Goal: Navigation & Orientation: Find specific page/section

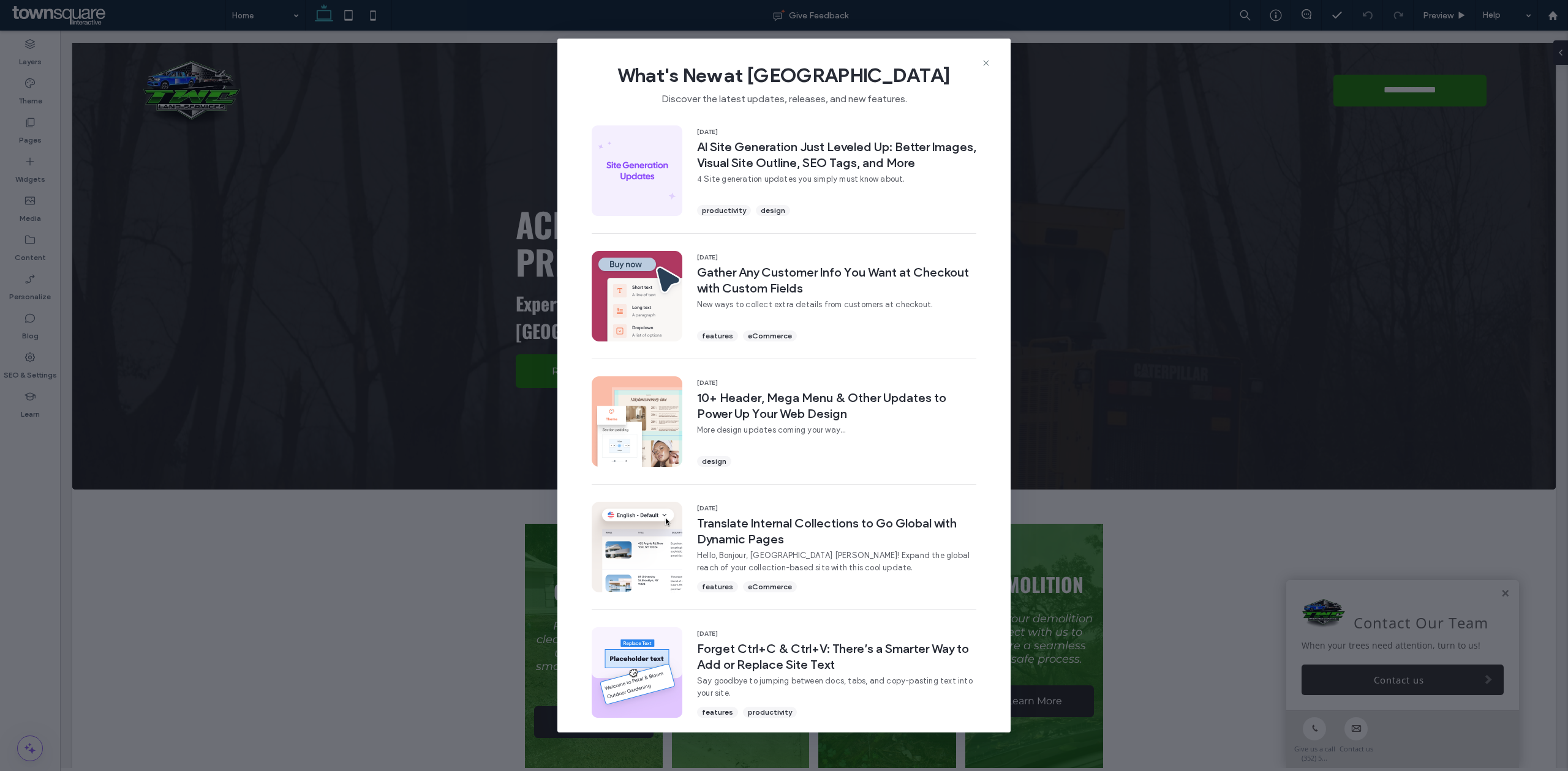
click at [984, 56] on div "What's New at Duda Discover the latest updates, releases, and new features." at bounding box center [784, 79] width 453 height 82
click at [984, 60] on icon at bounding box center [986, 63] width 10 height 10
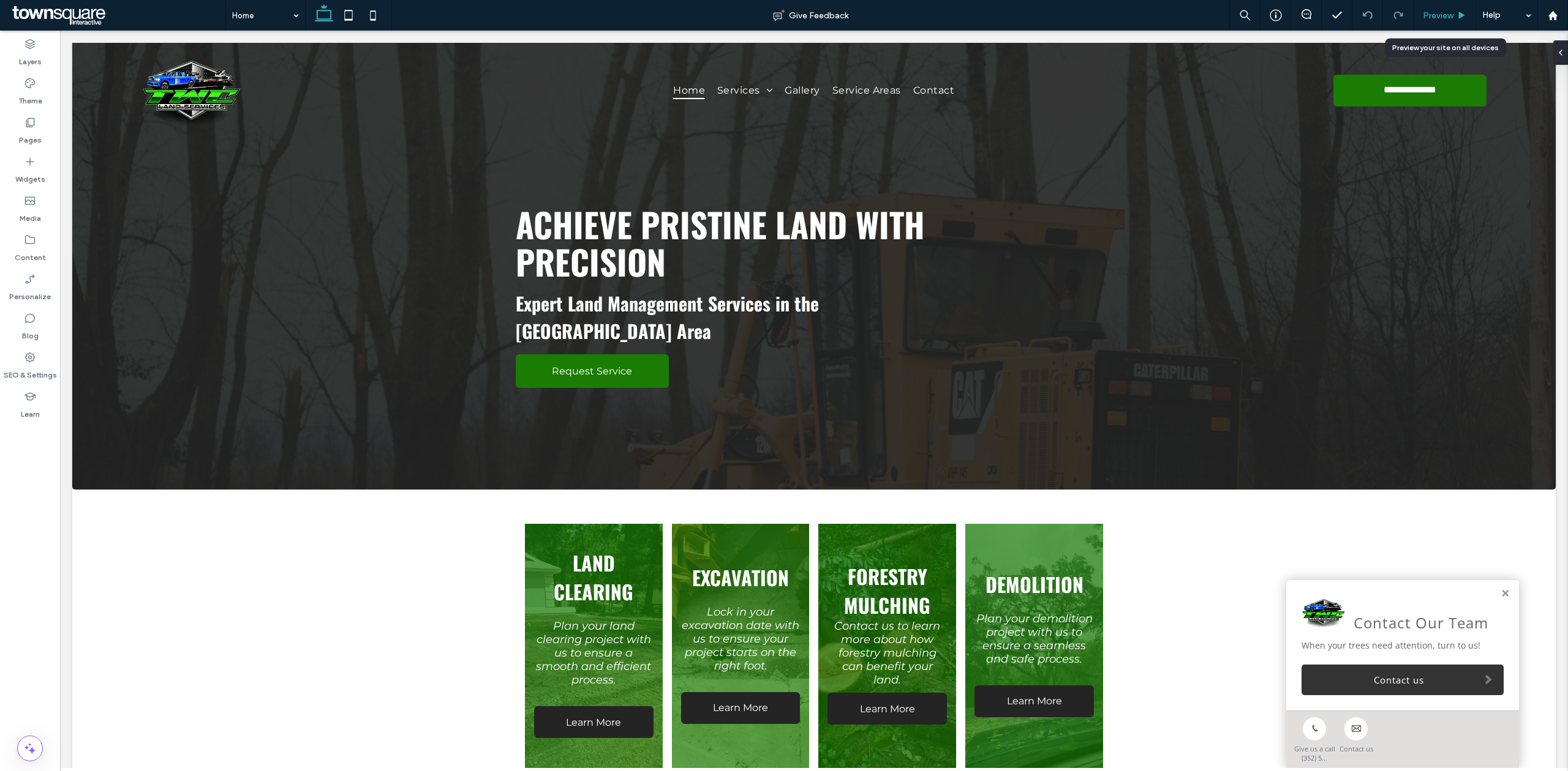
click at [1453, 15] on div "Preview" at bounding box center [1444, 16] width 62 height 11
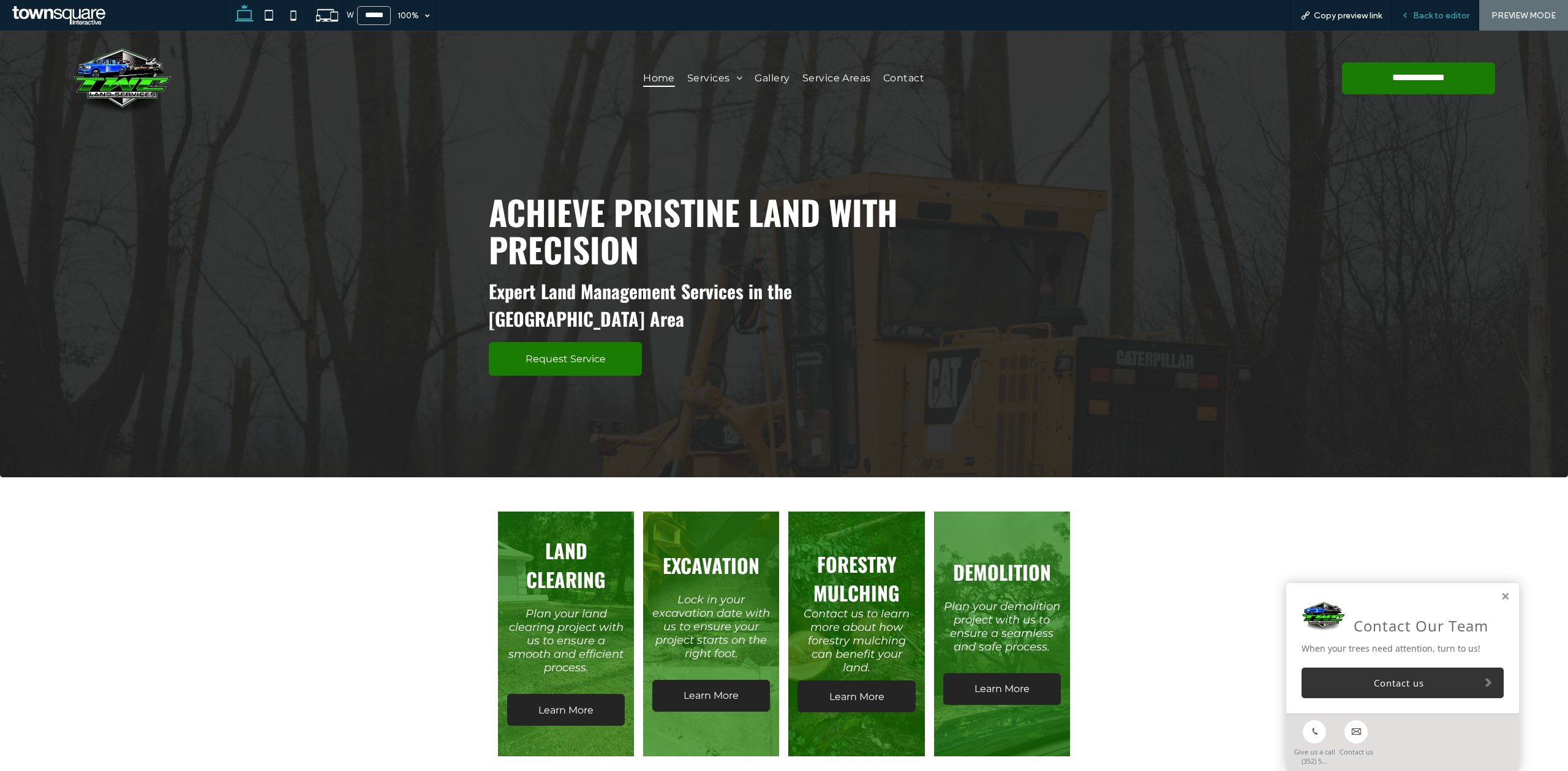
click at [1438, 14] on span "Back to editor" at bounding box center [1440, 16] width 56 height 11
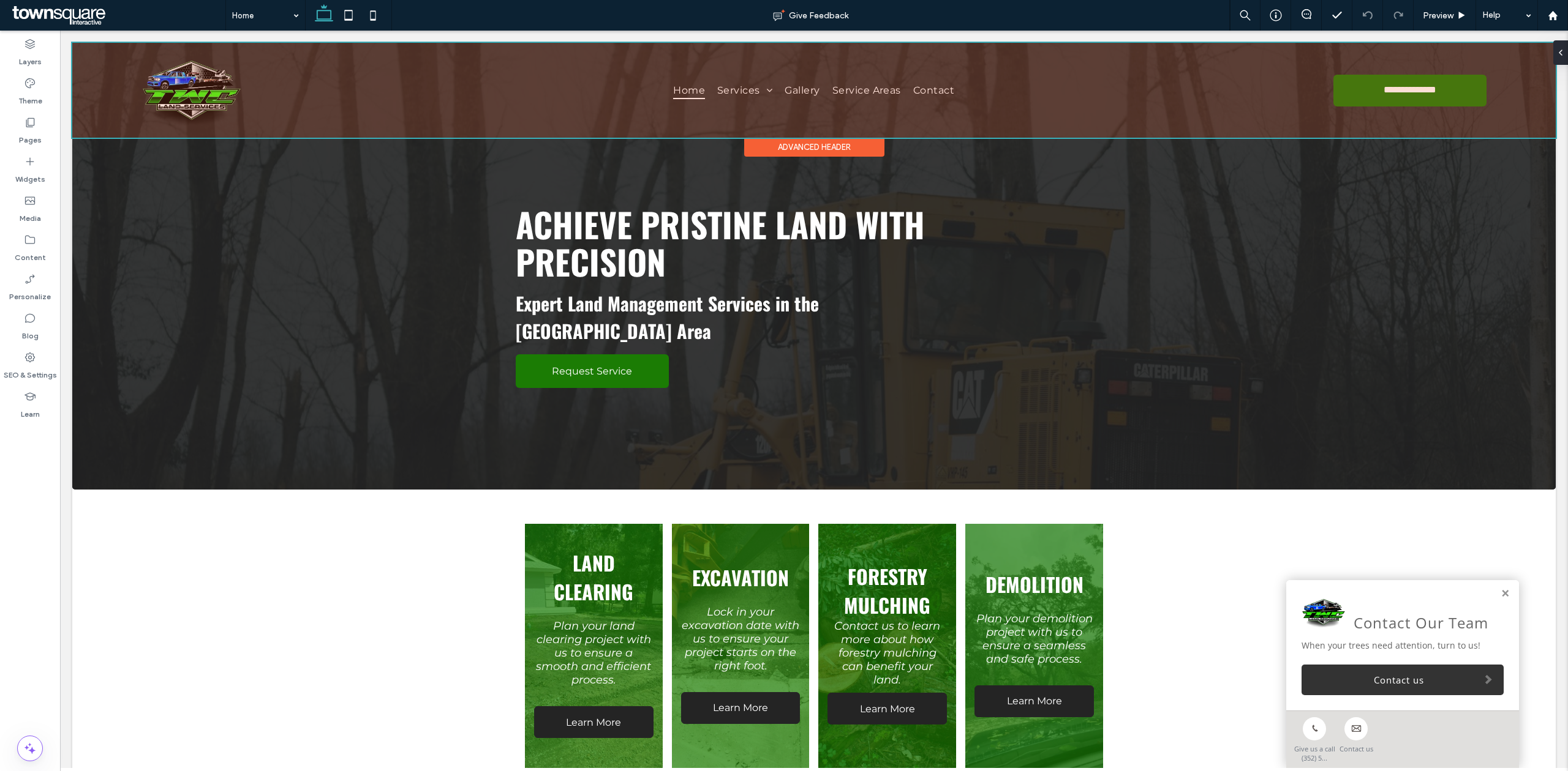
click at [215, 85] on div at bounding box center [814, 90] width 1483 height 95
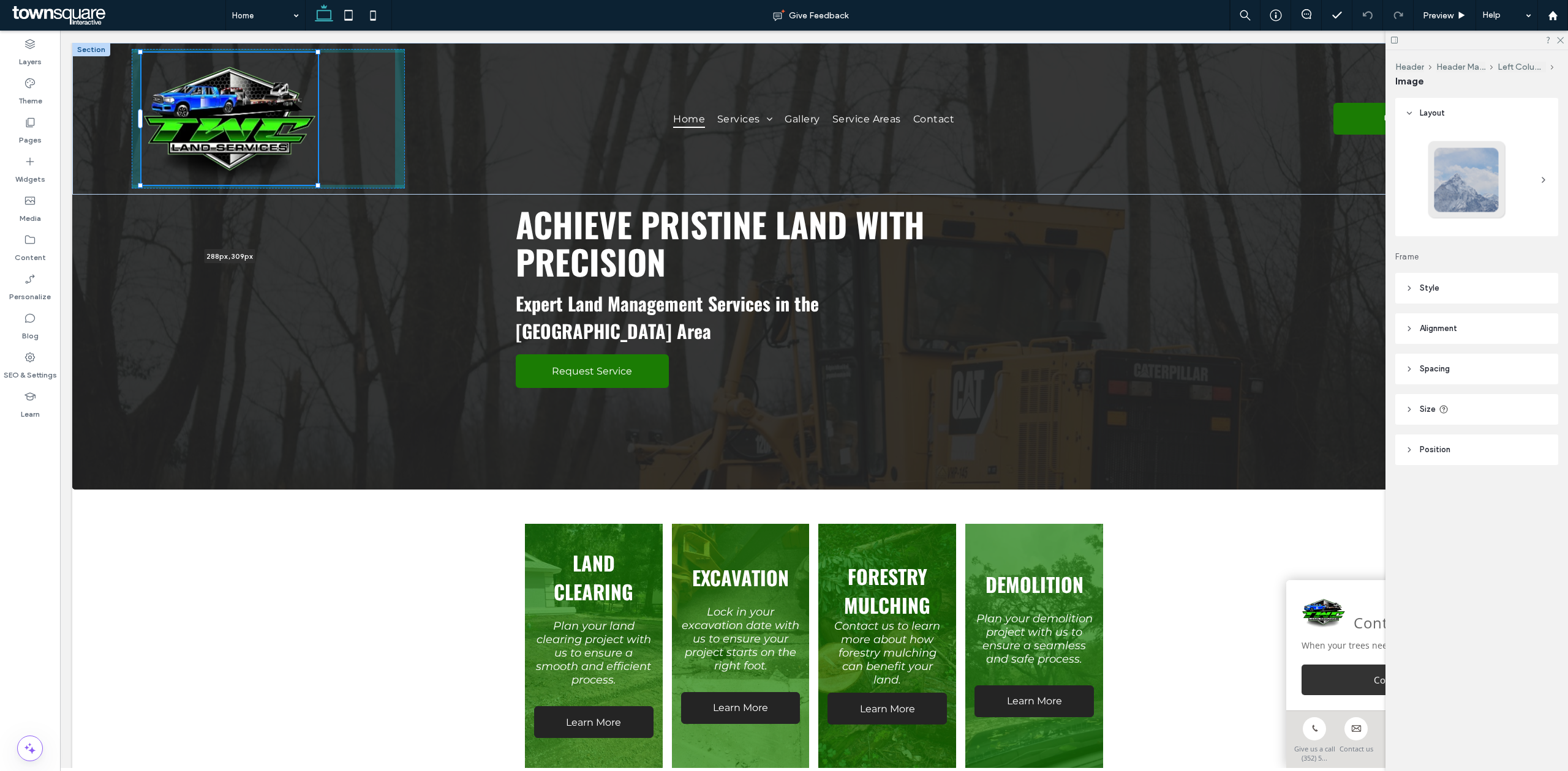
drag, startPoint x: 243, startPoint y: 125, endPoint x: 337, endPoint y: 165, distance: 102.2
click at [337, 165] on div "**********" at bounding box center [814, 118] width 1483 height 151
type input "***"
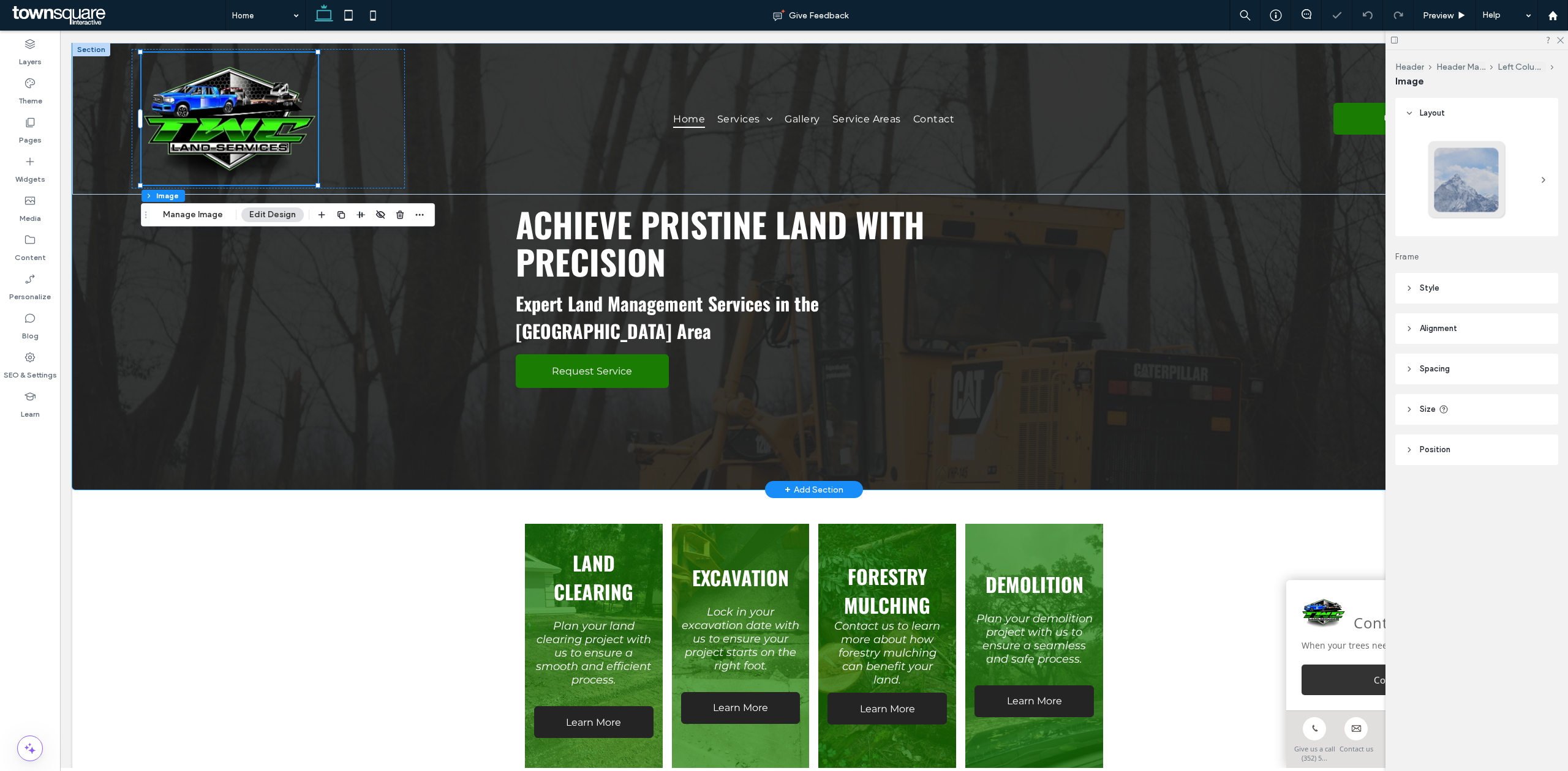
click at [381, 373] on div "Achieve Pristine Land with Precision Expert Land Management Services in the Gre…" at bounding box center [814, 266] width 1483 height 447
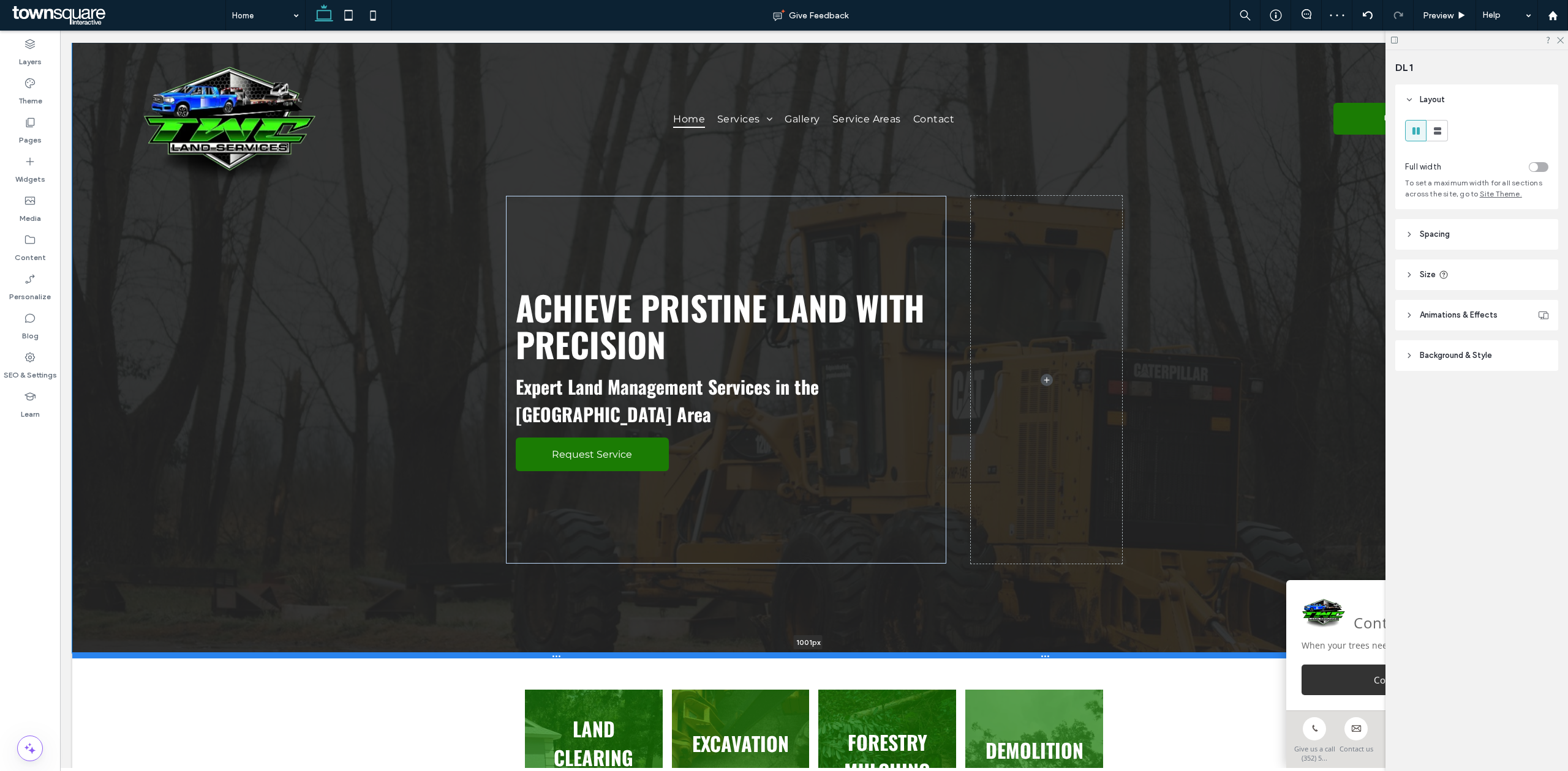
drag, startPoint x: 508, startPoint y: 491, endPoint x: 531, endPoint y: 656, distance: 166.6
click at [531, 656] on div at bounding box center [808, 656] width 1472 height 6
type input "****"
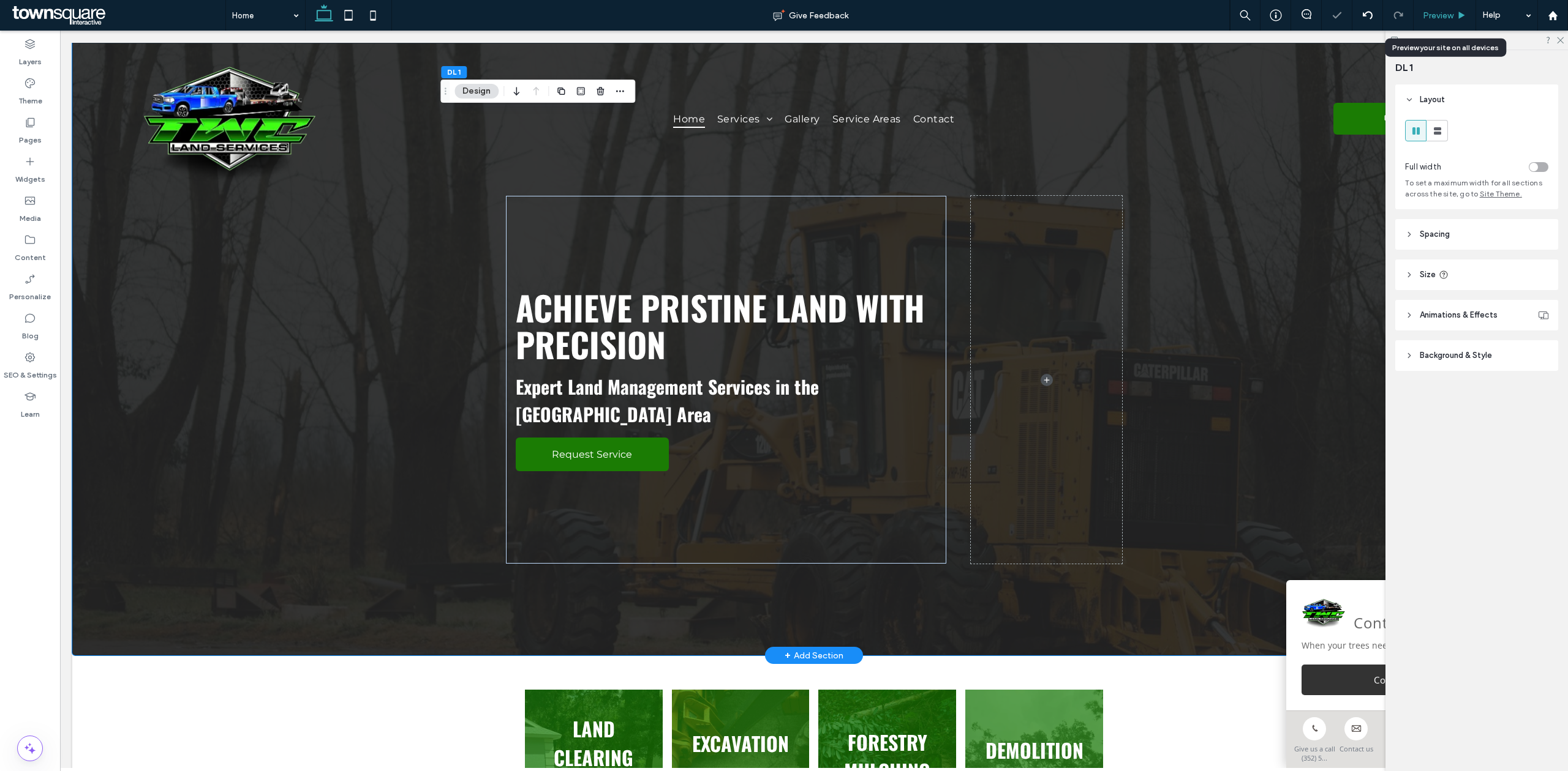
click at [1446, 17] on span "Preview" at bounding box center [1438, 16] width 31 height 11
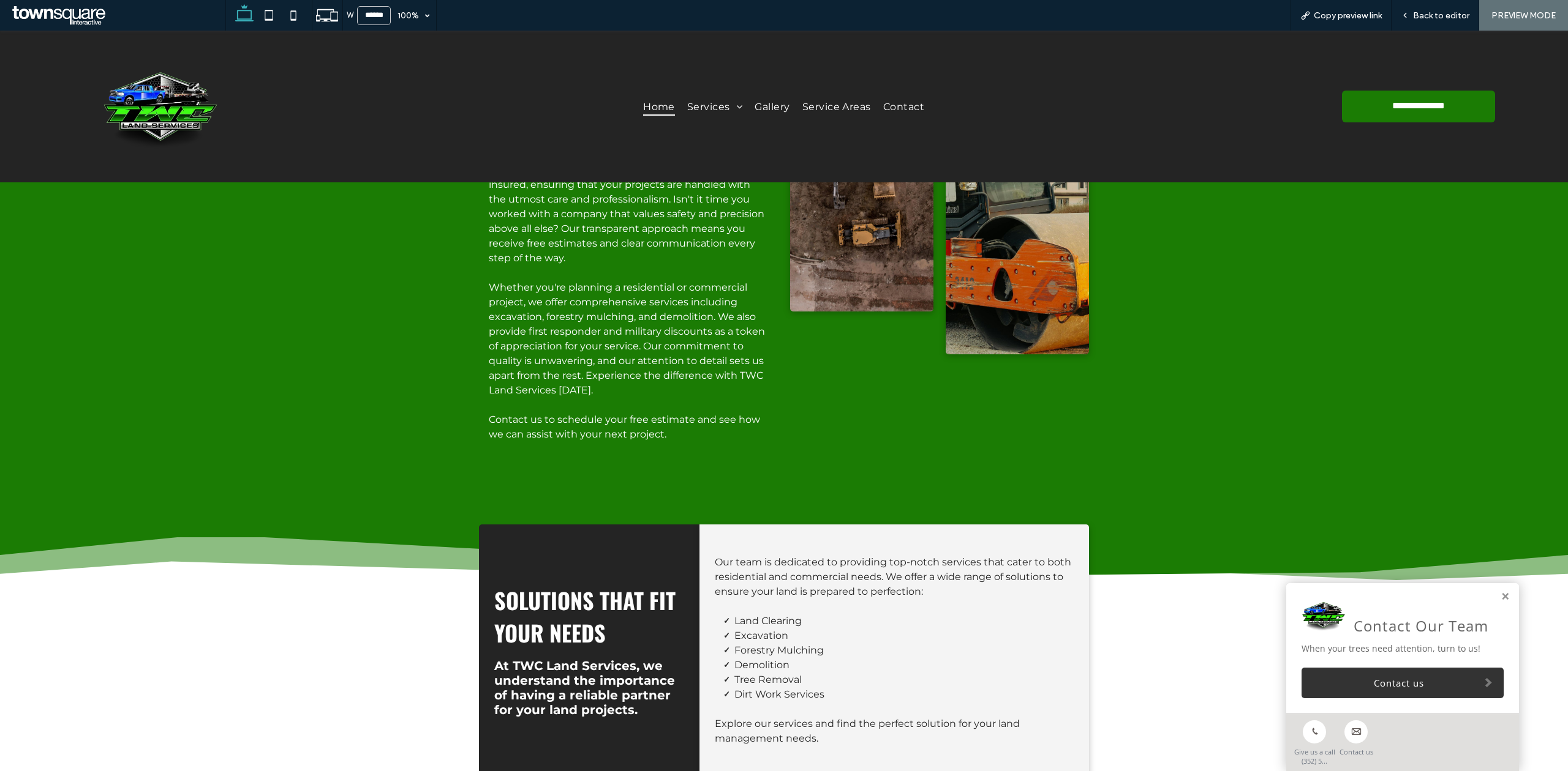
scroll to position [1600, 0]
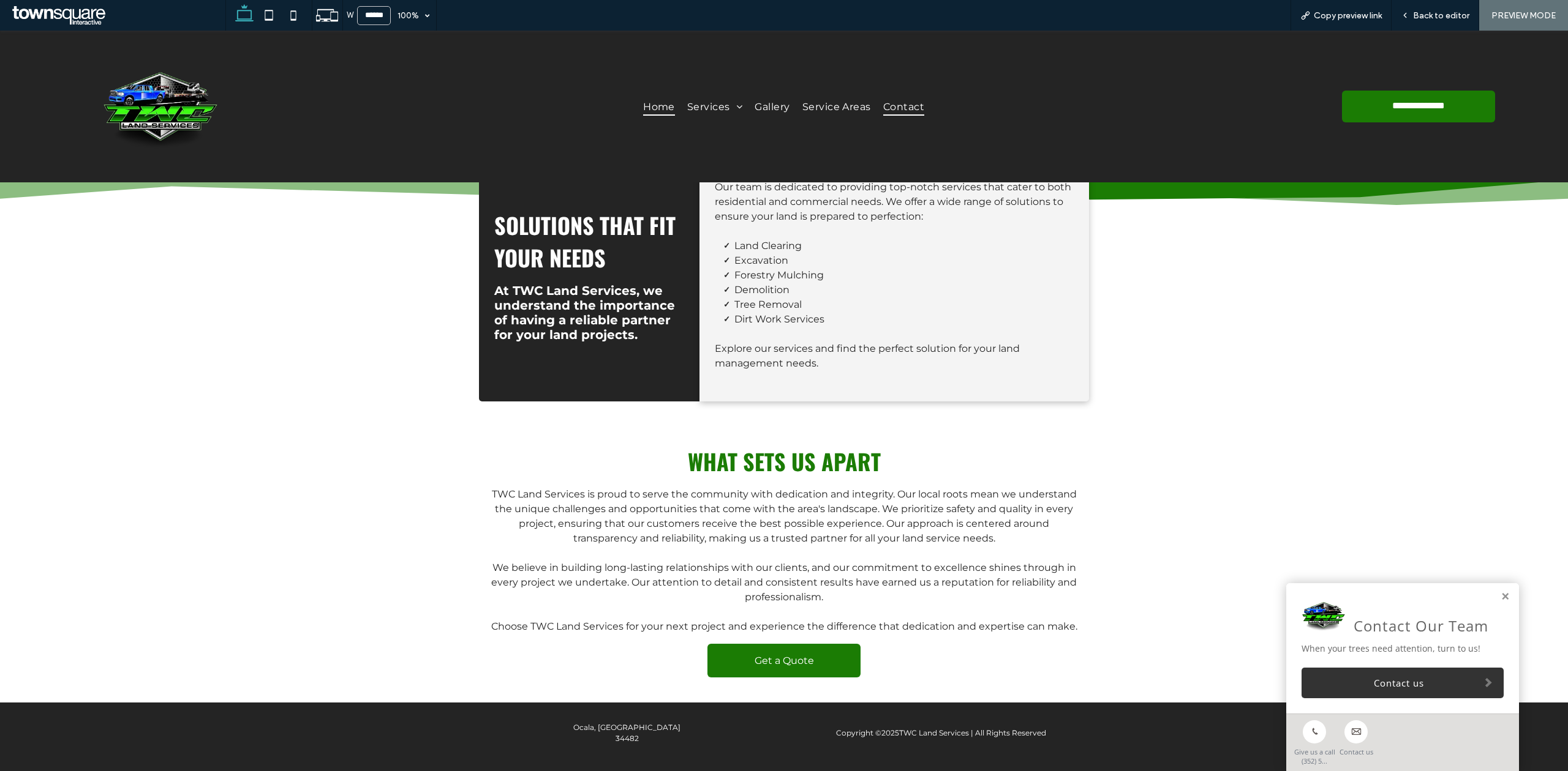
click at [885, 107] on span "Contact" at bounding box center [903, 106] width 41 height 18
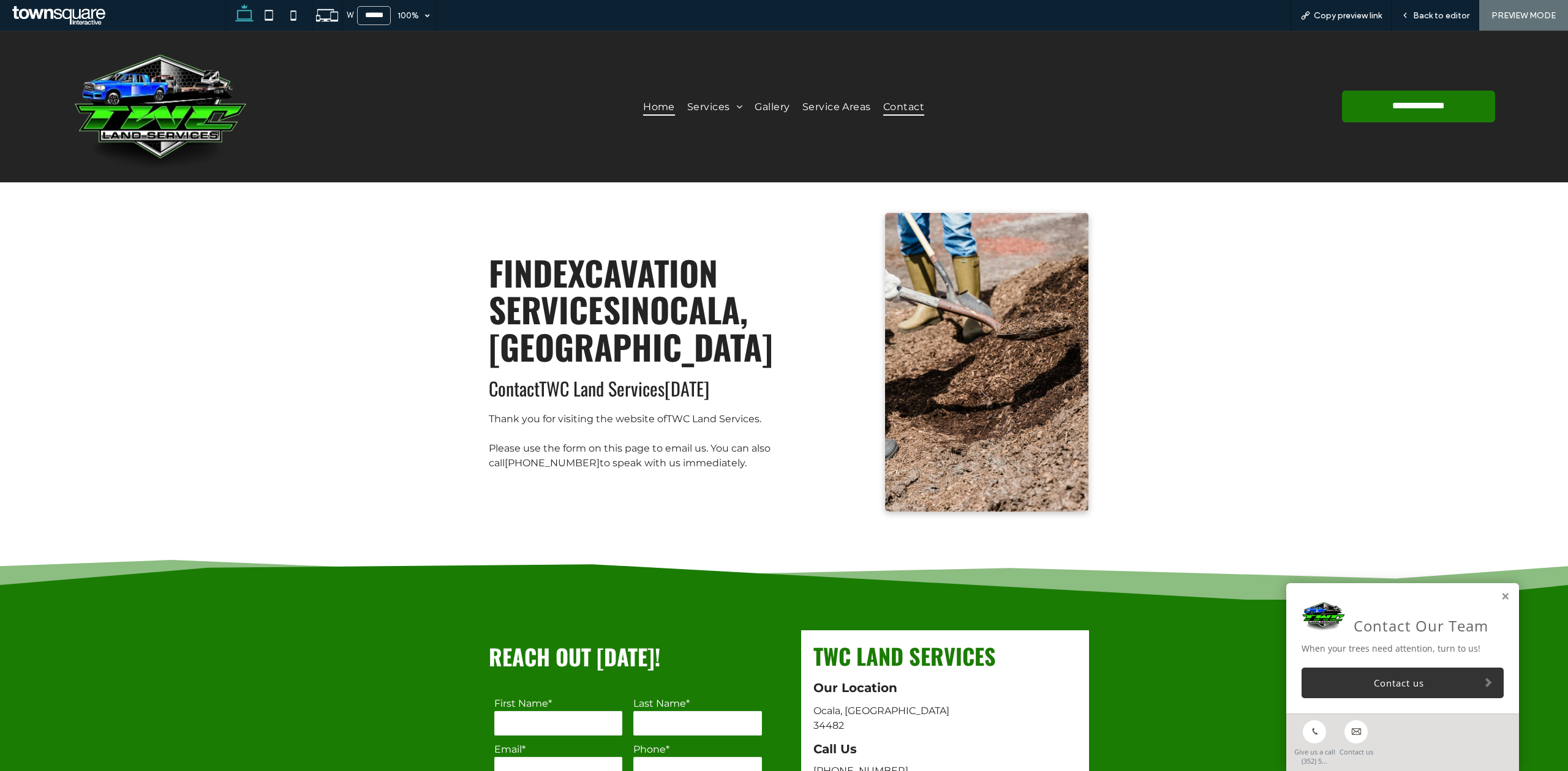
click at [645, 104] on span "Home" at bounding box center [658, 106] width 32 height 18
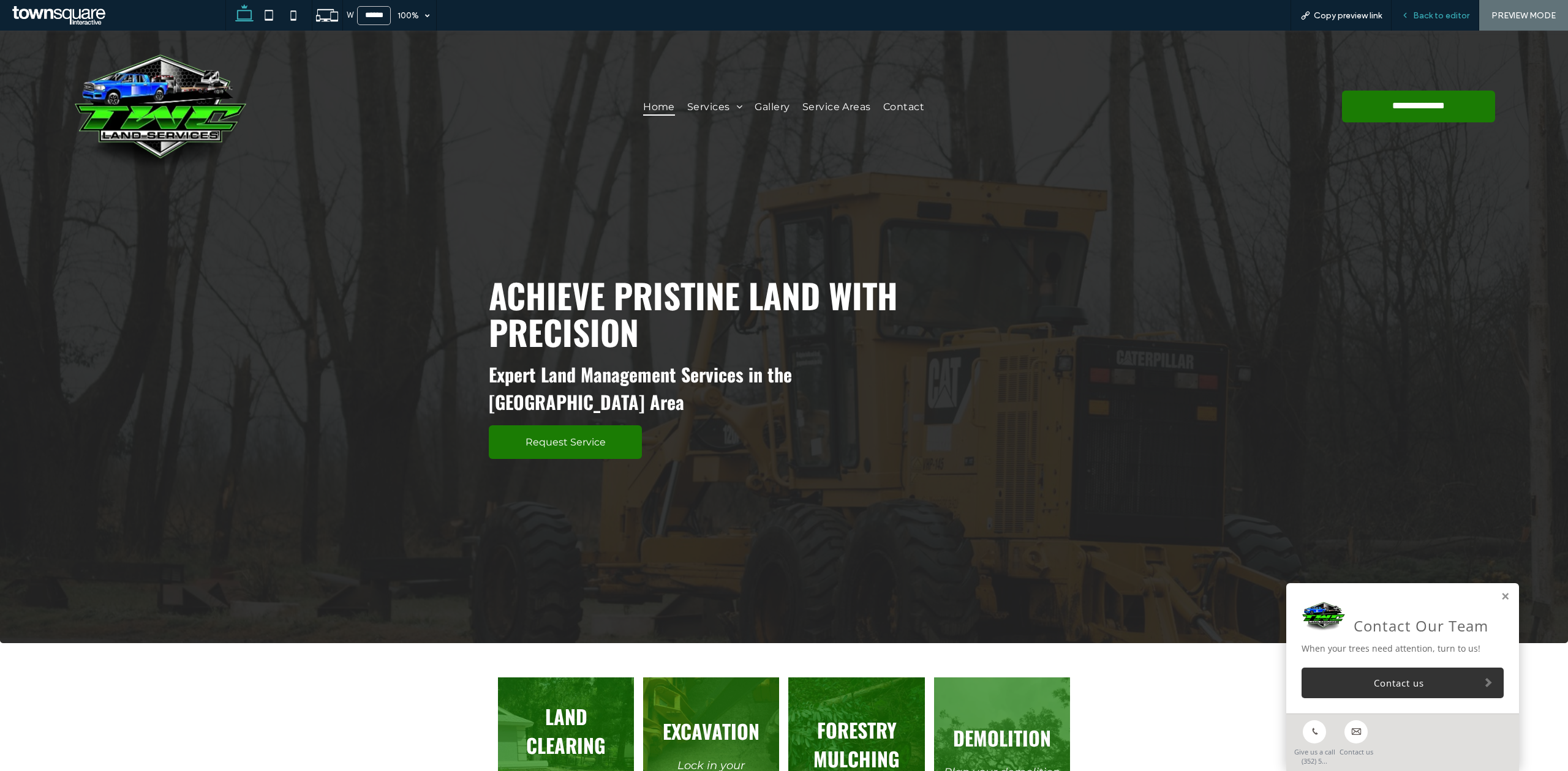
click at [1428, 17] on span "Back to editor" at bounding box center [1440, 16] width 56 height 11
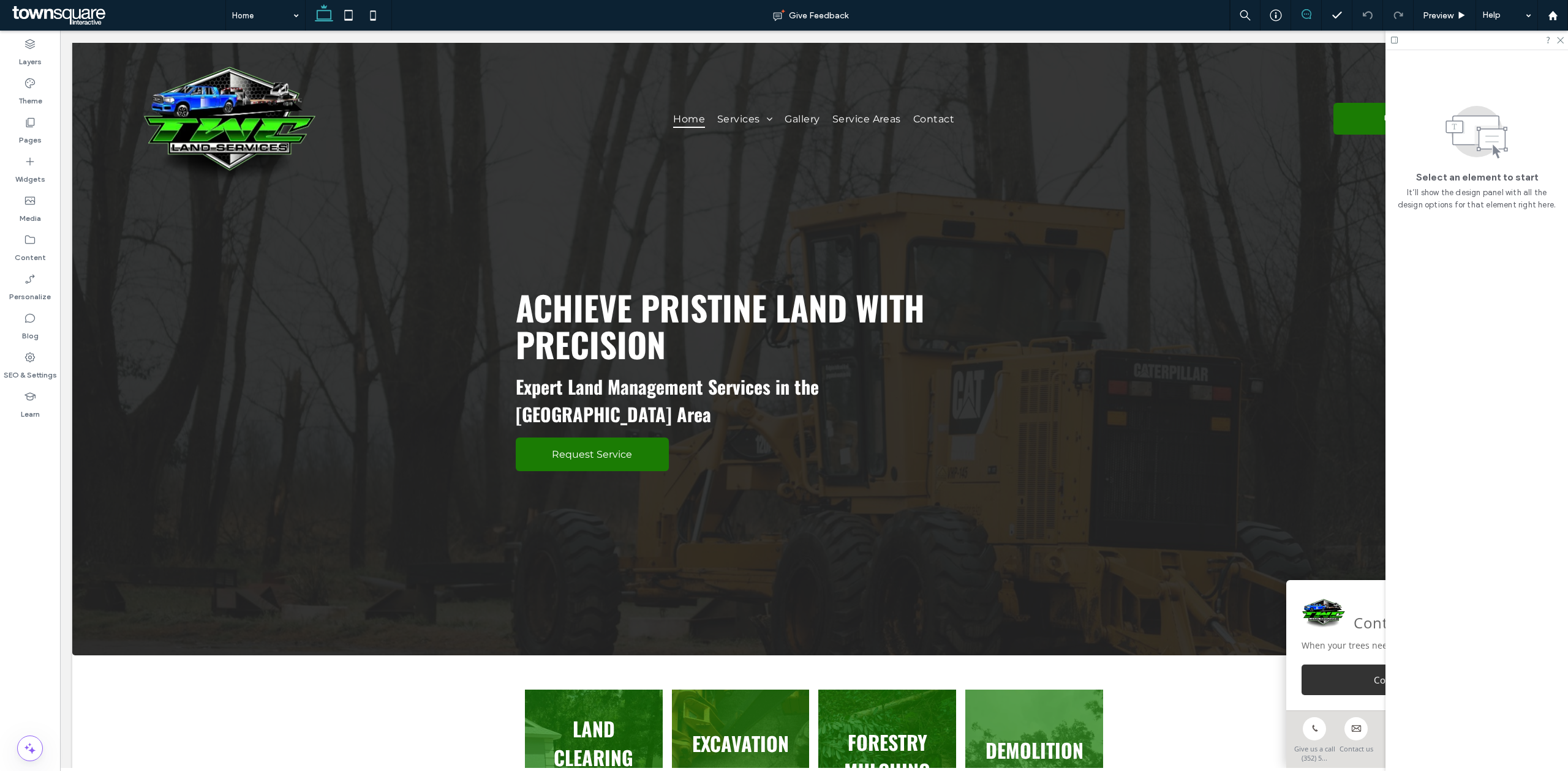
click at [1310, 14] on use at bounding box center [1306, 14] width 10 height 10
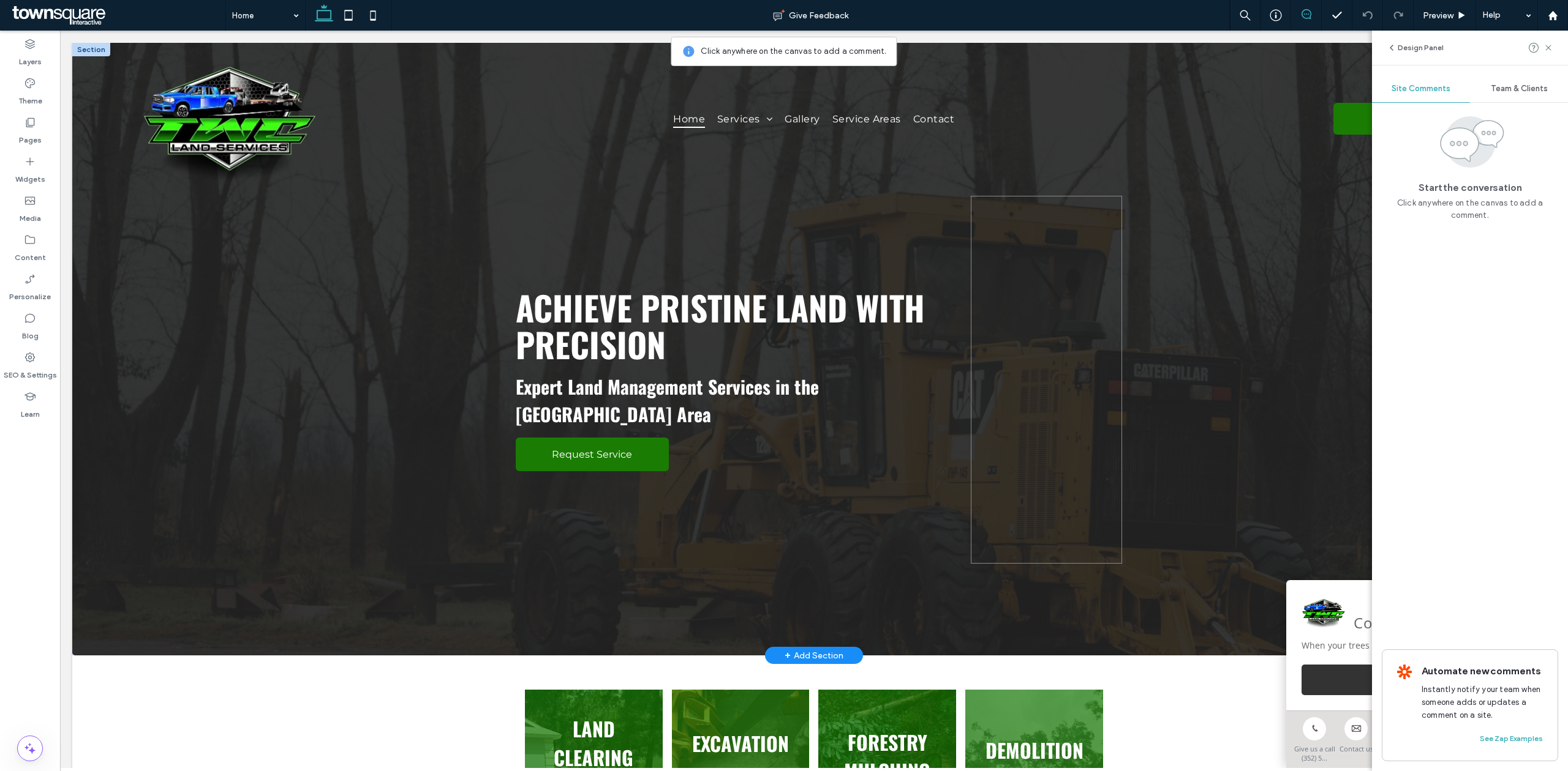
click at [1061, 245] on span at bounding box center [1046, 380] width 151 height 368
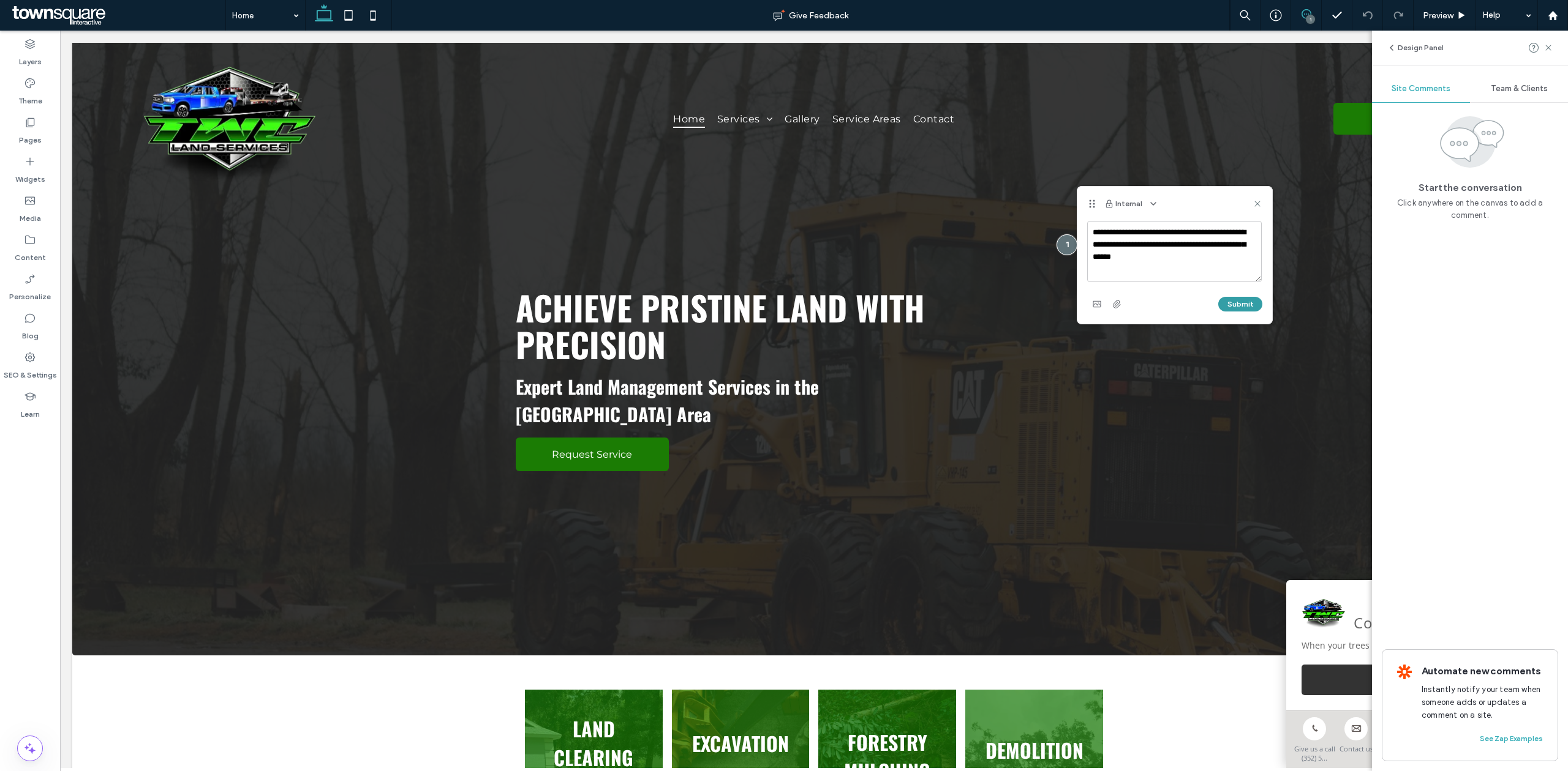
type textarea "**********"
click at [1240, 305] on button "Submit" at bounding box center [1240, 304] width 44 height 15
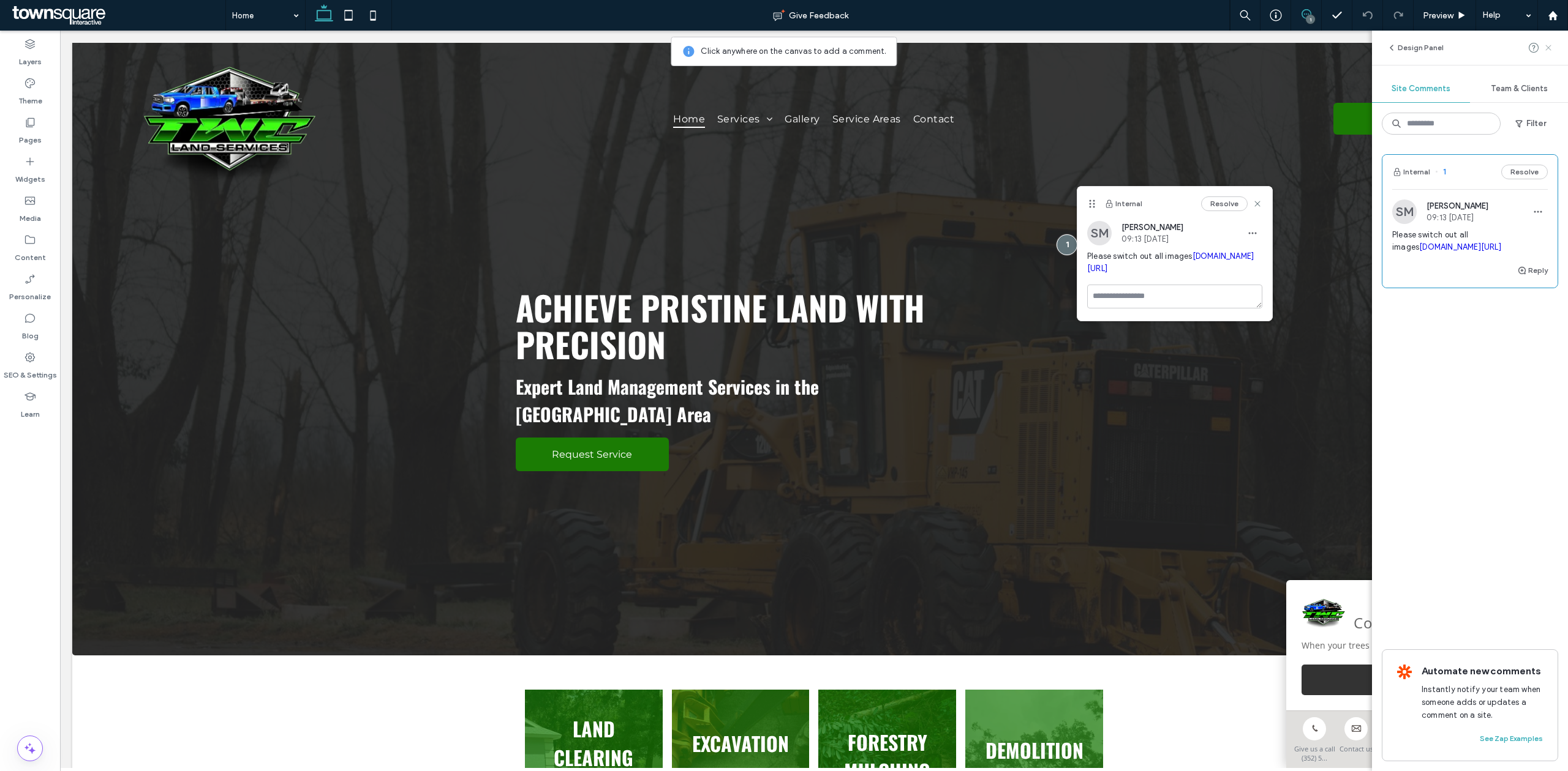
click at [1551, 47] on icon at bounding box center [1548, 48] width 10 height 10
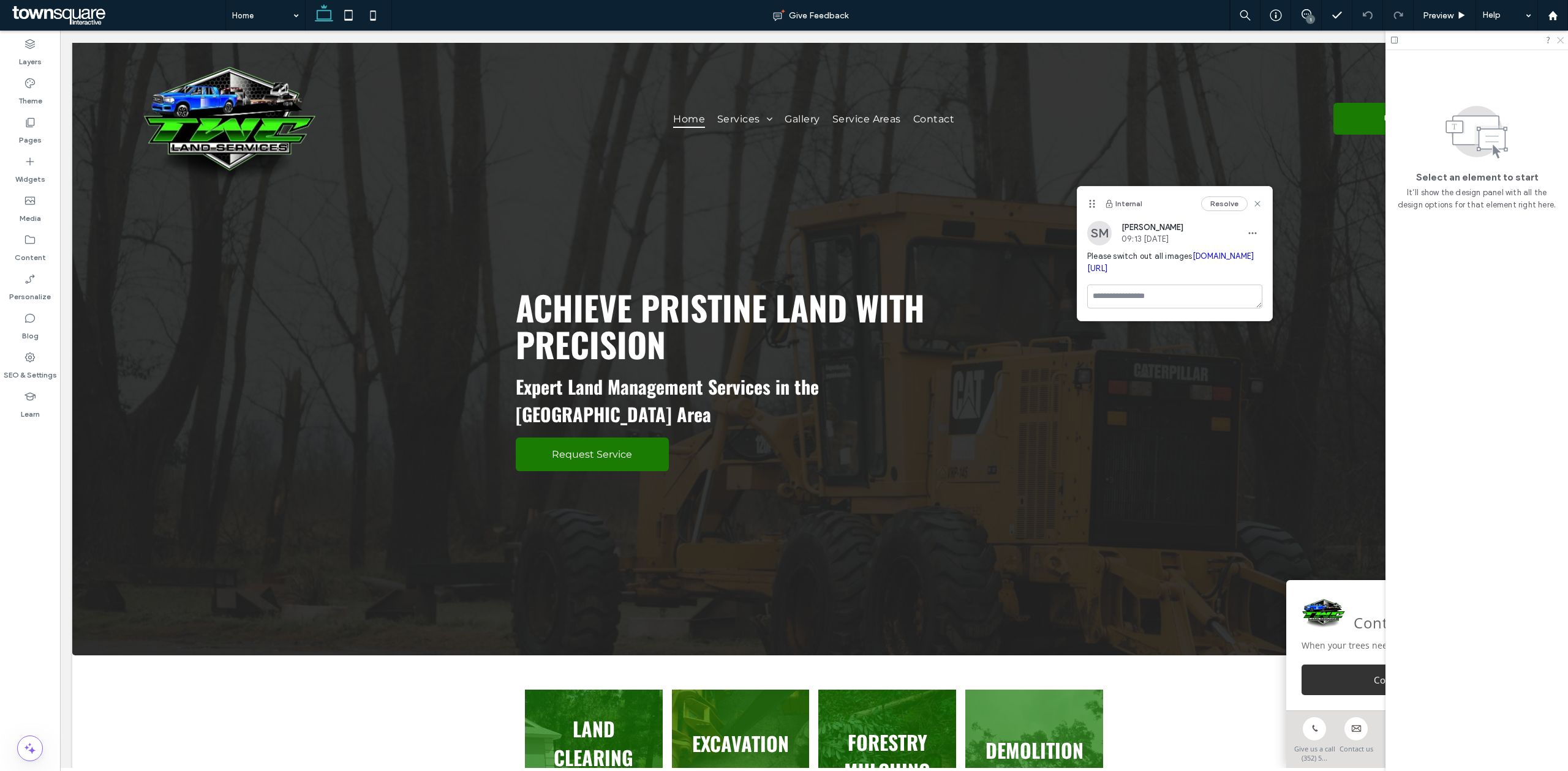
click at [1562, 39] on icon at bounding box center [1560, 39] width 8 height 8
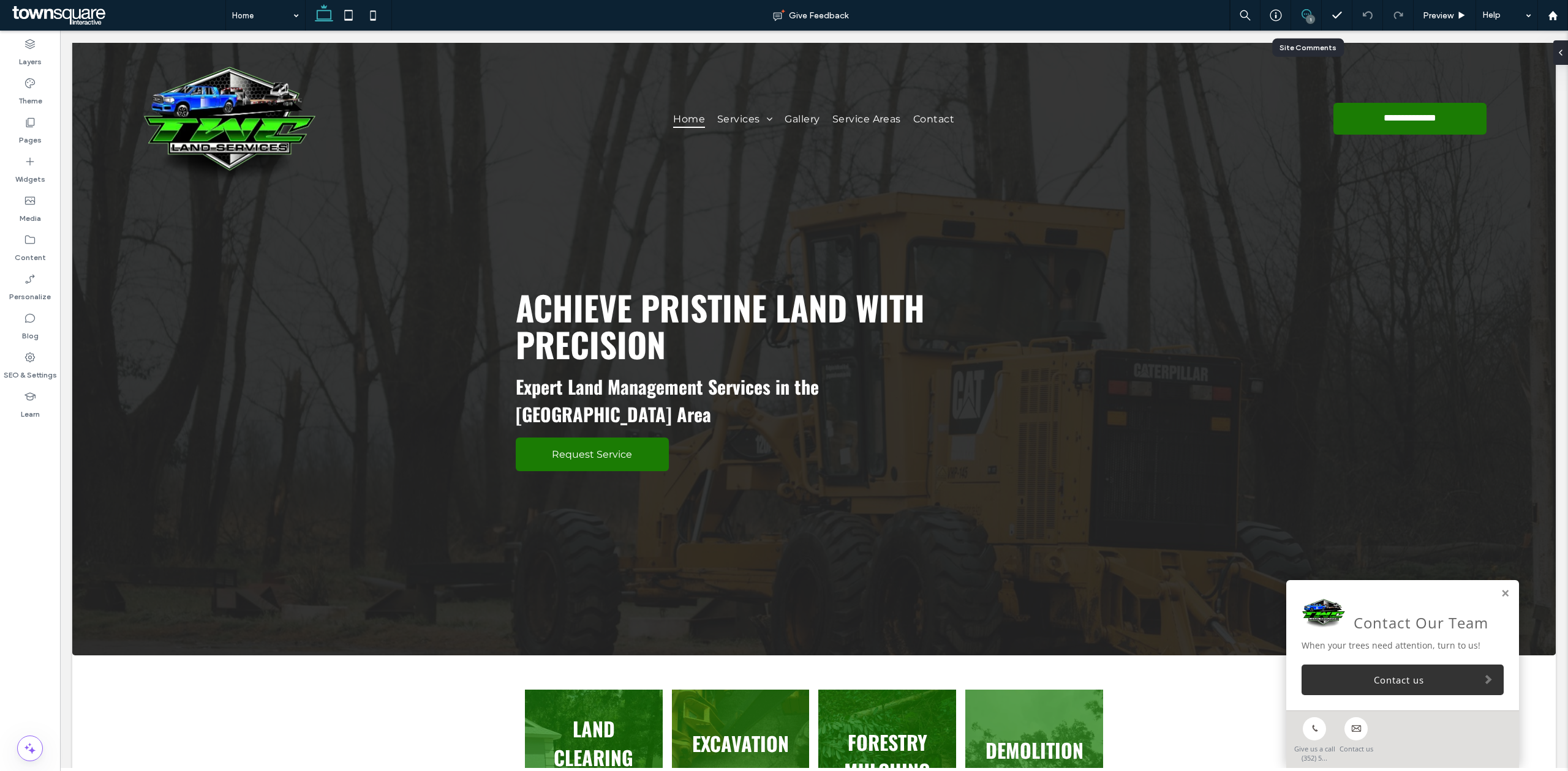
click at [1303, 11] on use at bounding box center [1306, 14] width 10 height 10
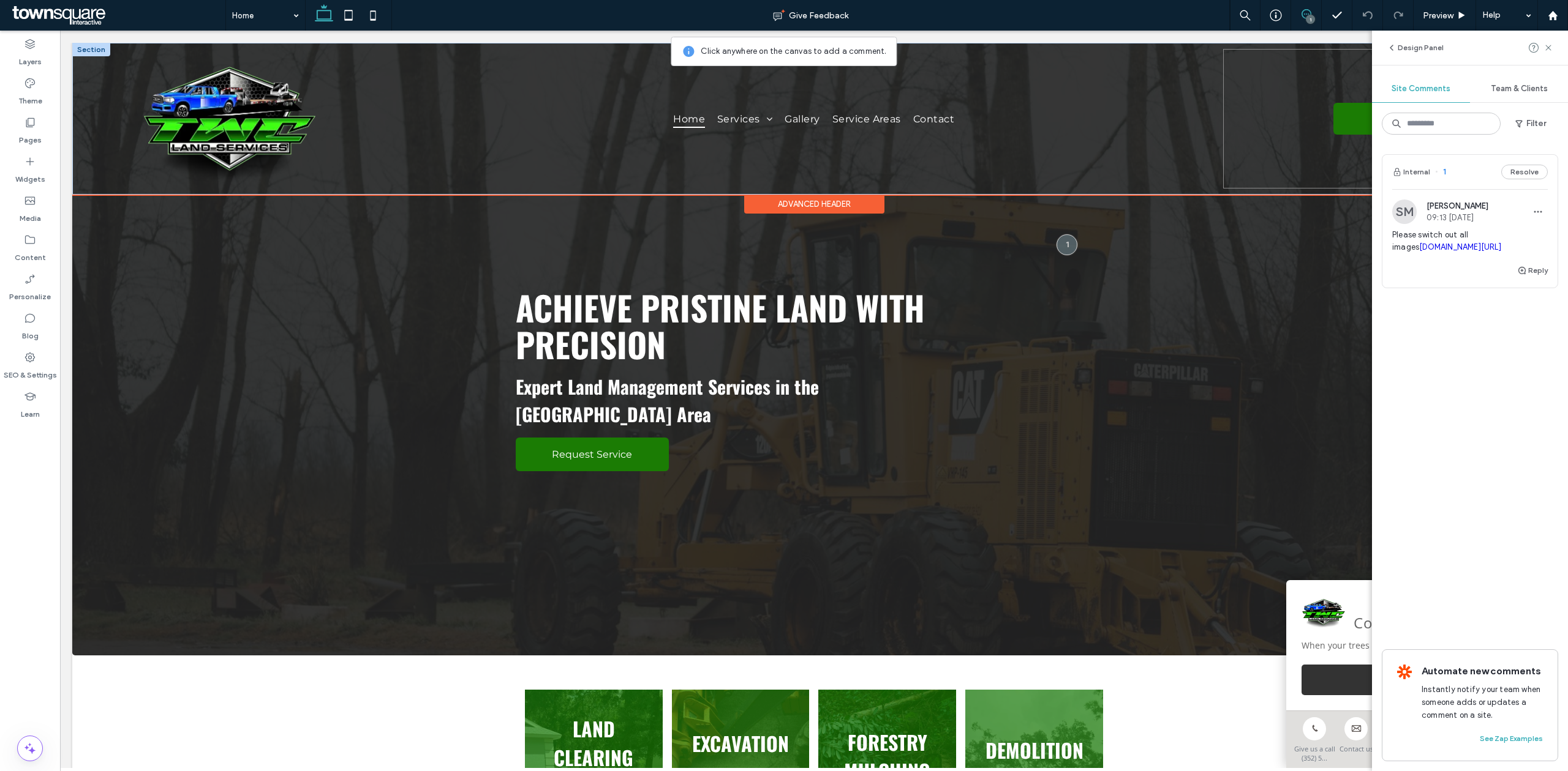
click at [1267, 131] on div "**********" at bounding box center [1359, 119] width 273 height 140
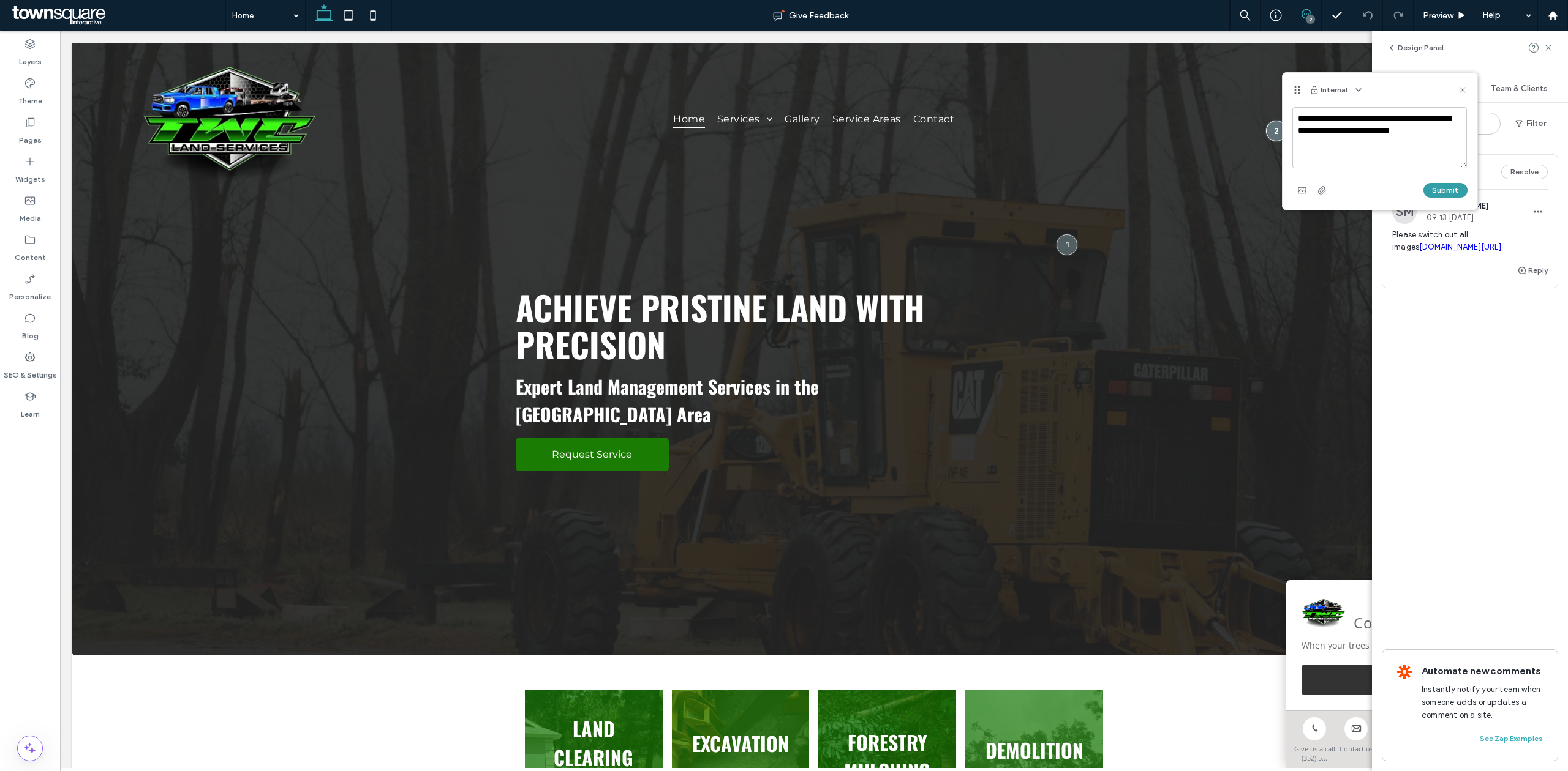
type textarea "**********"
click at [1434, 194] on button "Submit" at bounding box center [1445, 190] width 44 height 15
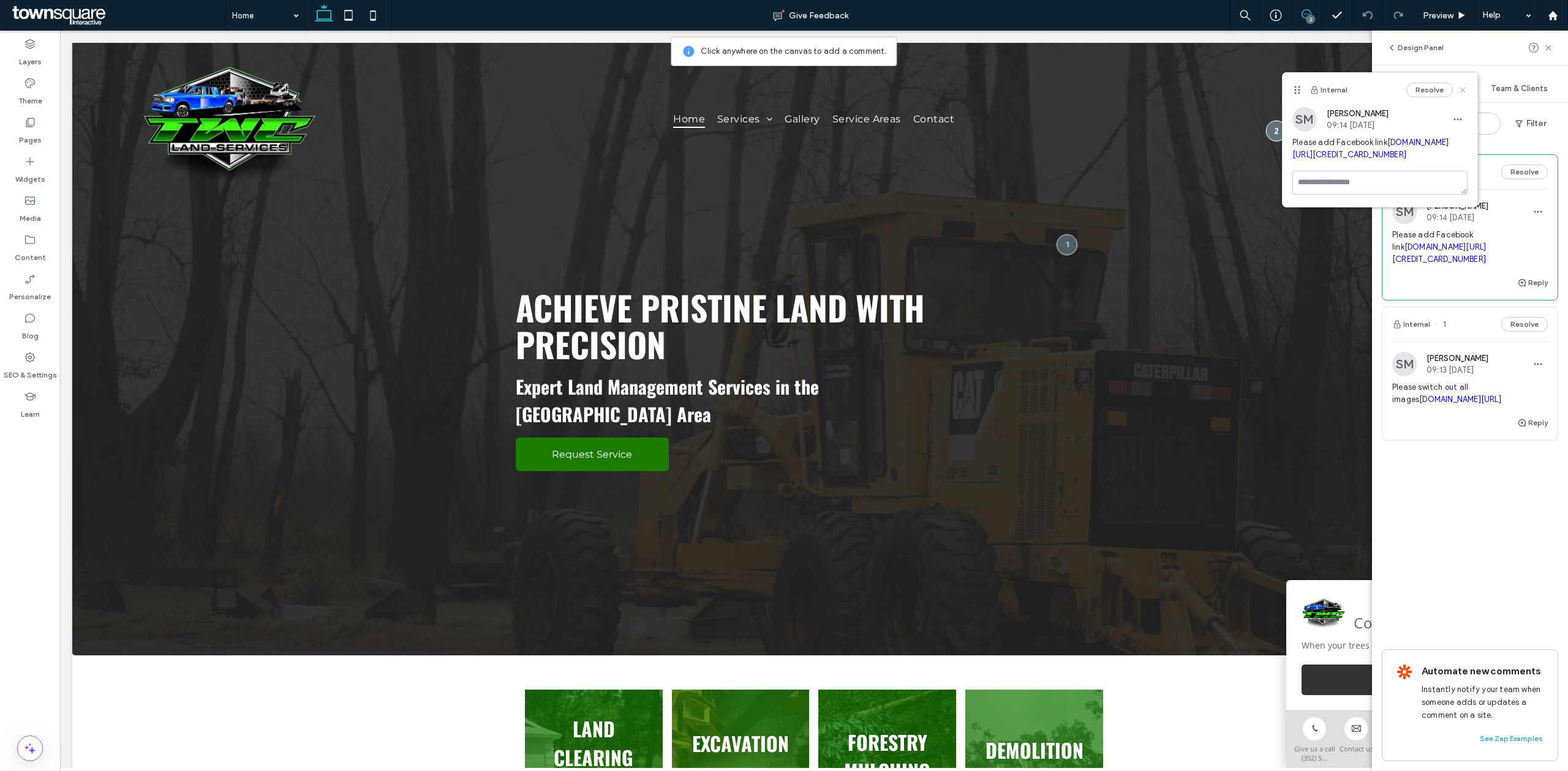
click at [1463, 88] on use at bounding box center [1462, 89] width 5 height 5
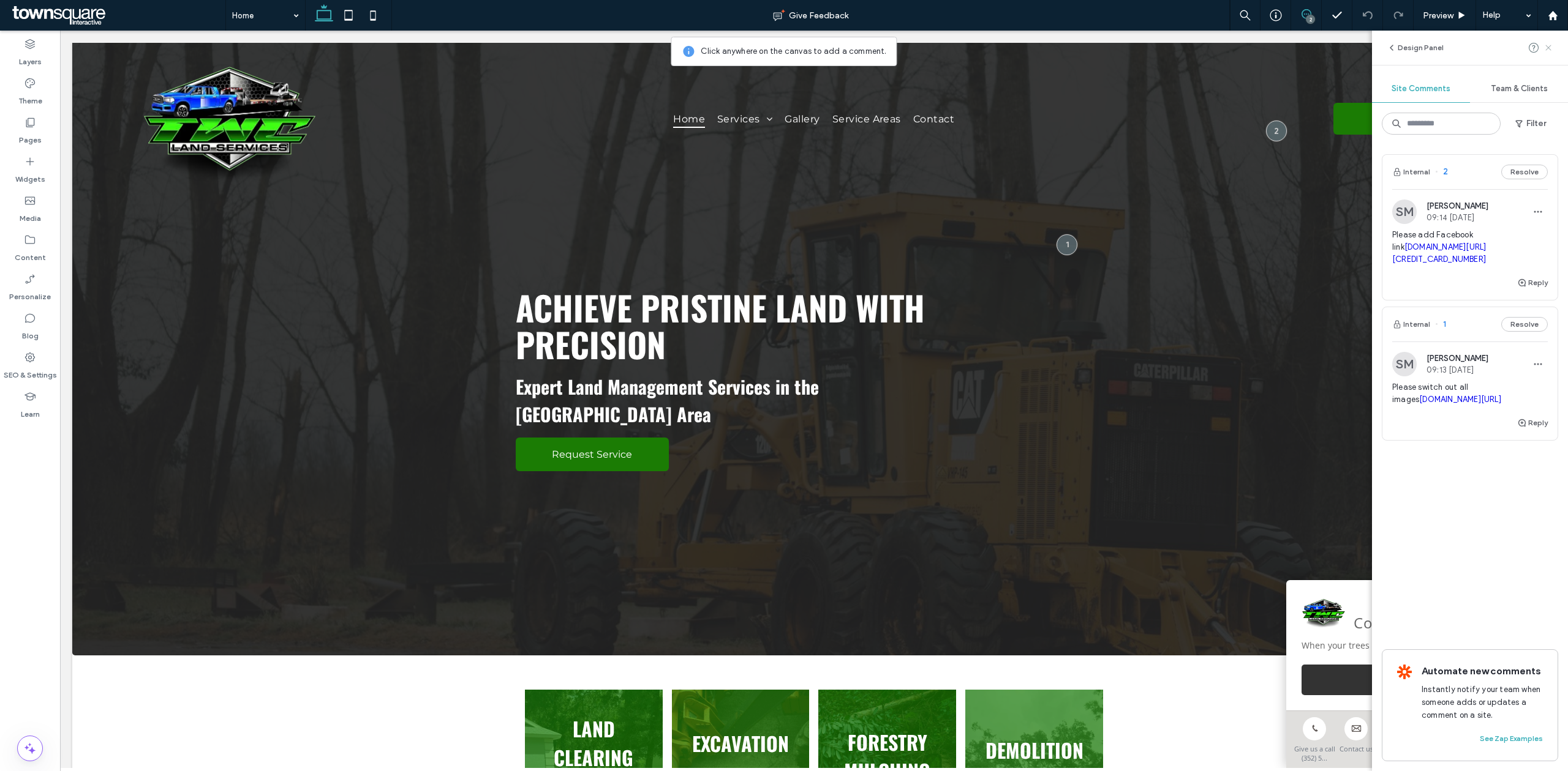
click at [1550, 48] on icon at bounding box center [1548, 48] width 10 height 10
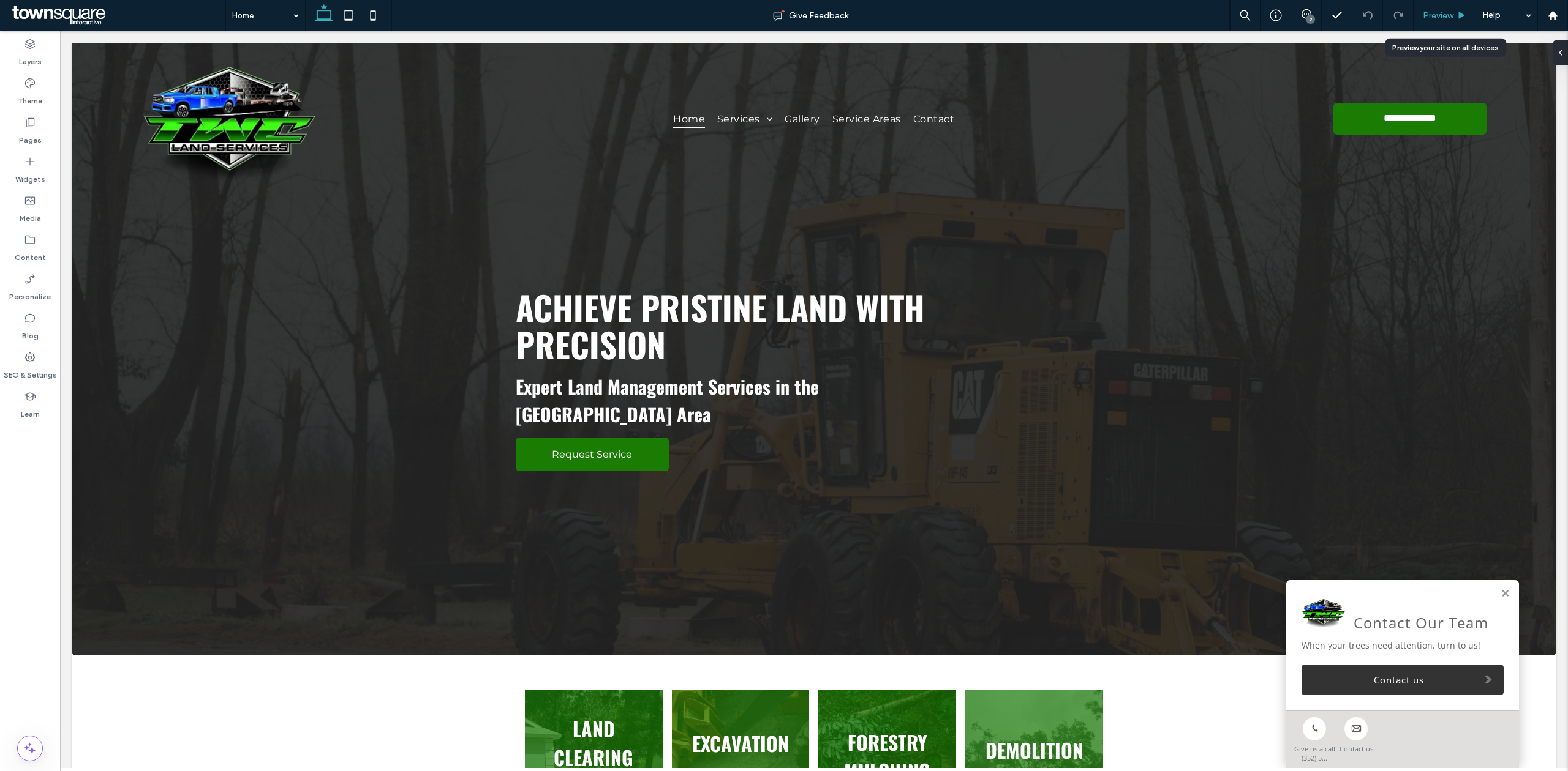
click at [1444, 15] on span "Preview" at bounding box center [1438, 16] width 31 height 11
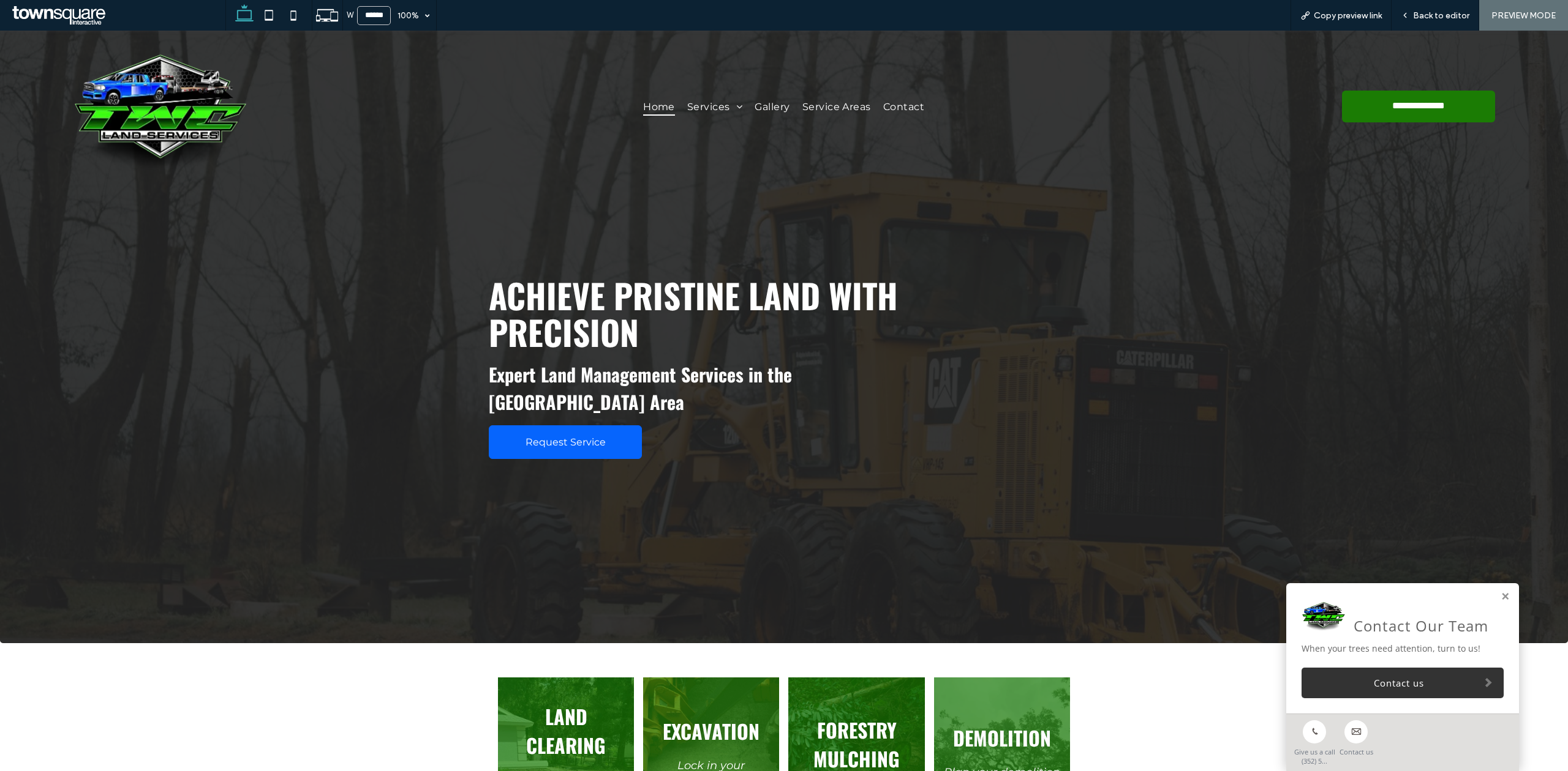
click at [548, 452] on link "Request Service" at bounding box center [564, 442] width 153 height 34
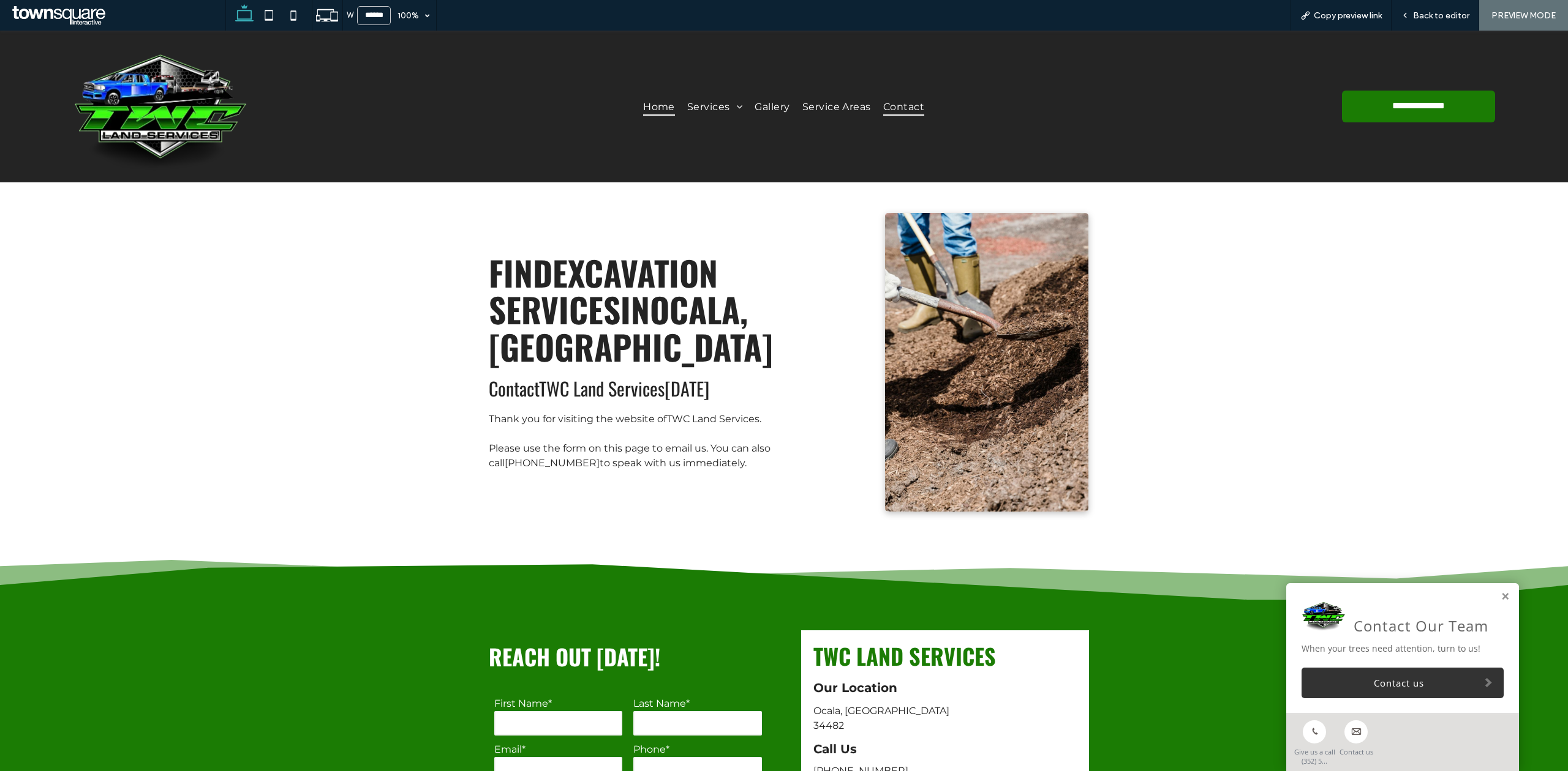
click at [654, 98] on span "Home" at bounding box center [658, 106] width 32 height 18
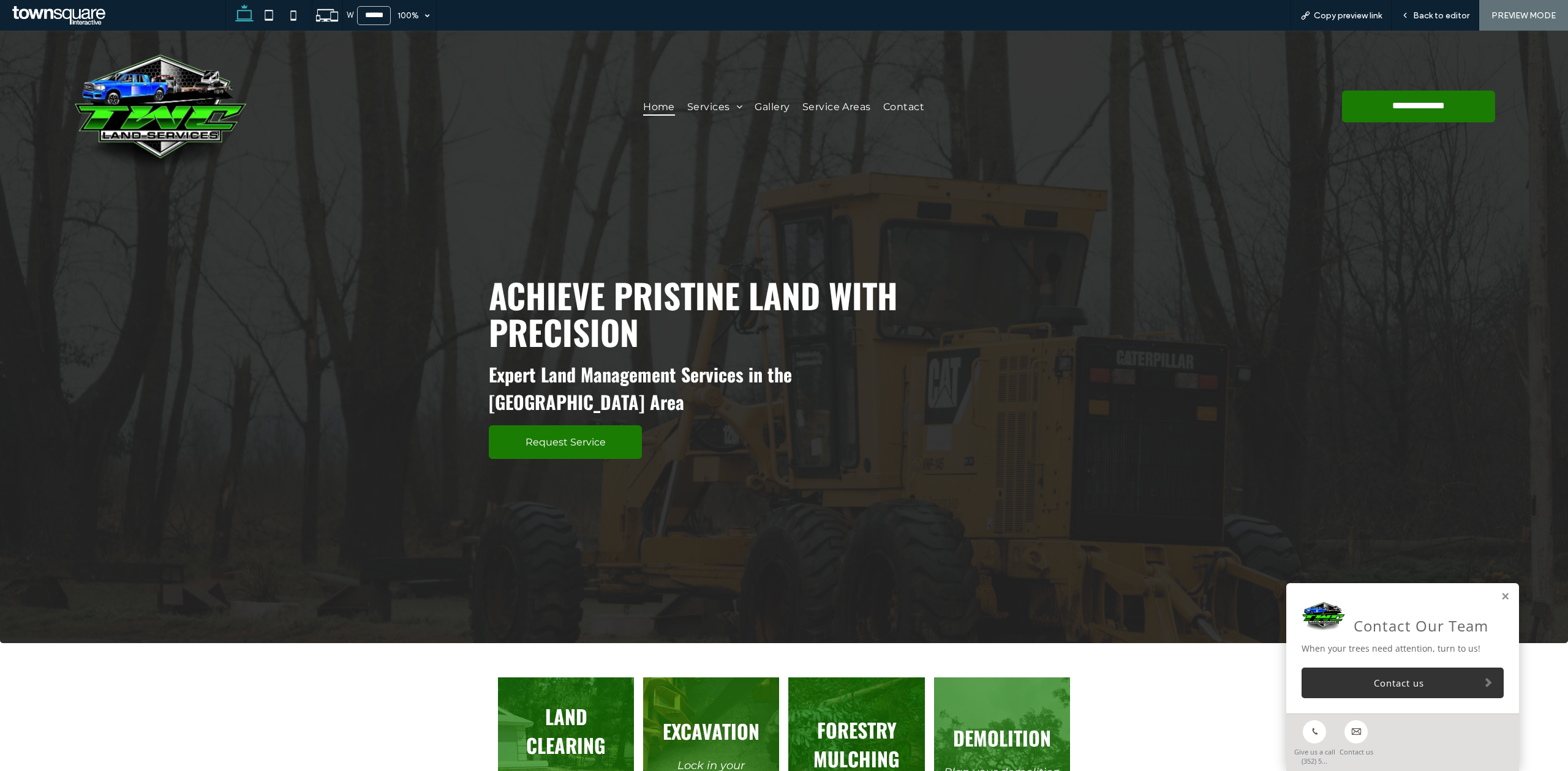
scroll to position [407, 0]
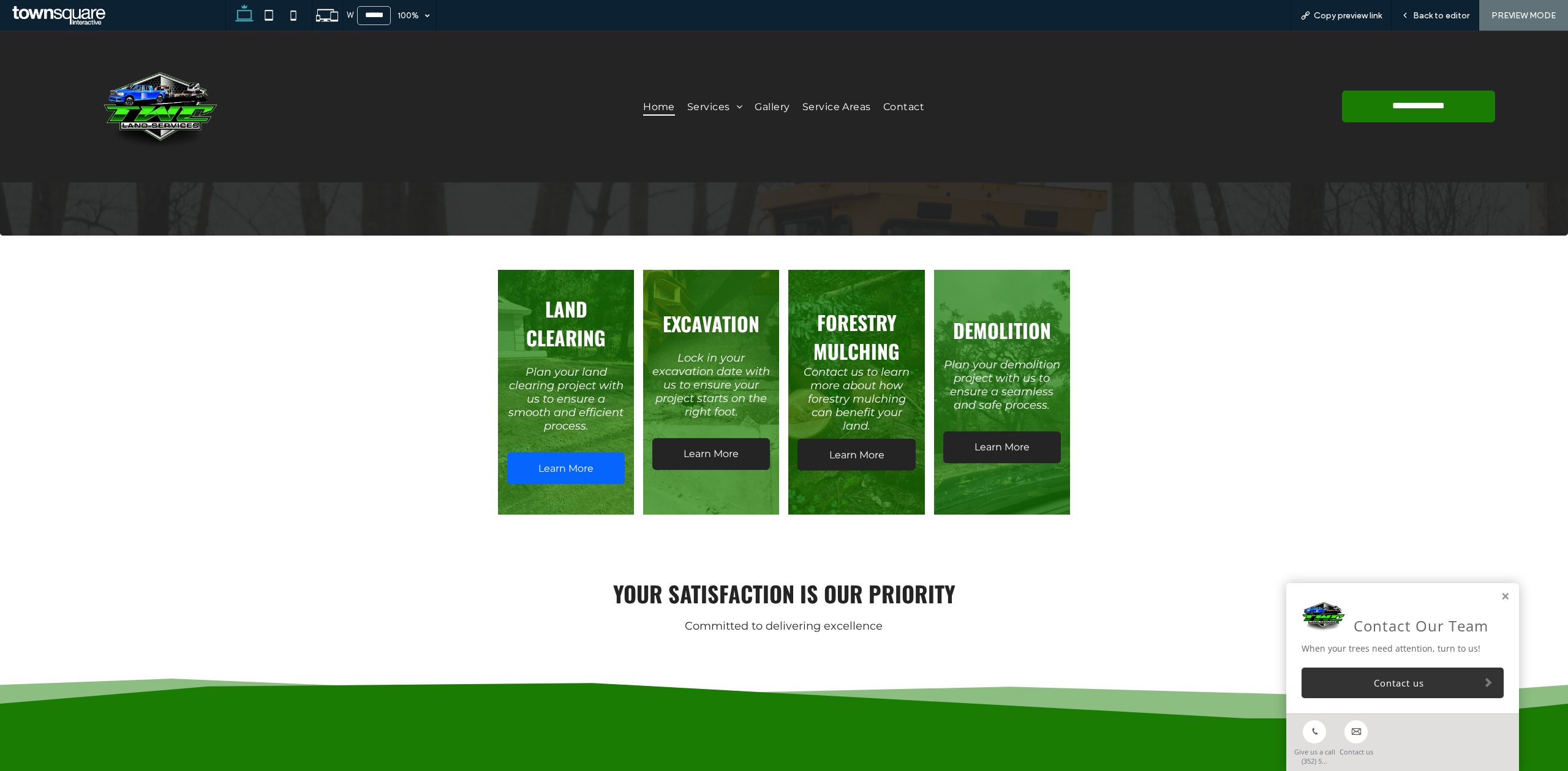
click at [562, 470] on span "Learn More" at bounding box center [566, 468] width 80 height 24
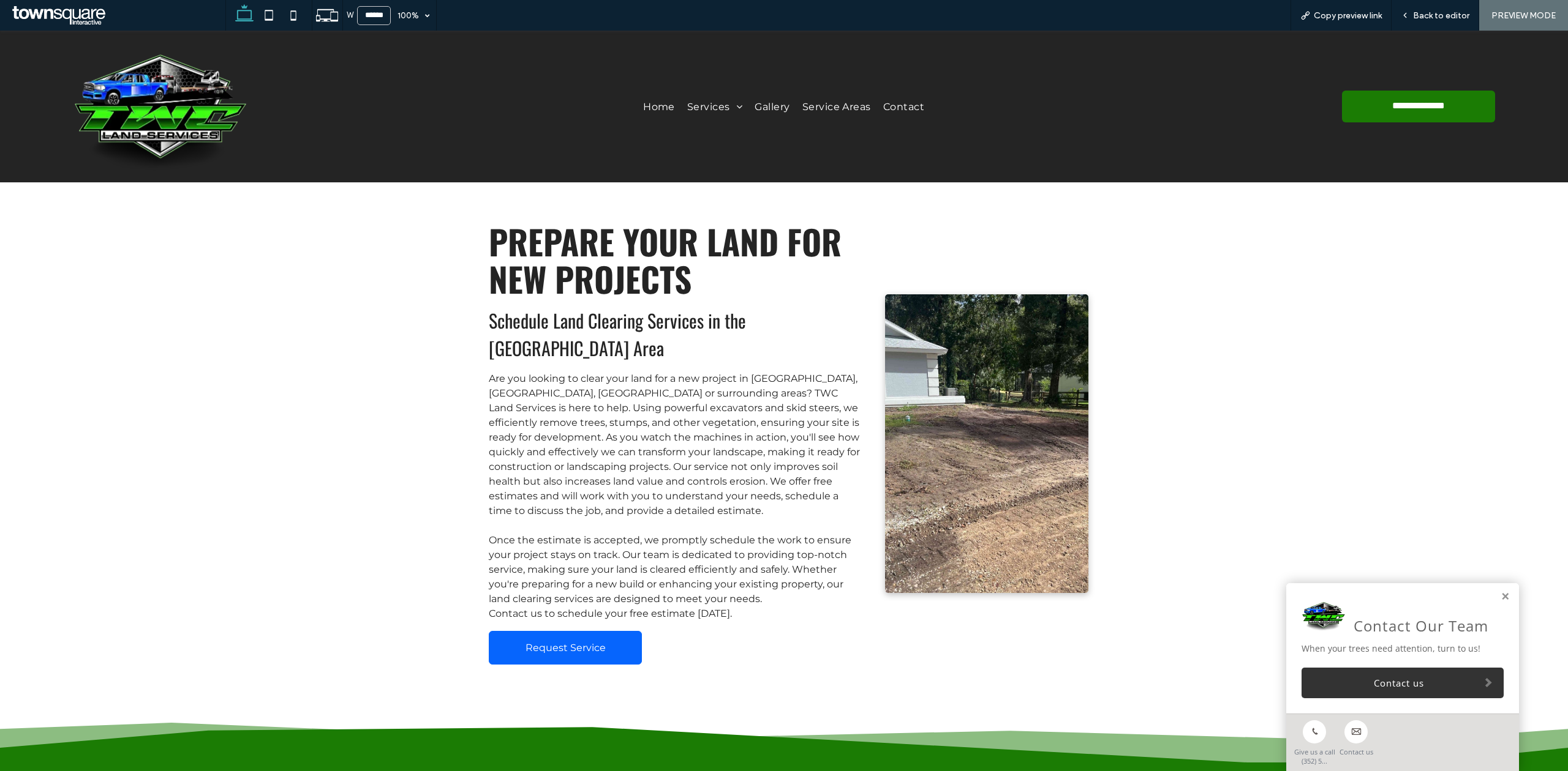
click at [568, 652] on span "Request Service" at bounding box center [565, 647] width 80 height 12
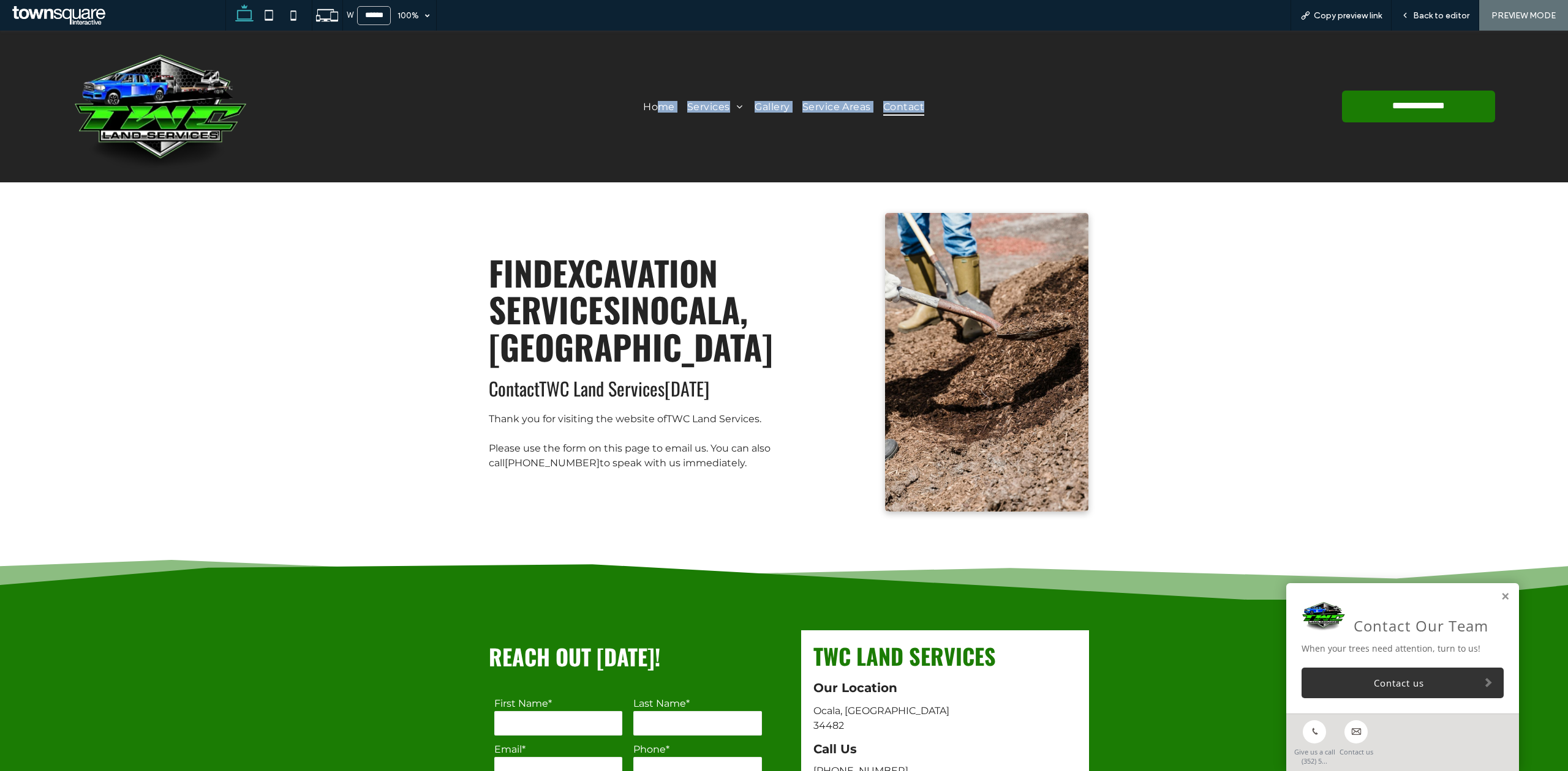
drag, startPoint x: 704, startPoint y: 196, endPoint x: 653, endPoint y: 137, distance: 78.0
click at [654, 105] on span "Home" at bounding box center [658, 106] width 32 height 18
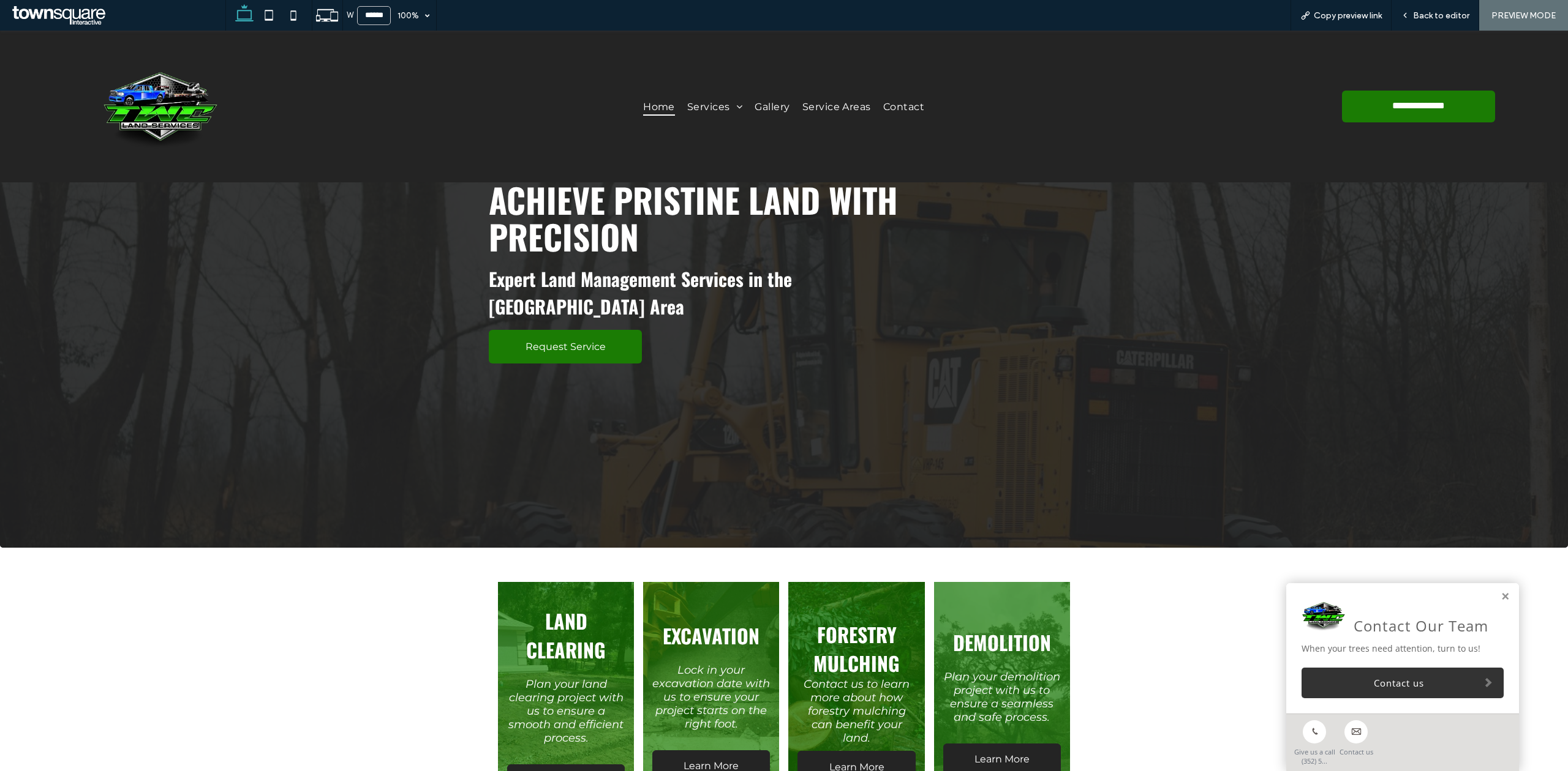
scroll to position [326, 0]
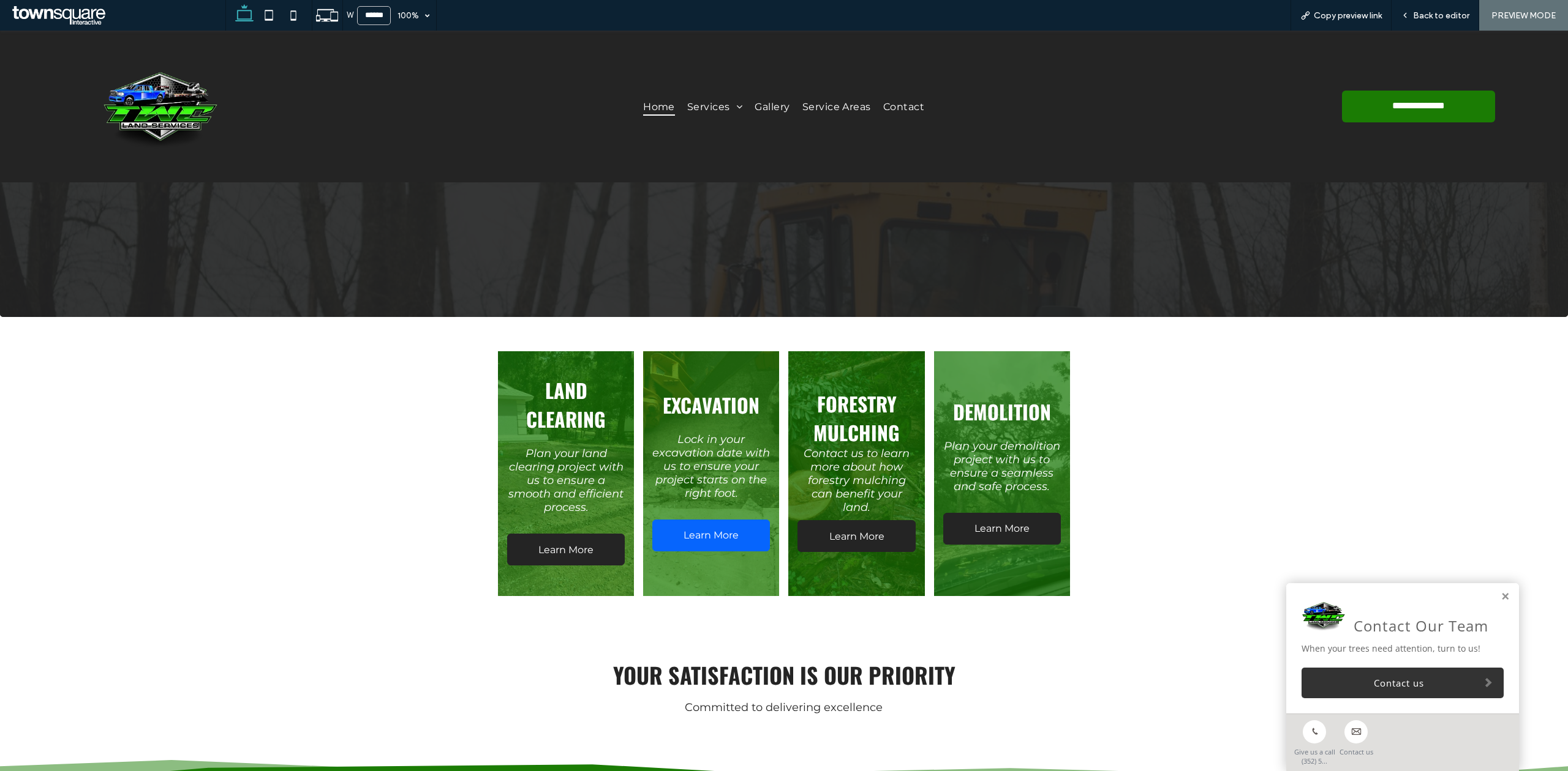
click at [717, 534] on span "Learn More" at bounding box center [711, 535] width 80 height 24
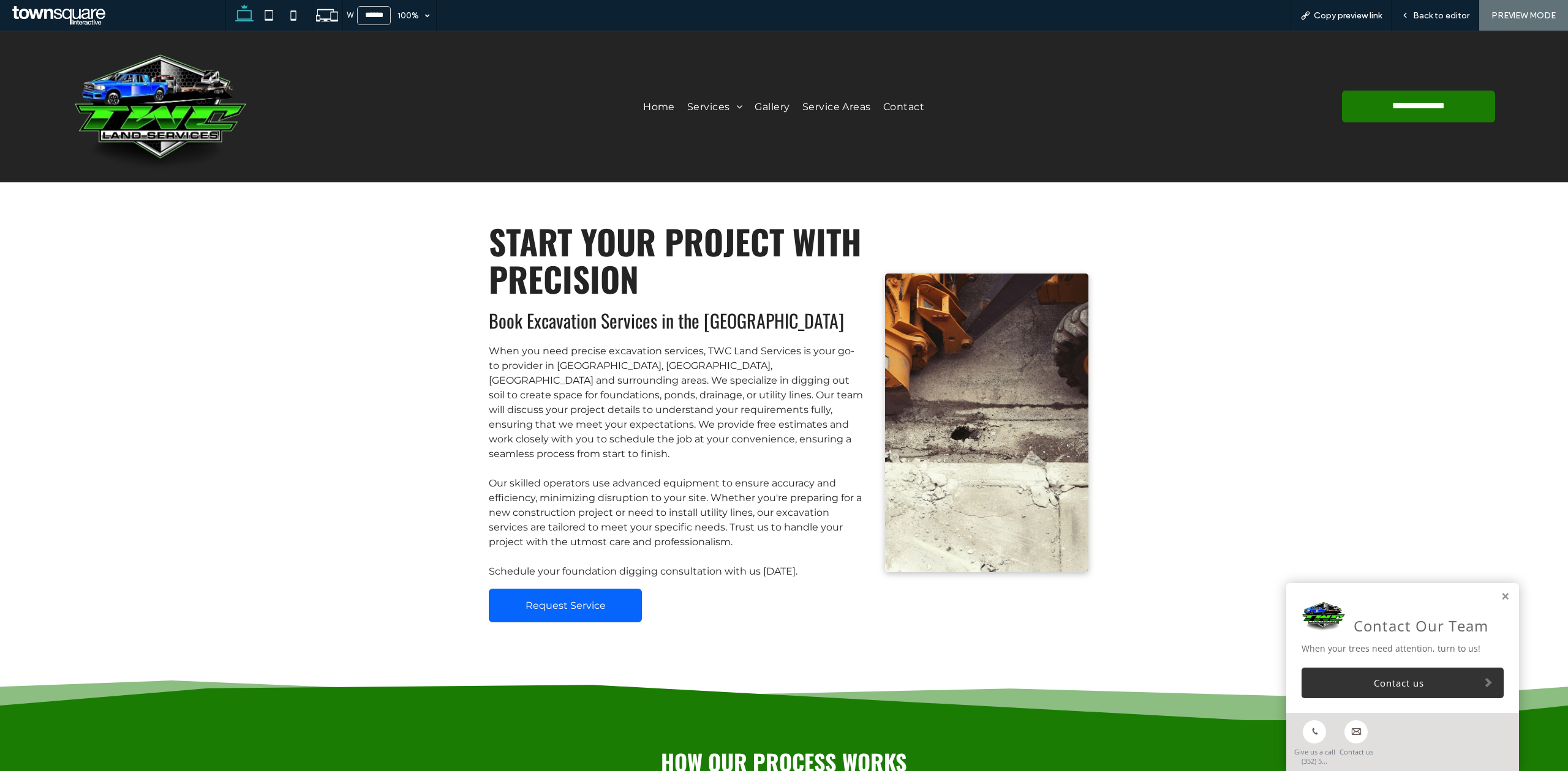
click at [598, 590] on link "Request Service" at bounding box center [564, 606] width 153 height 34
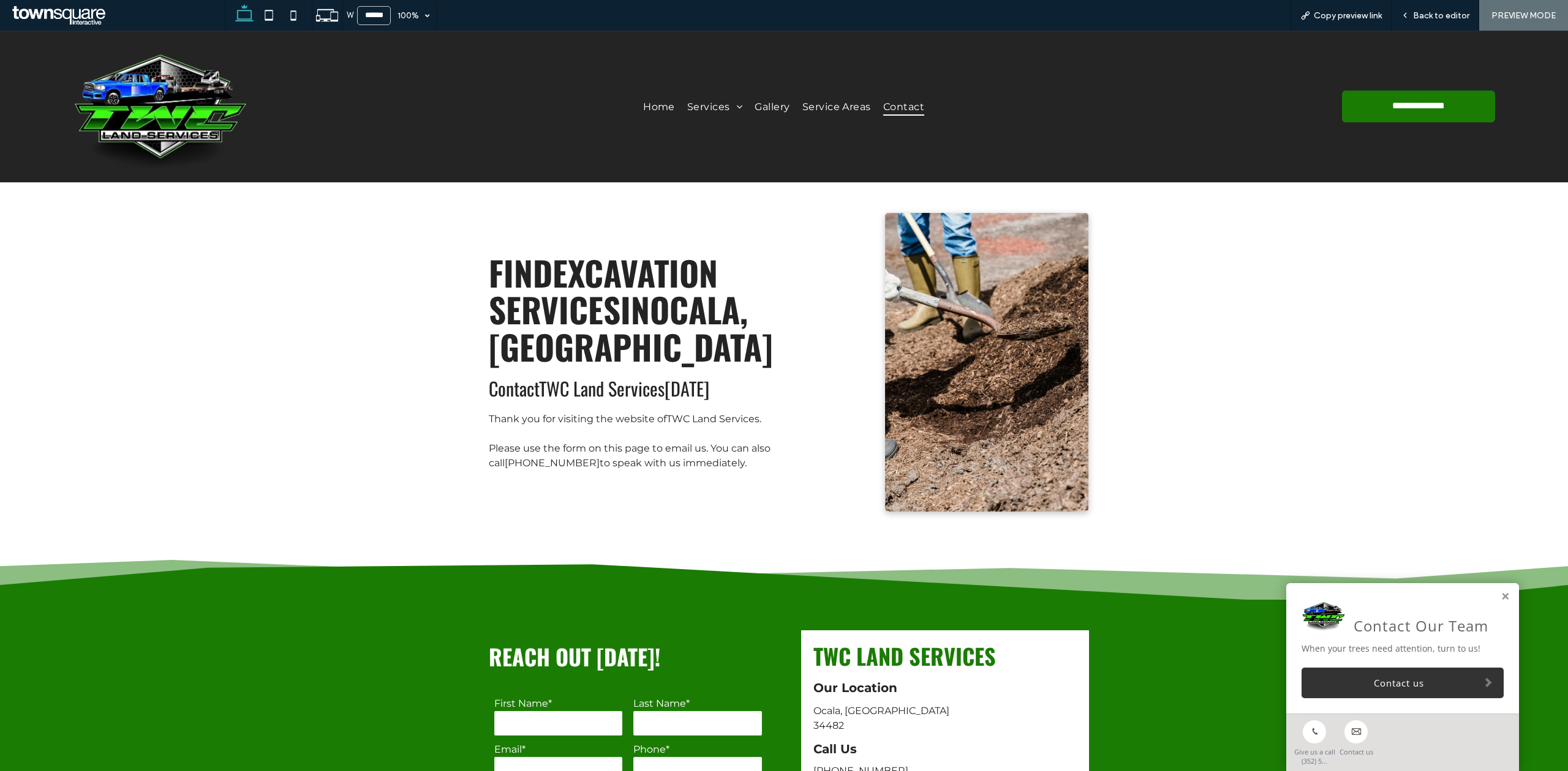
click at [655, 121] on div "Home Services Land Clearing Excavation Forestry Mulching Demolition Tree Remova…" at bounding box center [783, 107] width 864 height 140
click at [650, 98] on span "Home" at bounding box center [658, 106] width 32 height 18
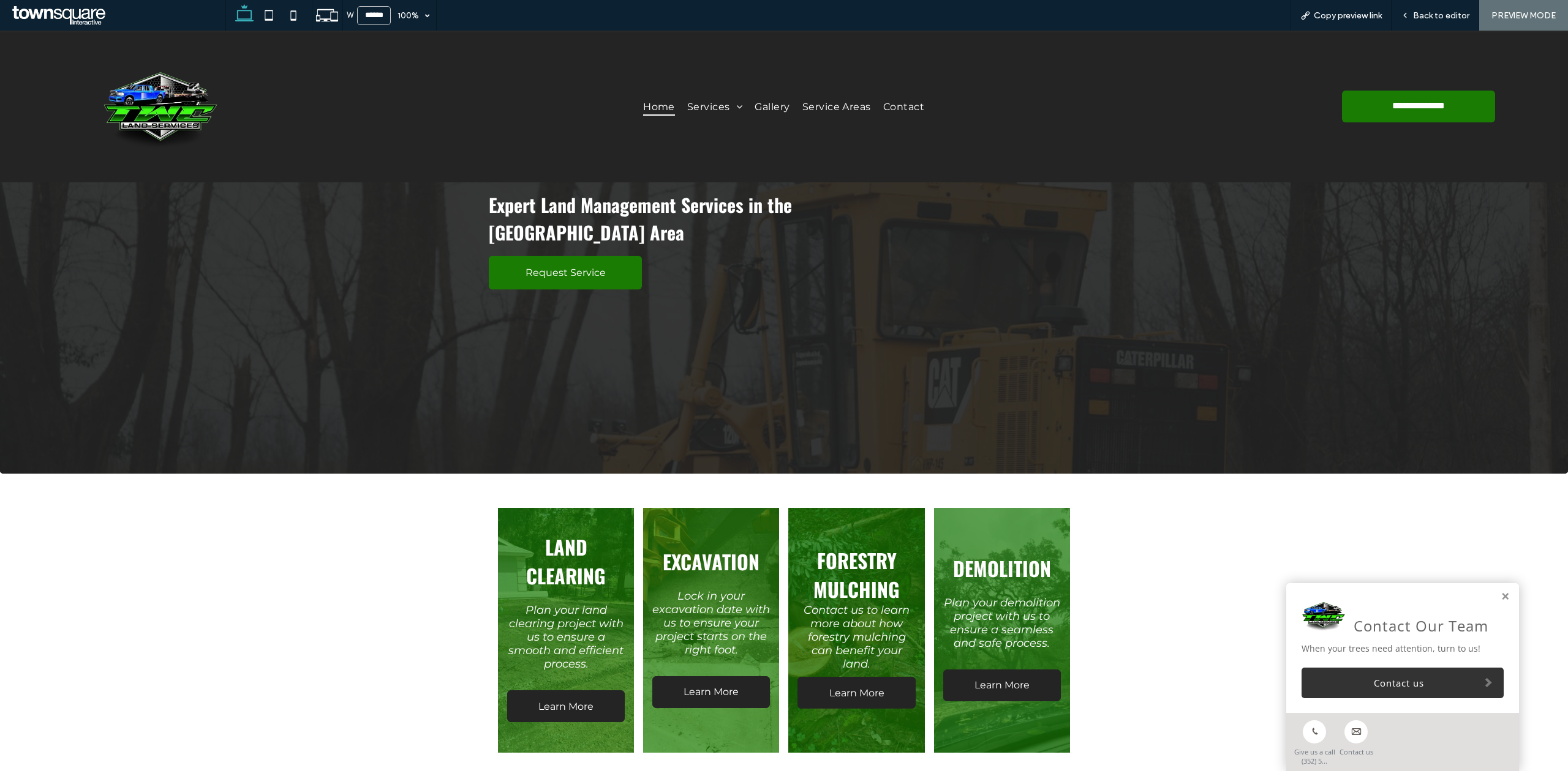
scroll to position [326, 0]
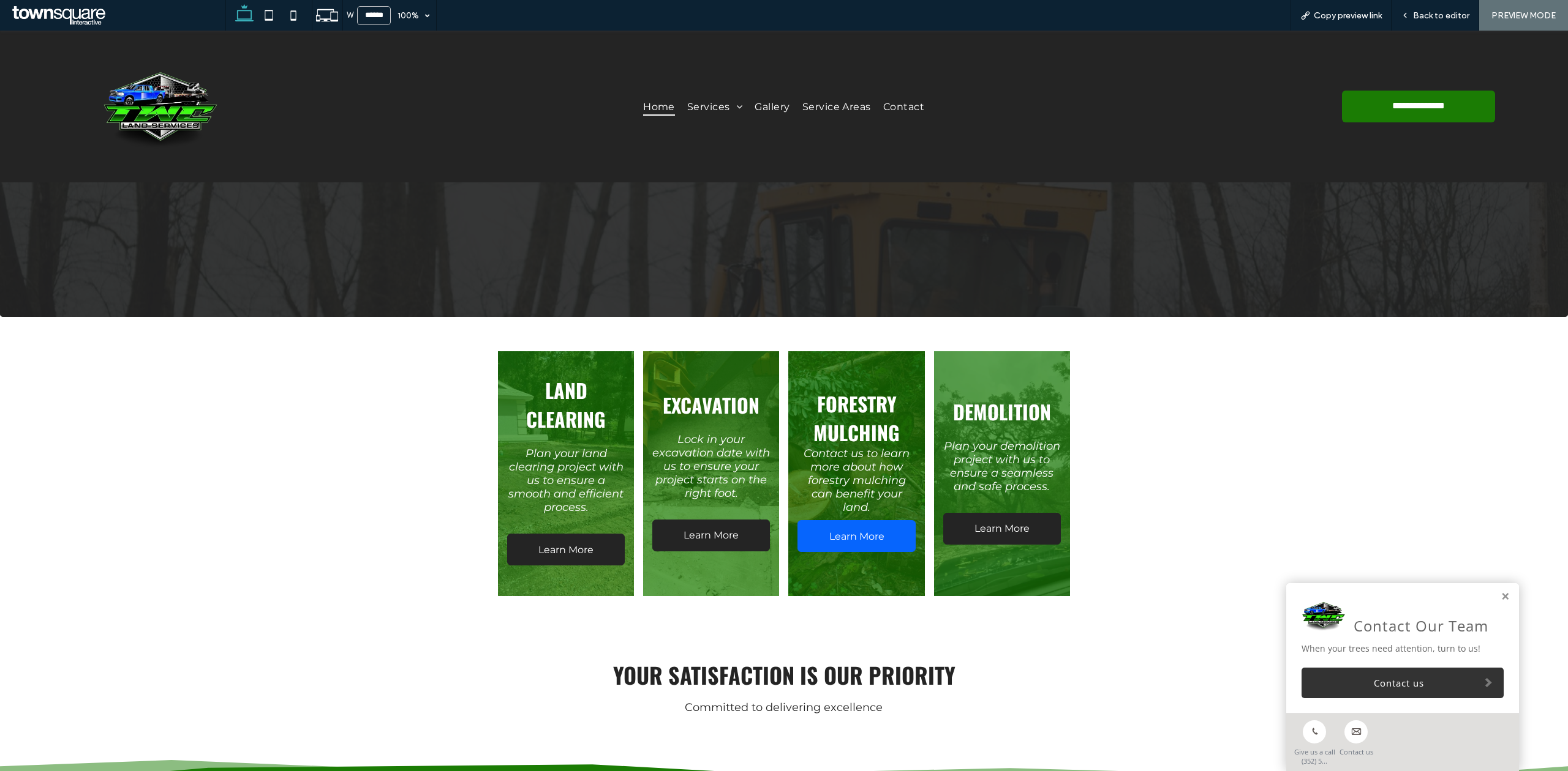
click at [876, 542] on span "Learn More" at bounding box center [857, 536] width 80 height 24
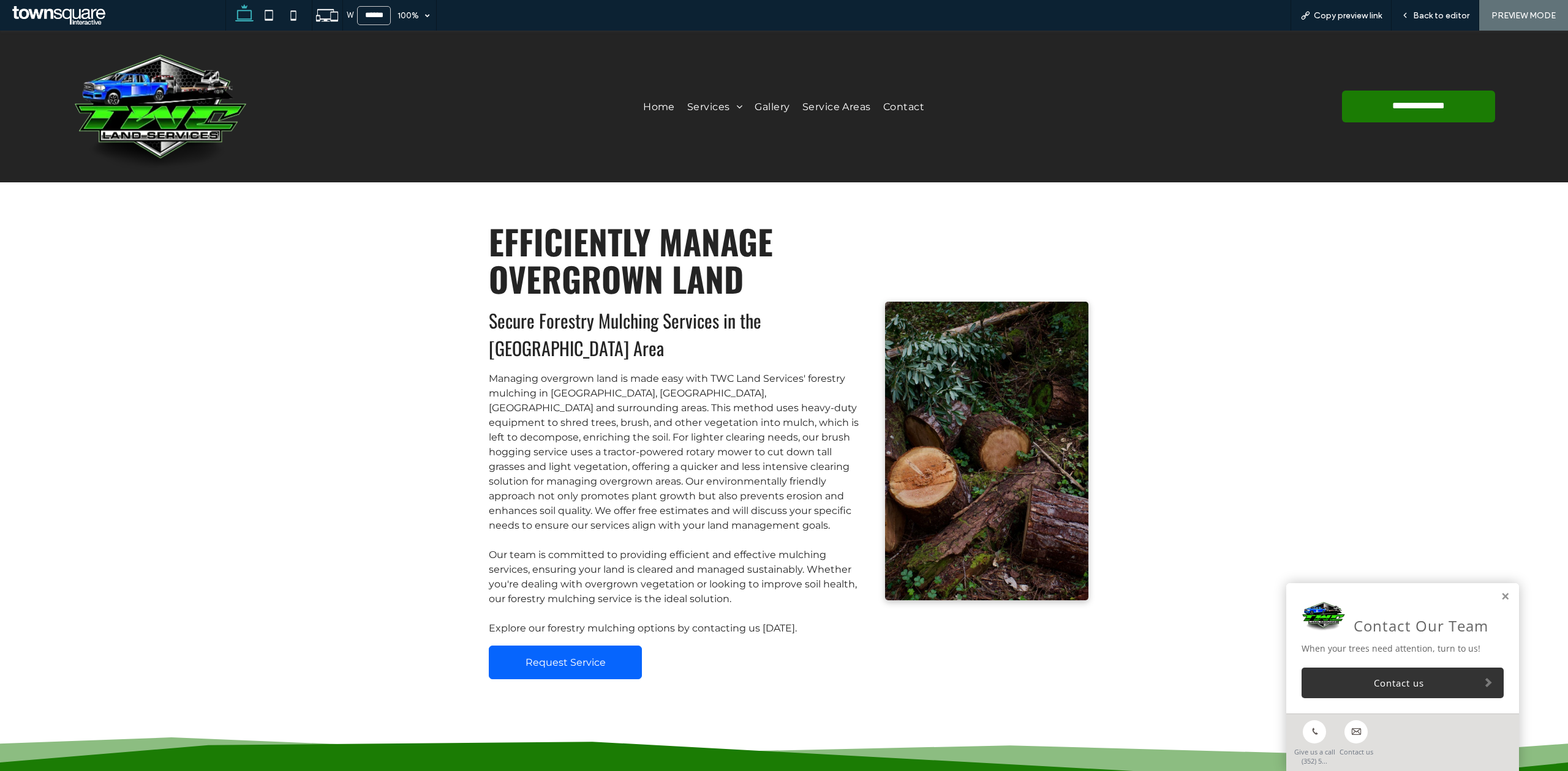
drag, startPoint x: 559, startPoint y: 642, endPoint x: 557, endPoint y: 657, distance: 15.1
click at [558, 650] on div "Efficiently Manage Overgrown Land Secure Forestry Mulching Services in the Grea…" at bounding box center [676, 451] width 394 height 477
click at [557, 657] on span "Request Service" at bounding box center [565, 662] width 80 height 12
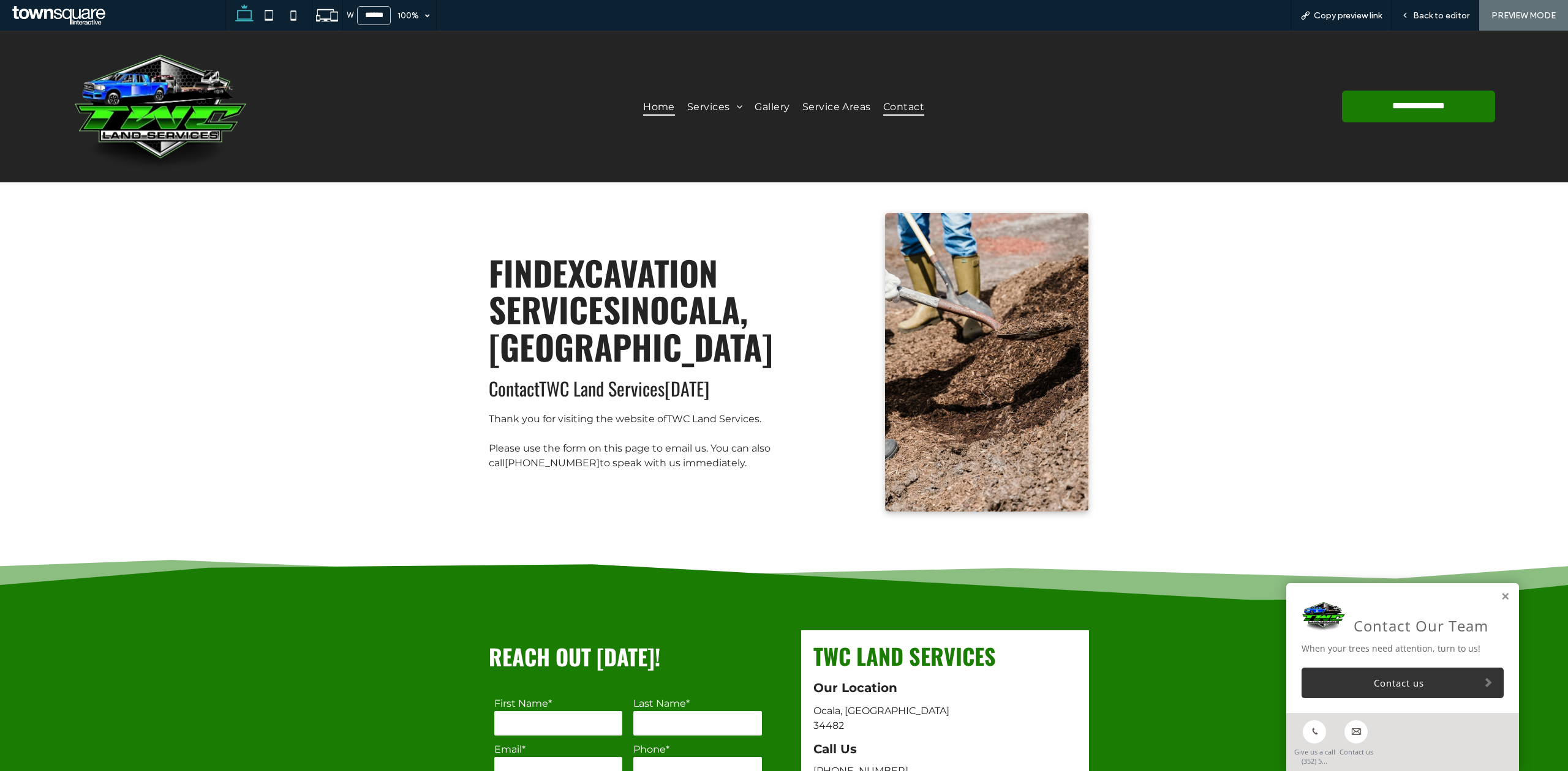
click at [637, 98] on link "Home" at bounding box center [658, 106] width 44 height 18
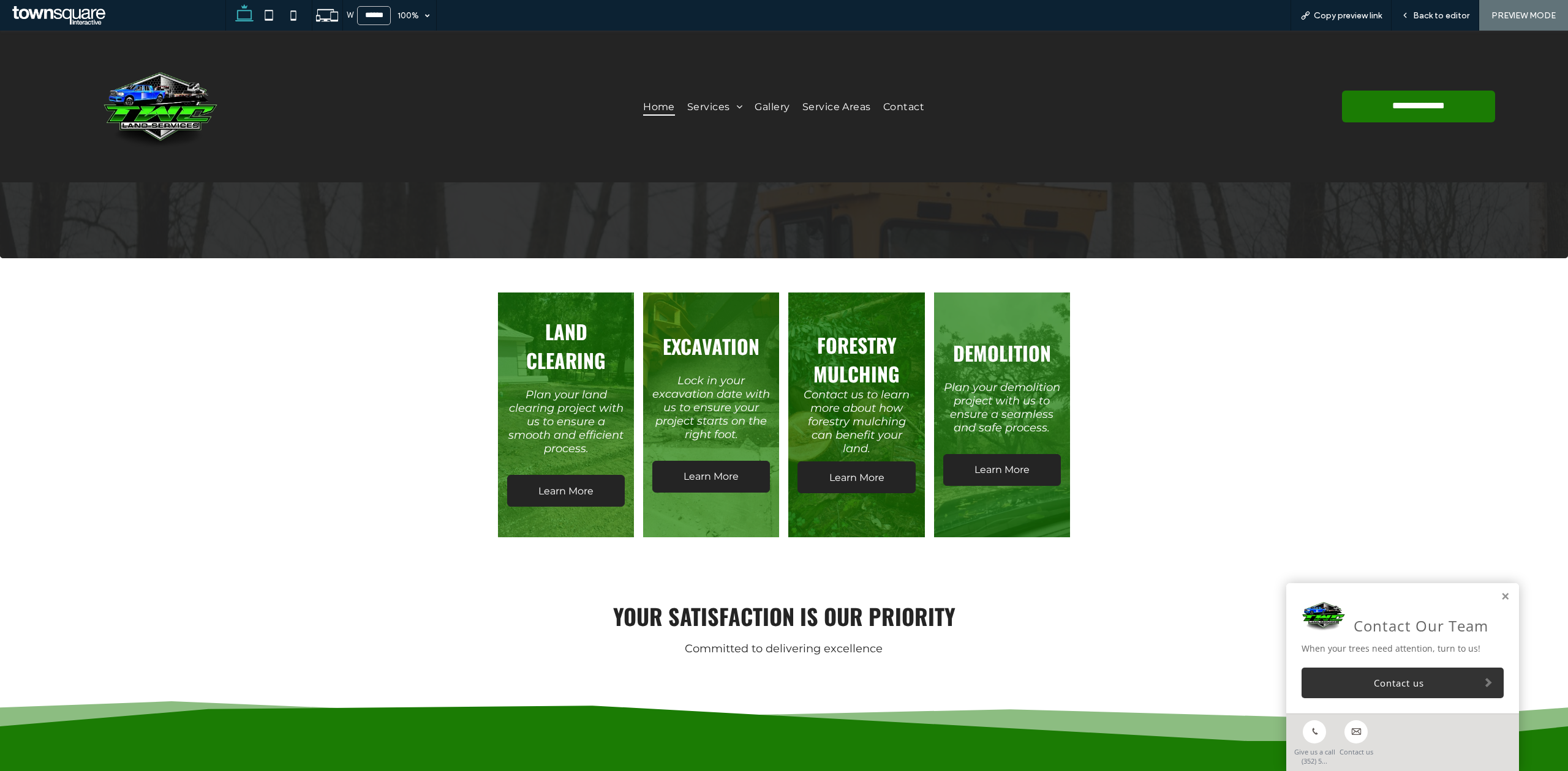
scroll to position [407, 0]
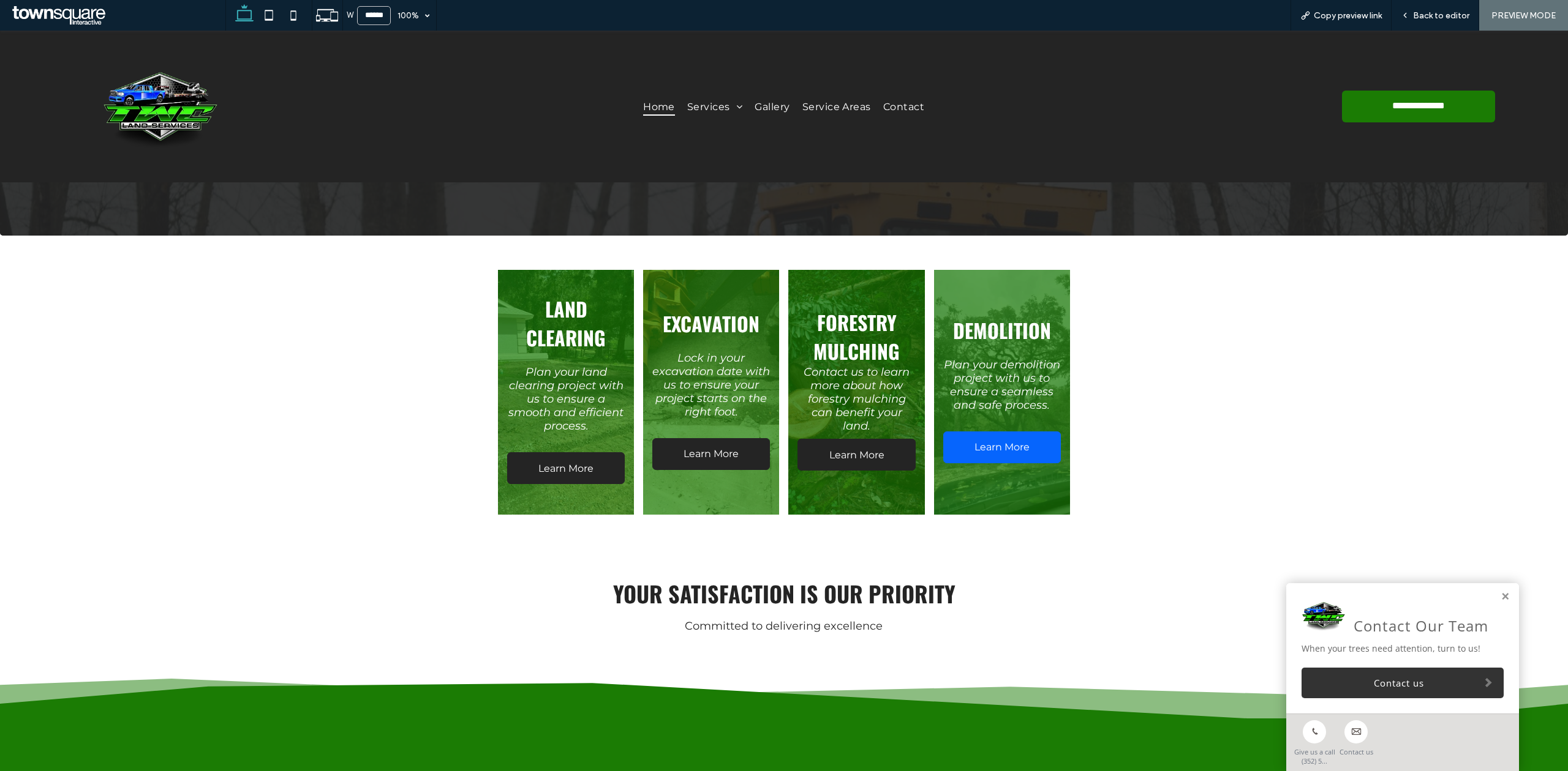
click at [983, 440] on span "Learn More" at bounding box center [1002, 447] width 80 height 24
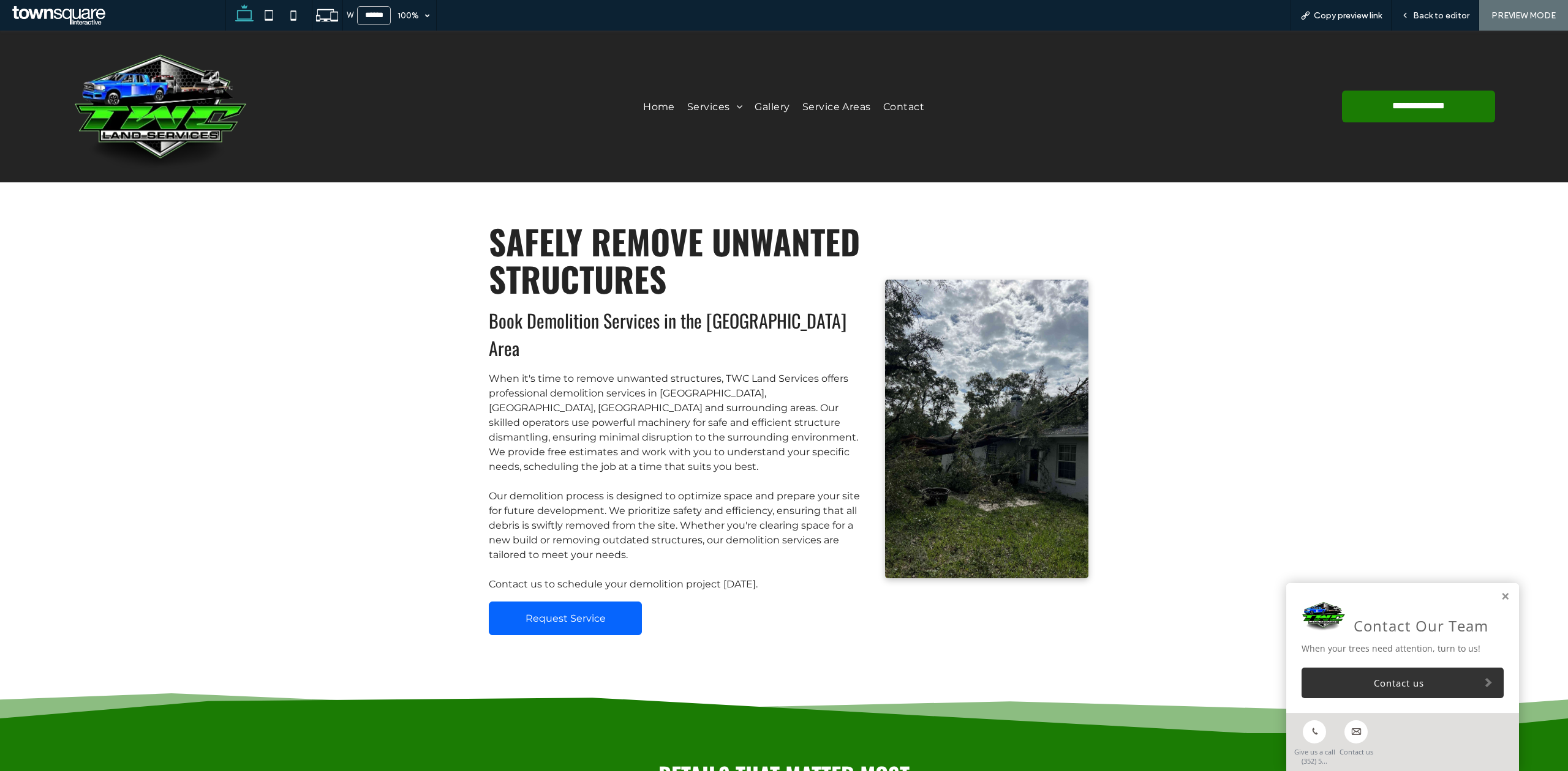
click at [564, 602] on link "Request Service" at bounding box center [564, 619] width 153 height 34
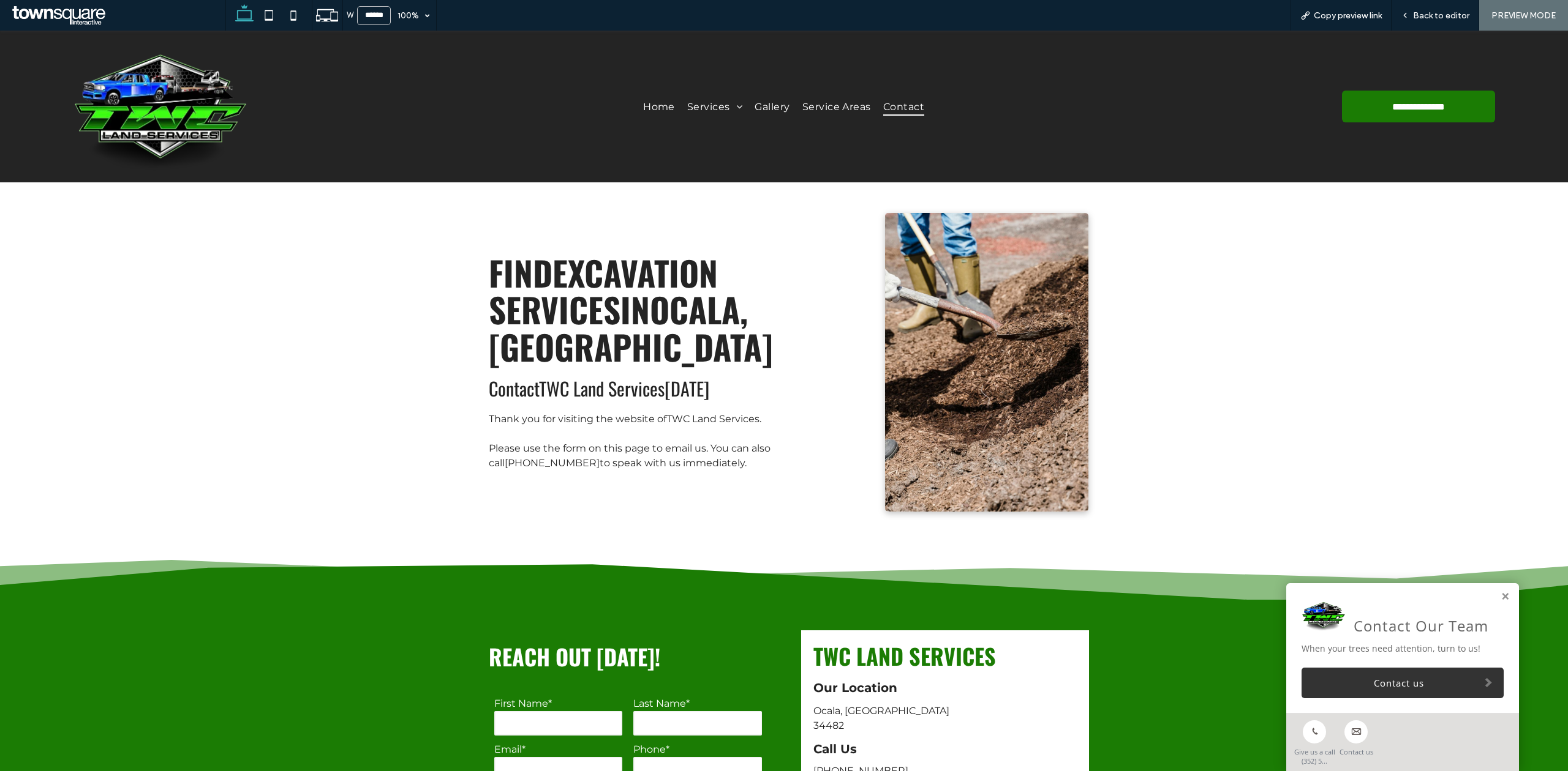
click at [643, 108] on span "Home" at bounding box center [658, 106] width 32 height 18
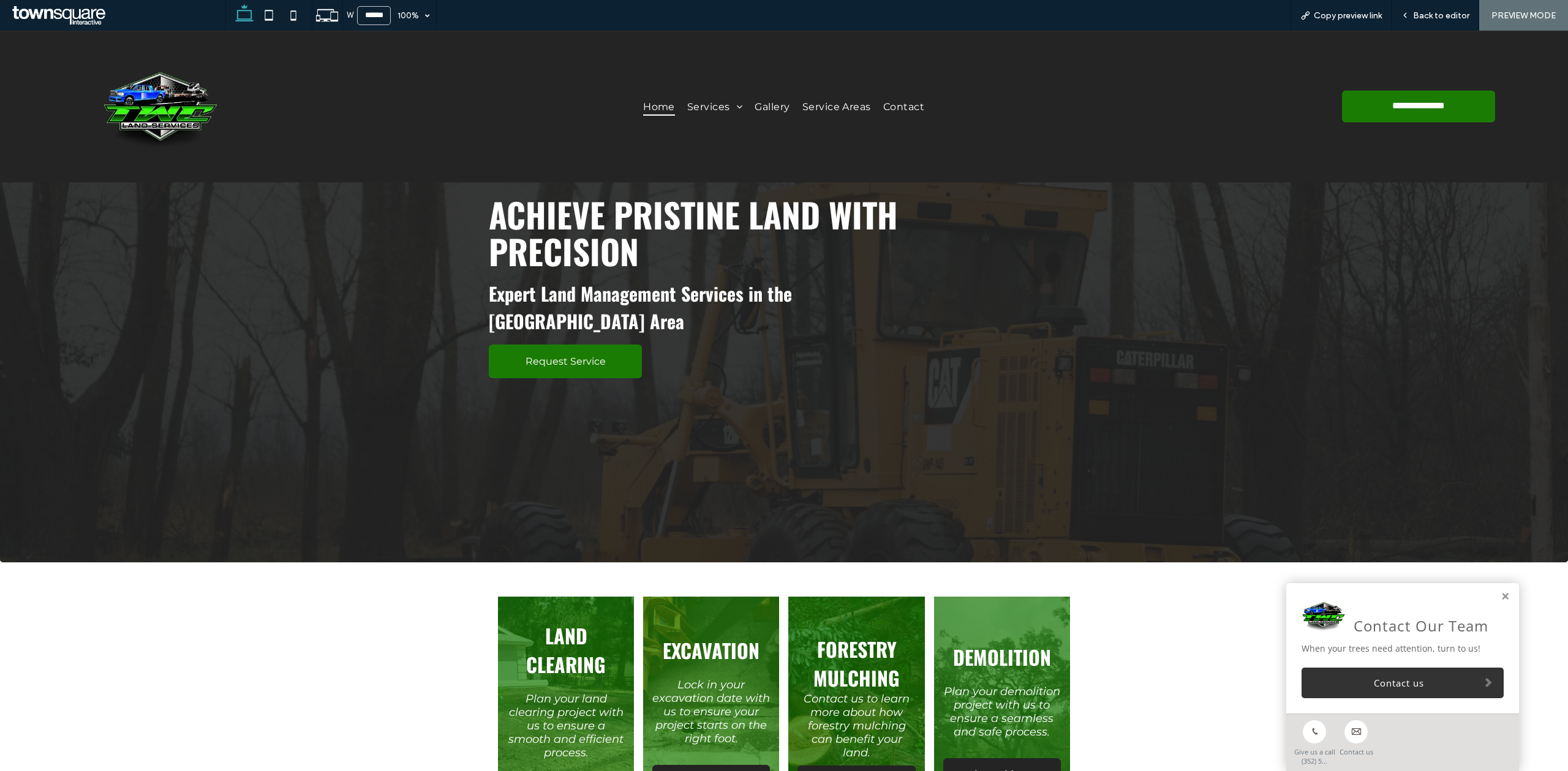
scroll to position [490, 0]
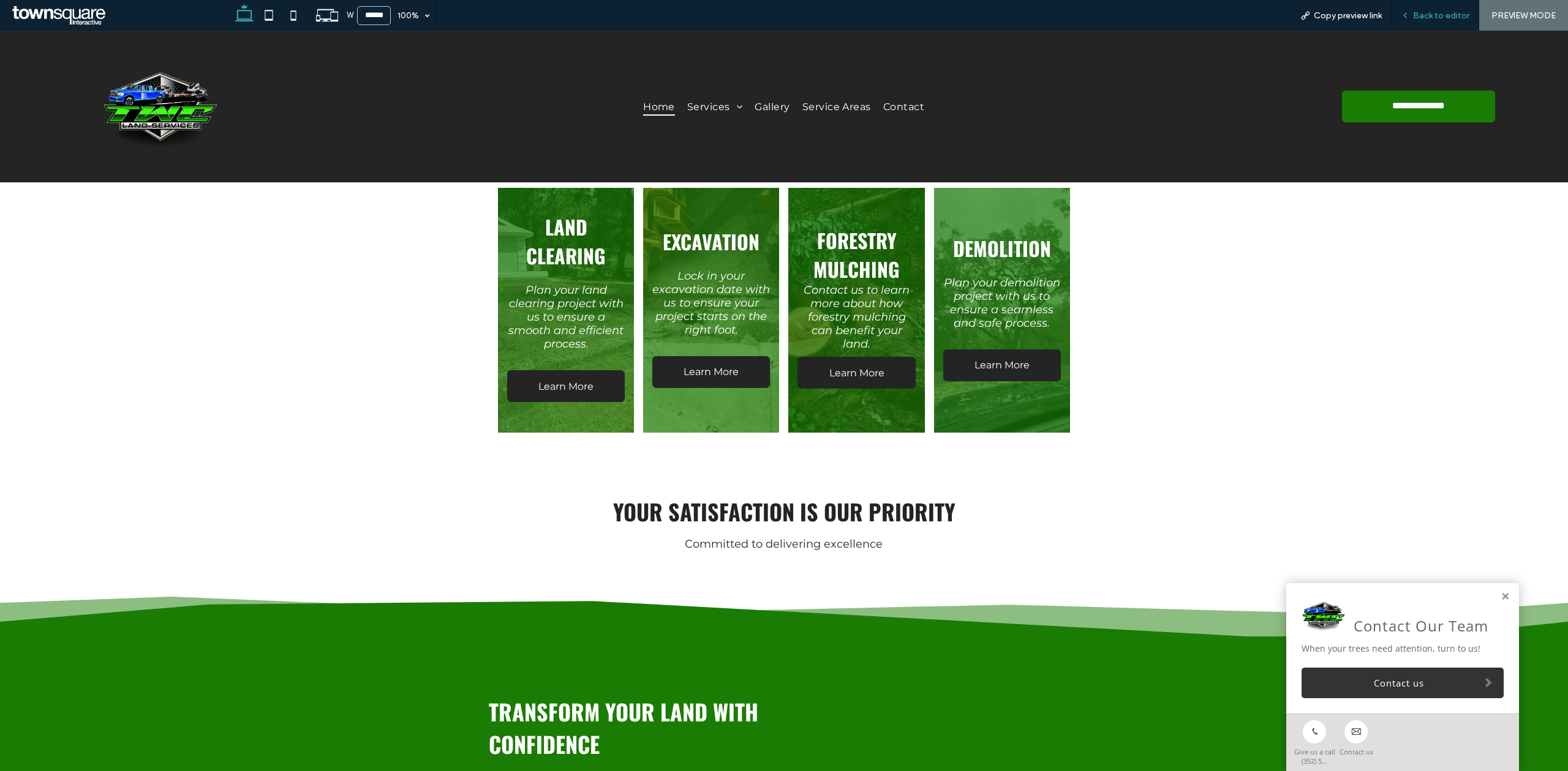
click at [1453, 3] on div "Back to editor" at bounding box center [1435, 15] width 88 height 31
click at [1441, 12] on span "Back to editor" at bounding box center [1440, 16] width 56 height 11
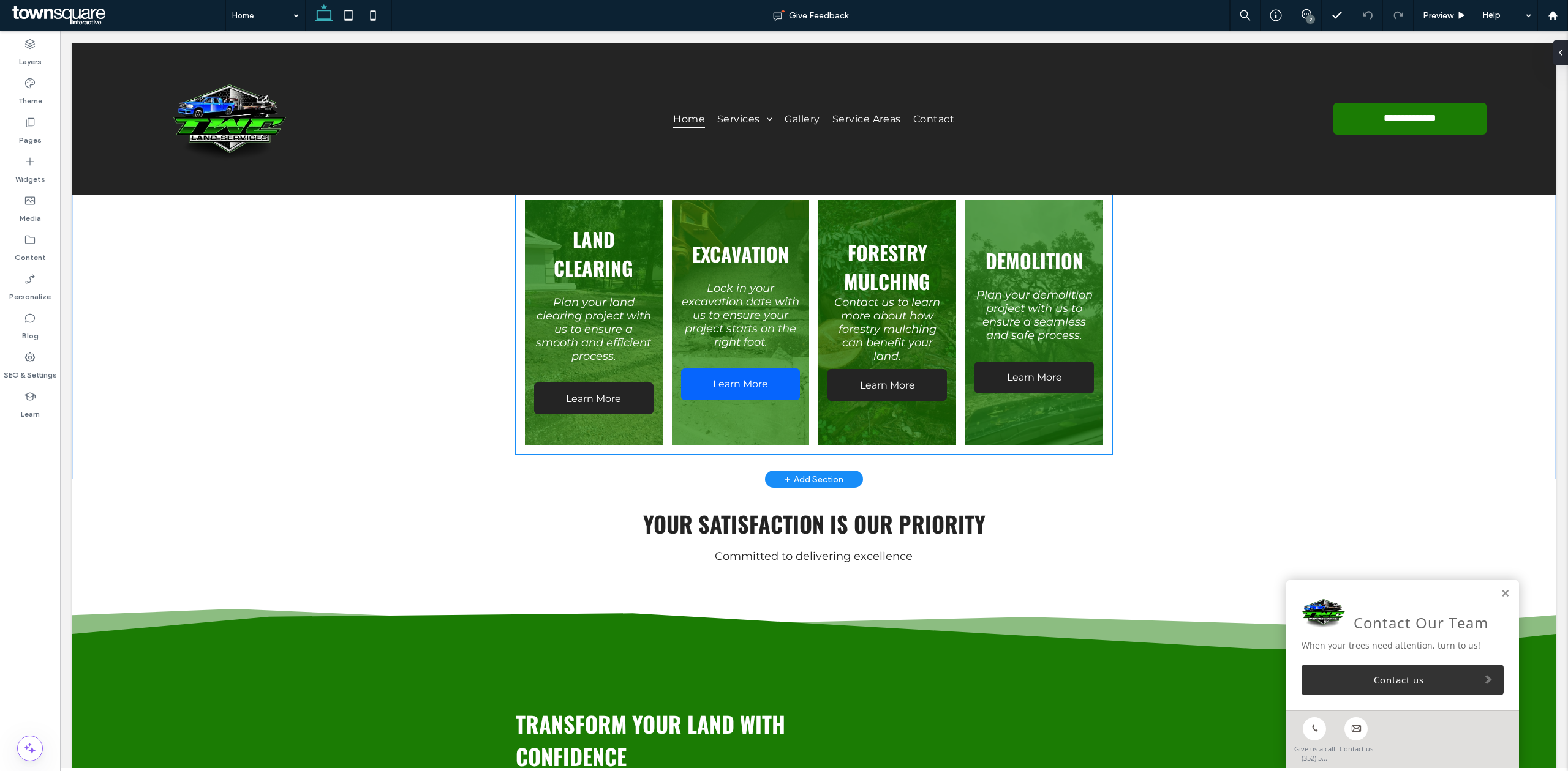
click at [723, 384] on span "Learn More" at bounding box center [741, 384] width 80 height 24
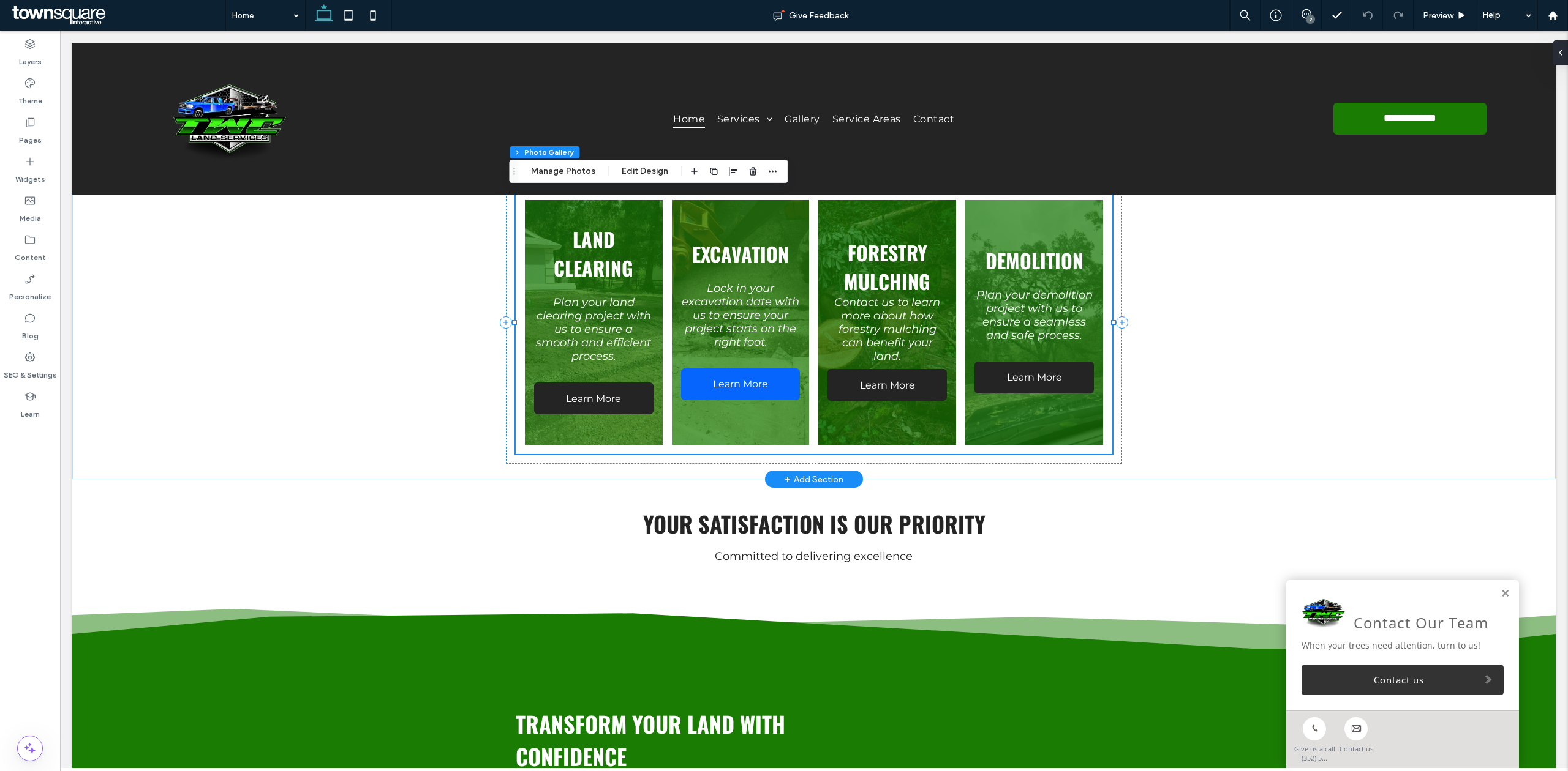
click at [742, 377] on span "Learn More" at bounding box center [741, 384] width 80 height 24
click at [737, 372] on span "Learn More" at bounding box center [741, 384] width 80 height 24
click at [730, 385] on span "Learn More" at bounding box center [741, 384] width 80 height 24
click at [735, 368] on link "Learn More" at bounding box center [741, 384] width 119 height 32
click at [716, 376] on span "Learn More" at bounding box center [741, 384] width 80 height 24
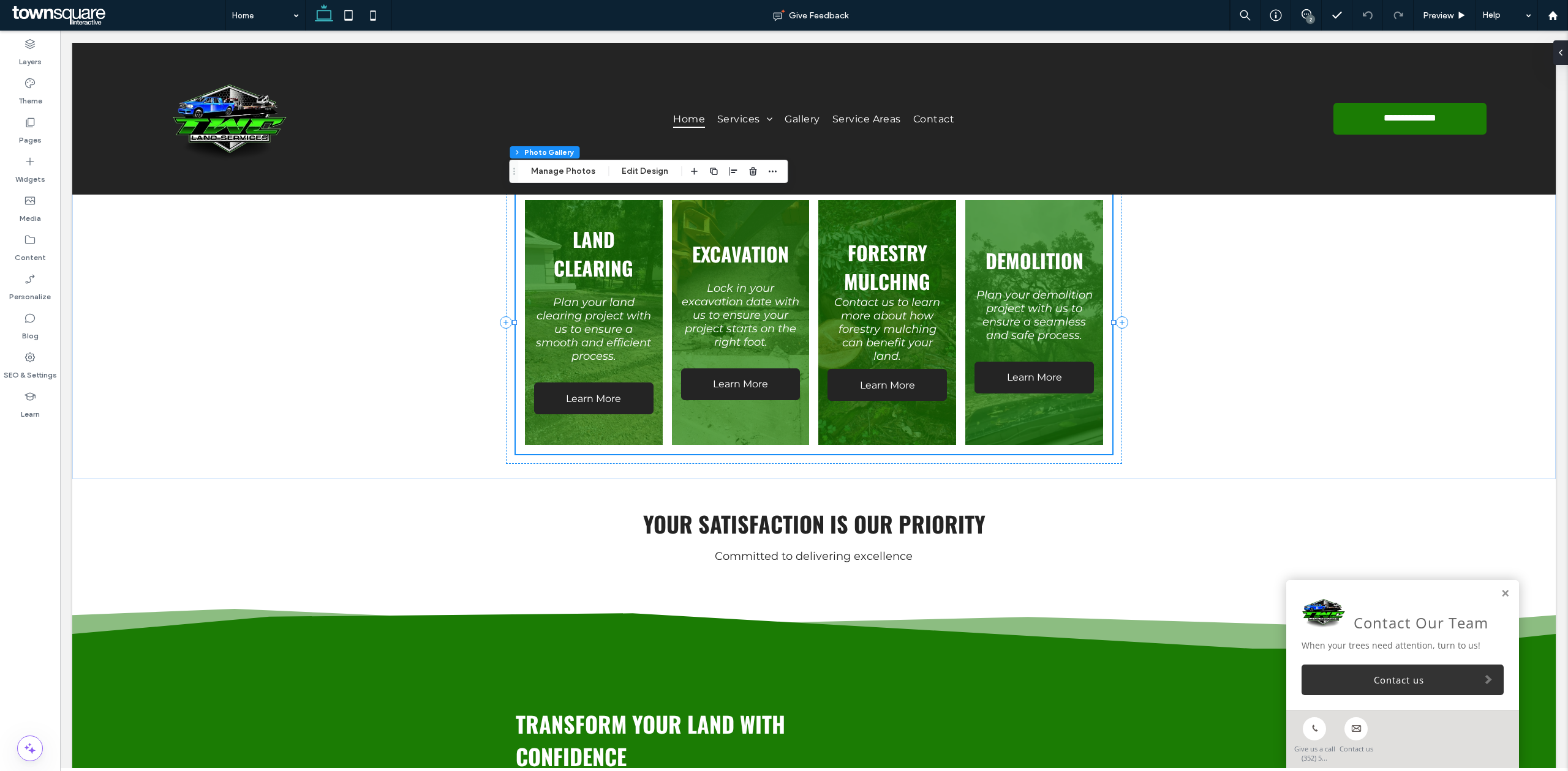
click at [635, 161] on div "Section Column Photo Gallery Manage Photos Edit Design" at bounding box center [648, 171] width 278 height 23
click at [635, 168] on button "Edit Design" at bounding box center [644, 171] width 62 height 15
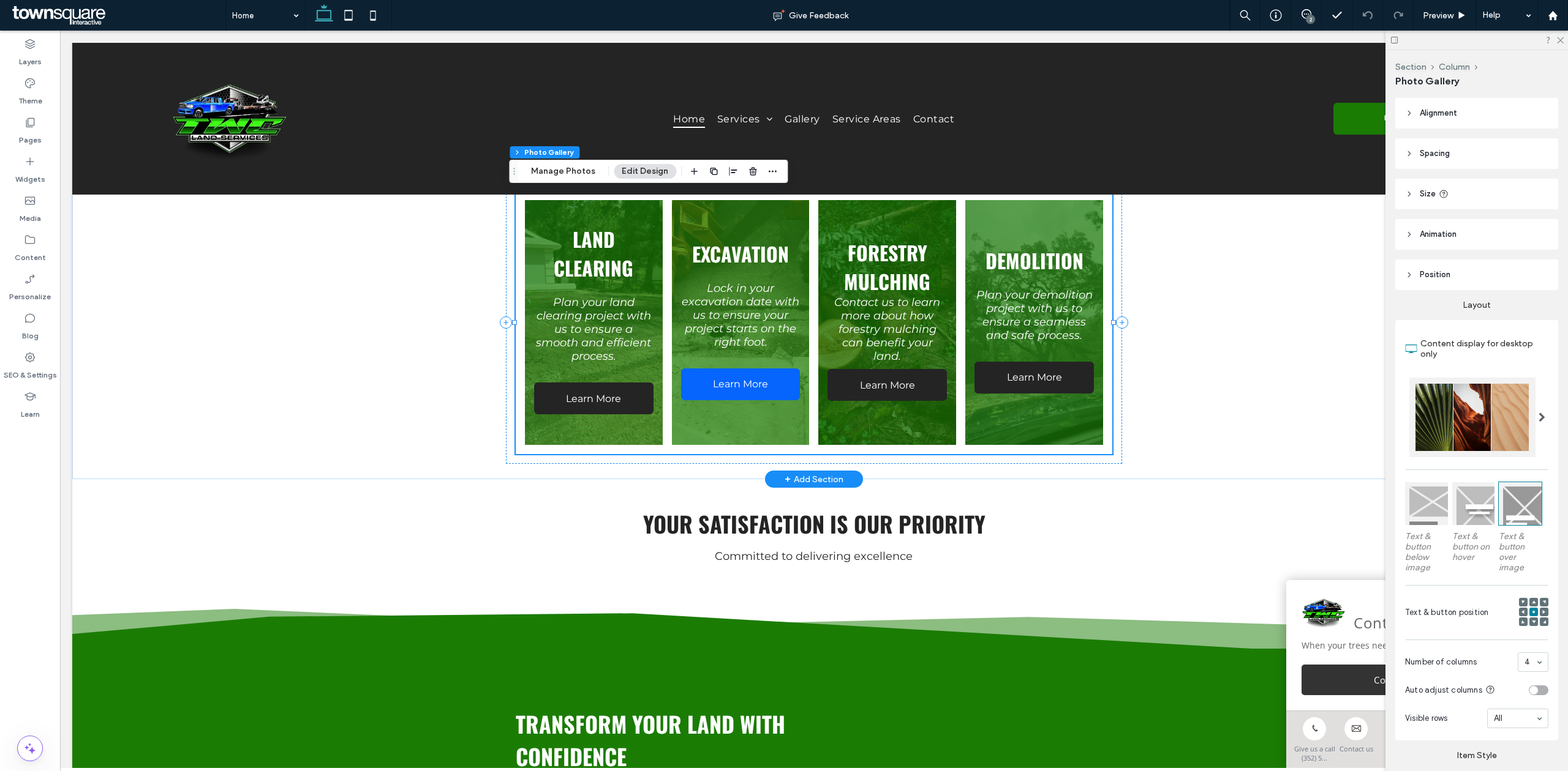
click at [741, 368] on link "Learn More" at bounding box center [741, 384] width 119 height 32
click at [735, 384] on span "Learn More" at bounding box center [741, 384] width 80 height 24
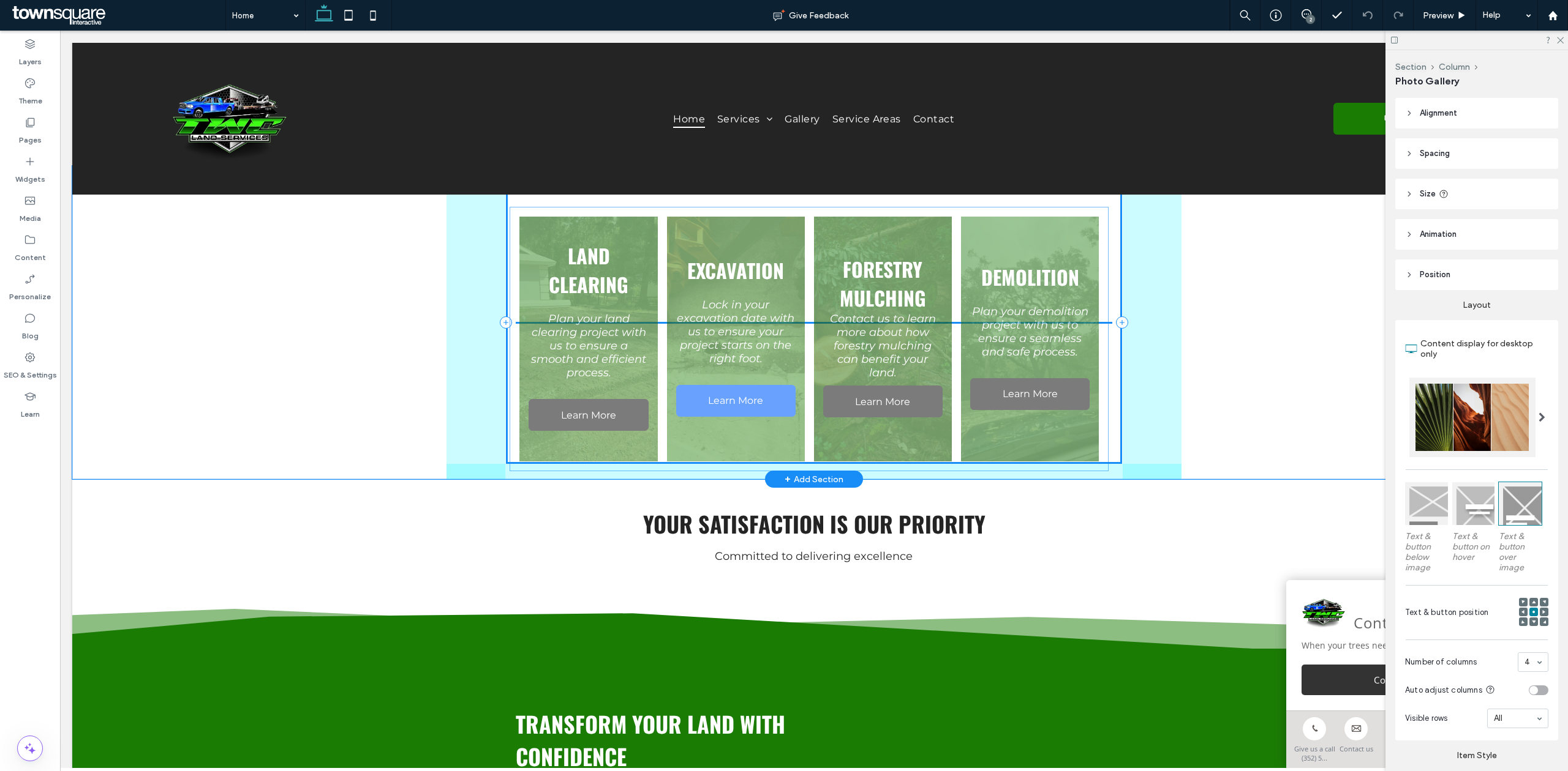
drag, startPoint x: 735, startPoint y: 381, endPoint x: 736, endPoint y: 397, distance: 16.0
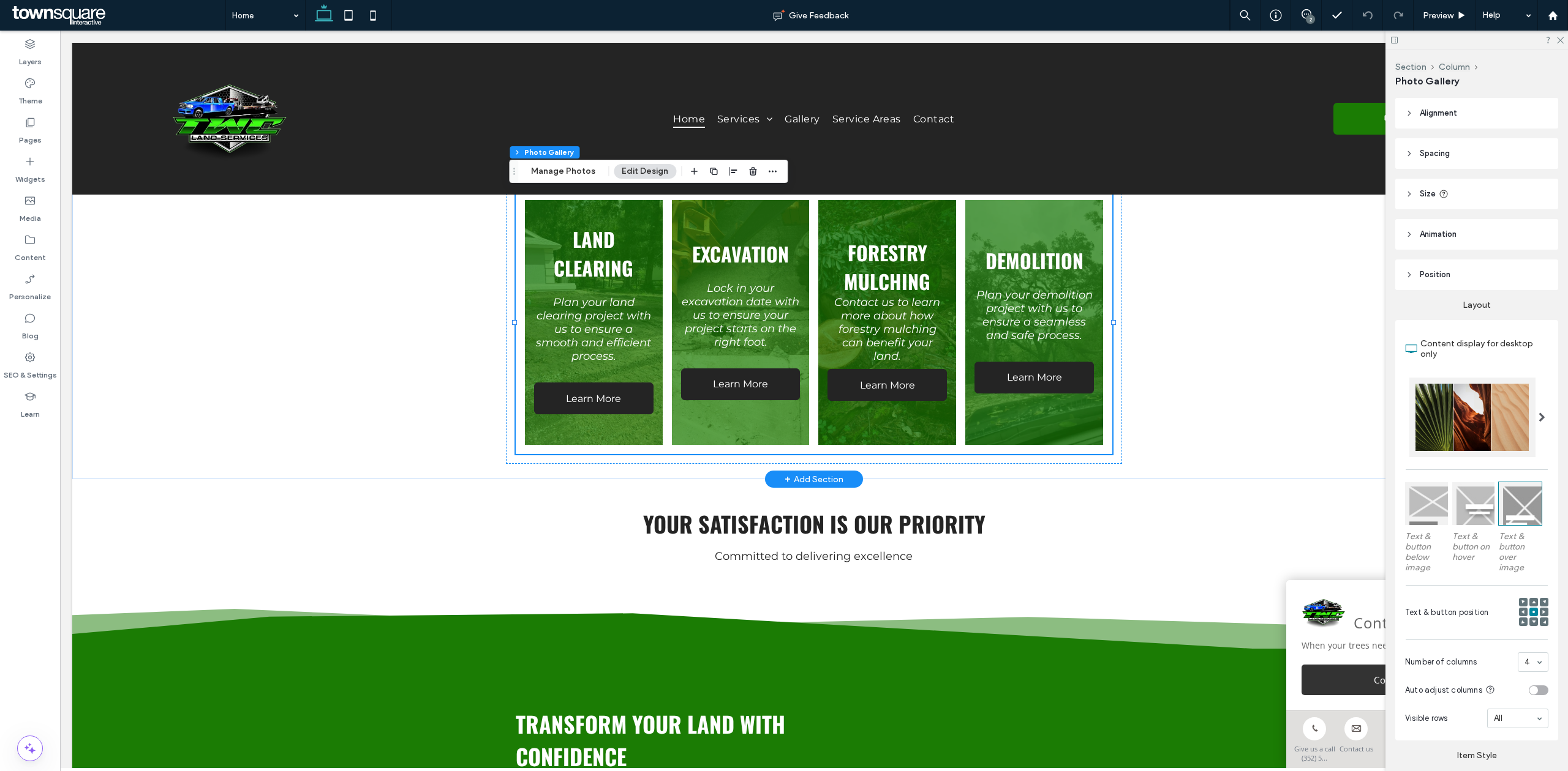
click at [1310, 21] on div "2" at bounding box center [1310, 19] width 9 height 9
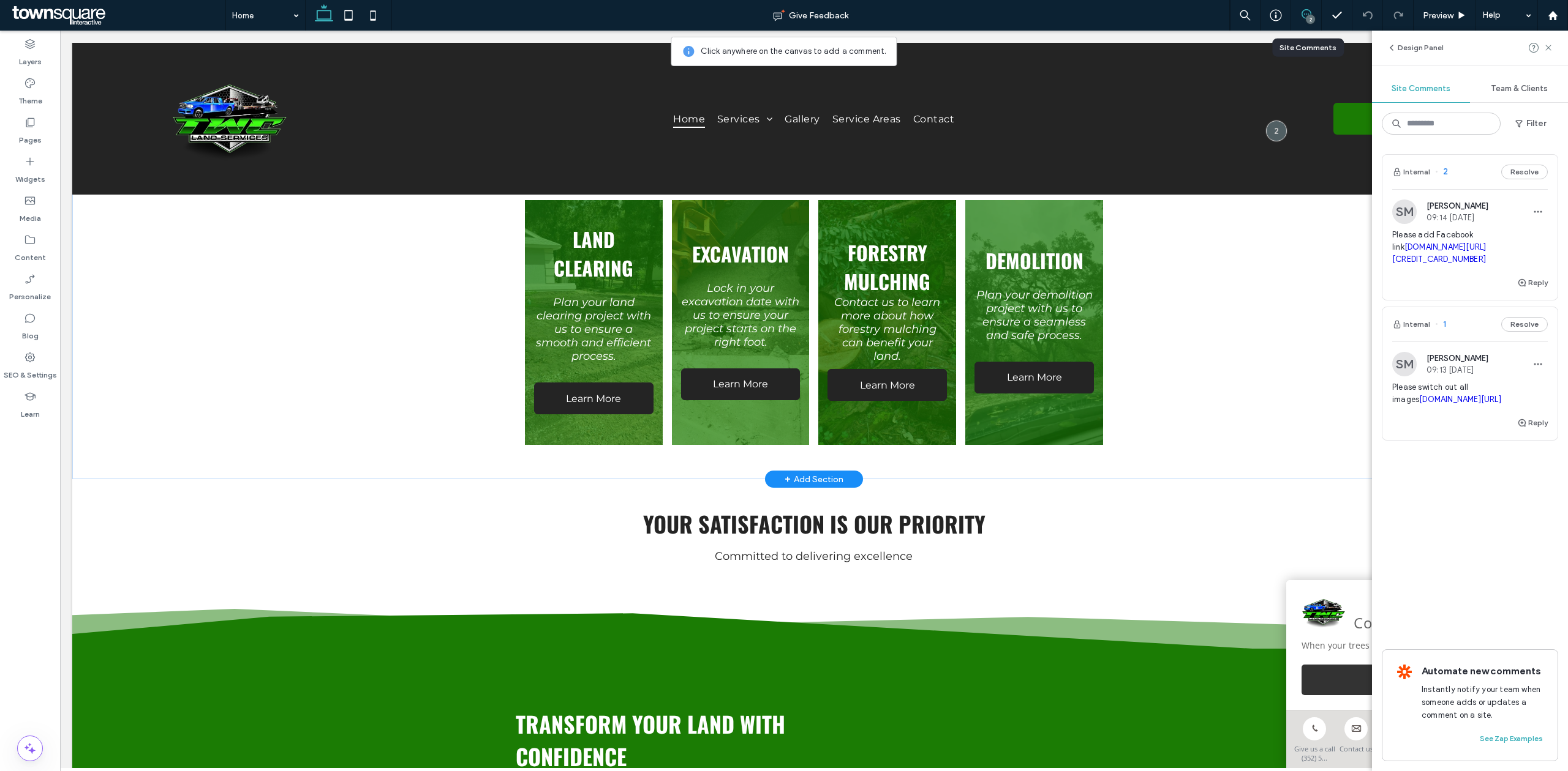
click at [917, 367] on link at bounding box center [887, 323] width 146 height 260
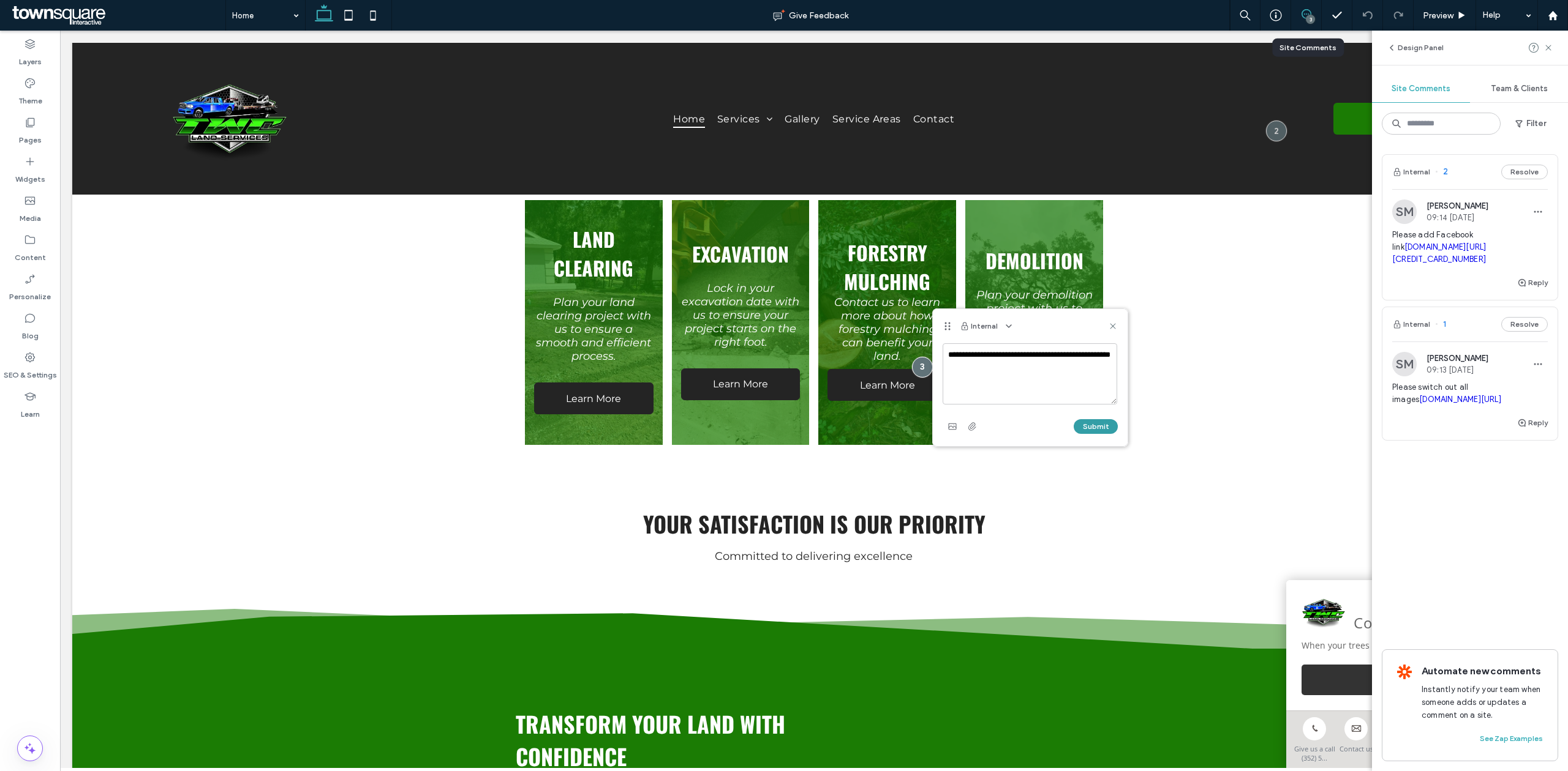
type textarea "**********"
click at [1086, 428] on button "Submit" at bounding box center [1095, 426] width 44 height 15
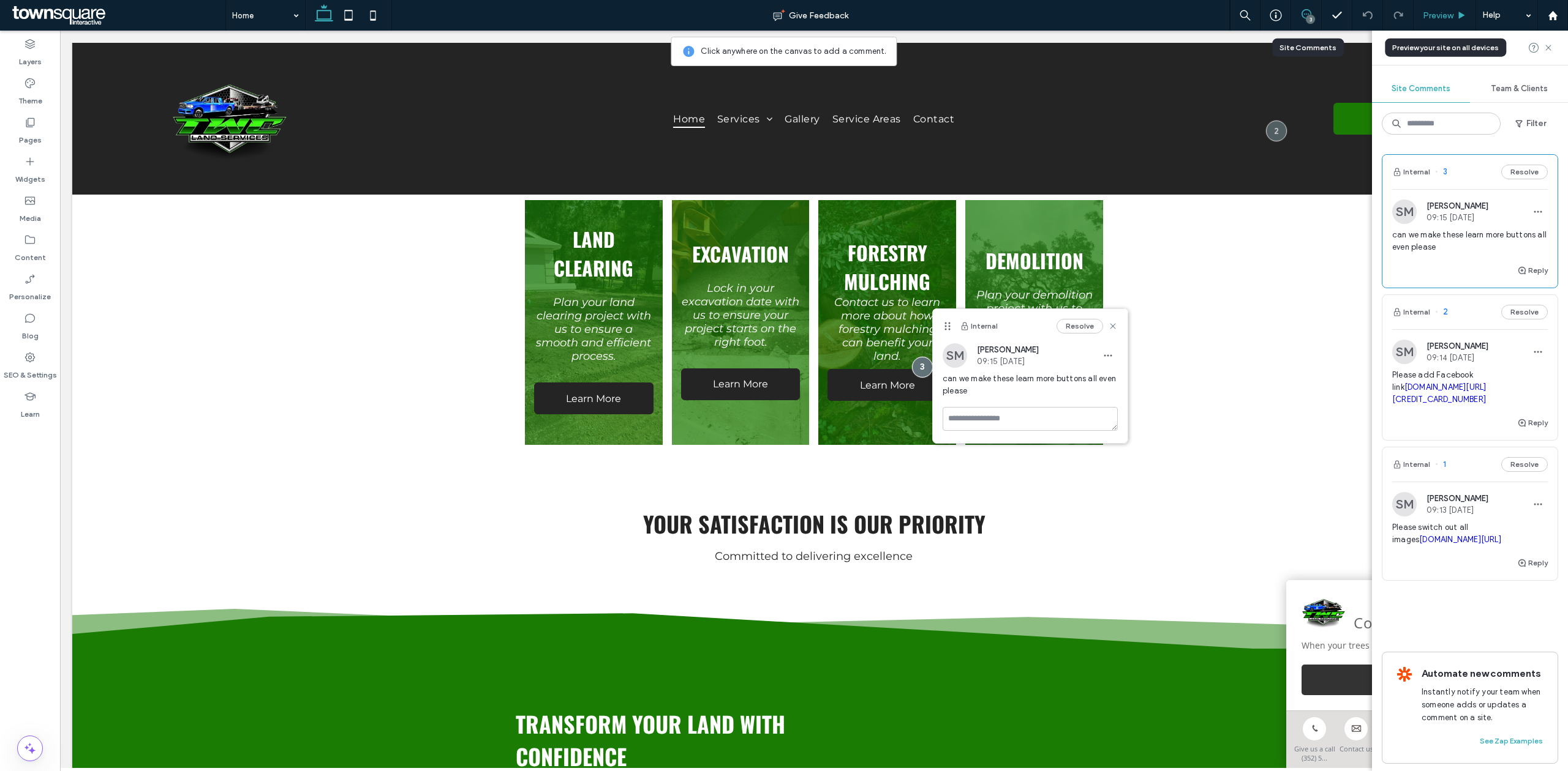
click at [1429, 8] on div "Preview" at bounding box center [1444, 15] width 62 height 31
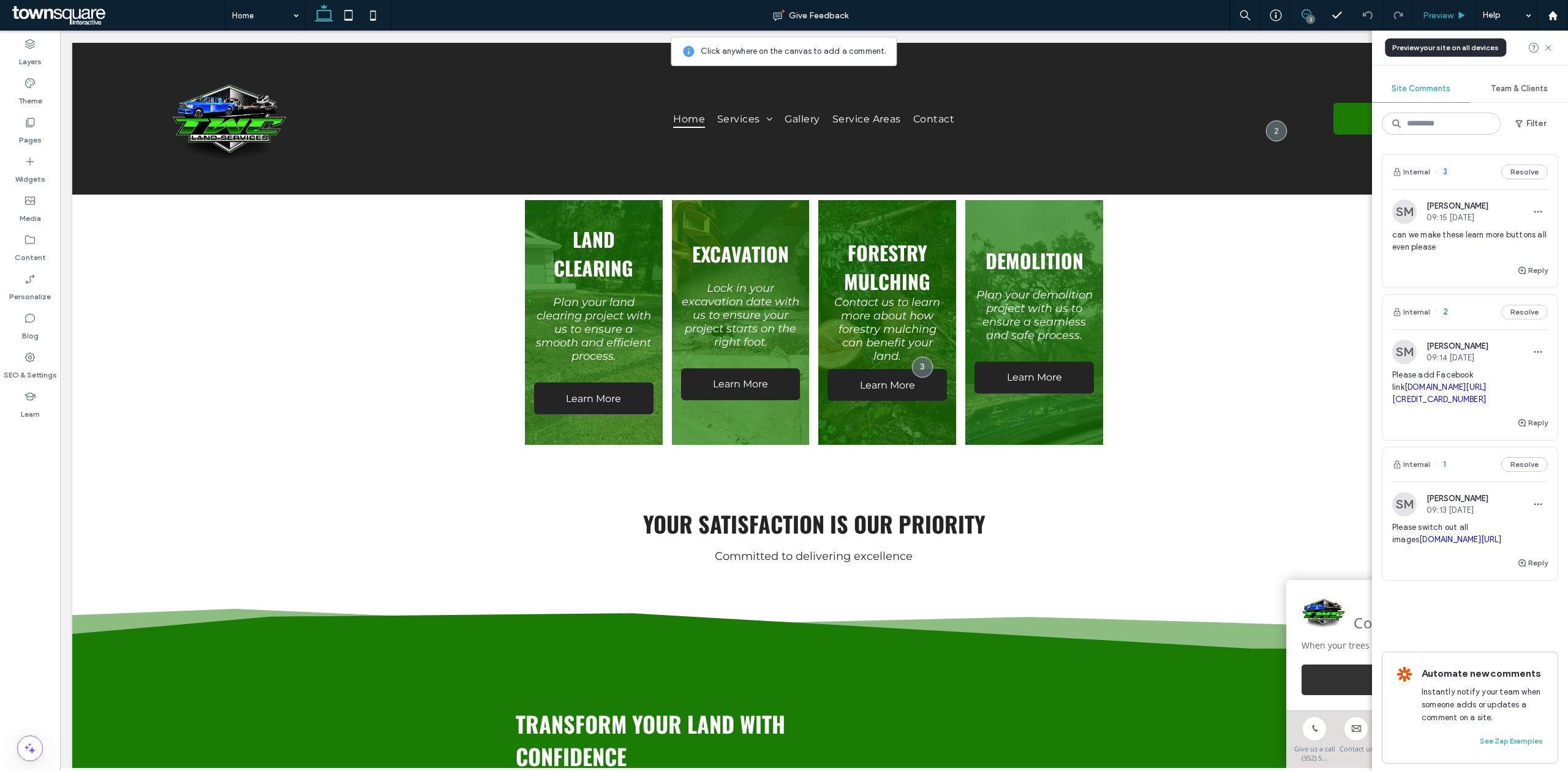
click at [1441, 14] on span "Preview" at bounding box center [1438, 16] width 31 height 11
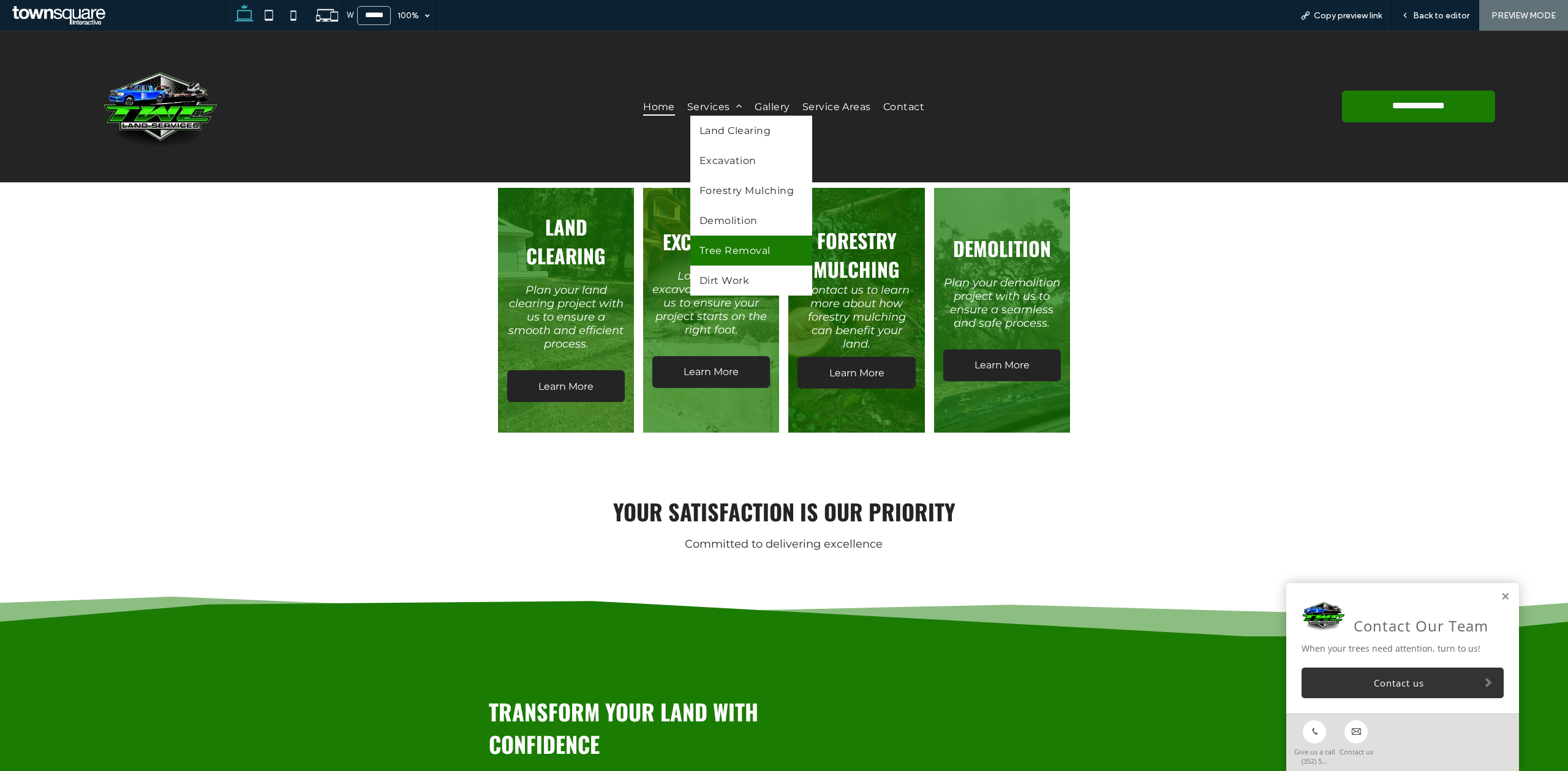
click at [736, 260] on link "Tree Removal" at bounding box center [751, 251] width 122 height 30
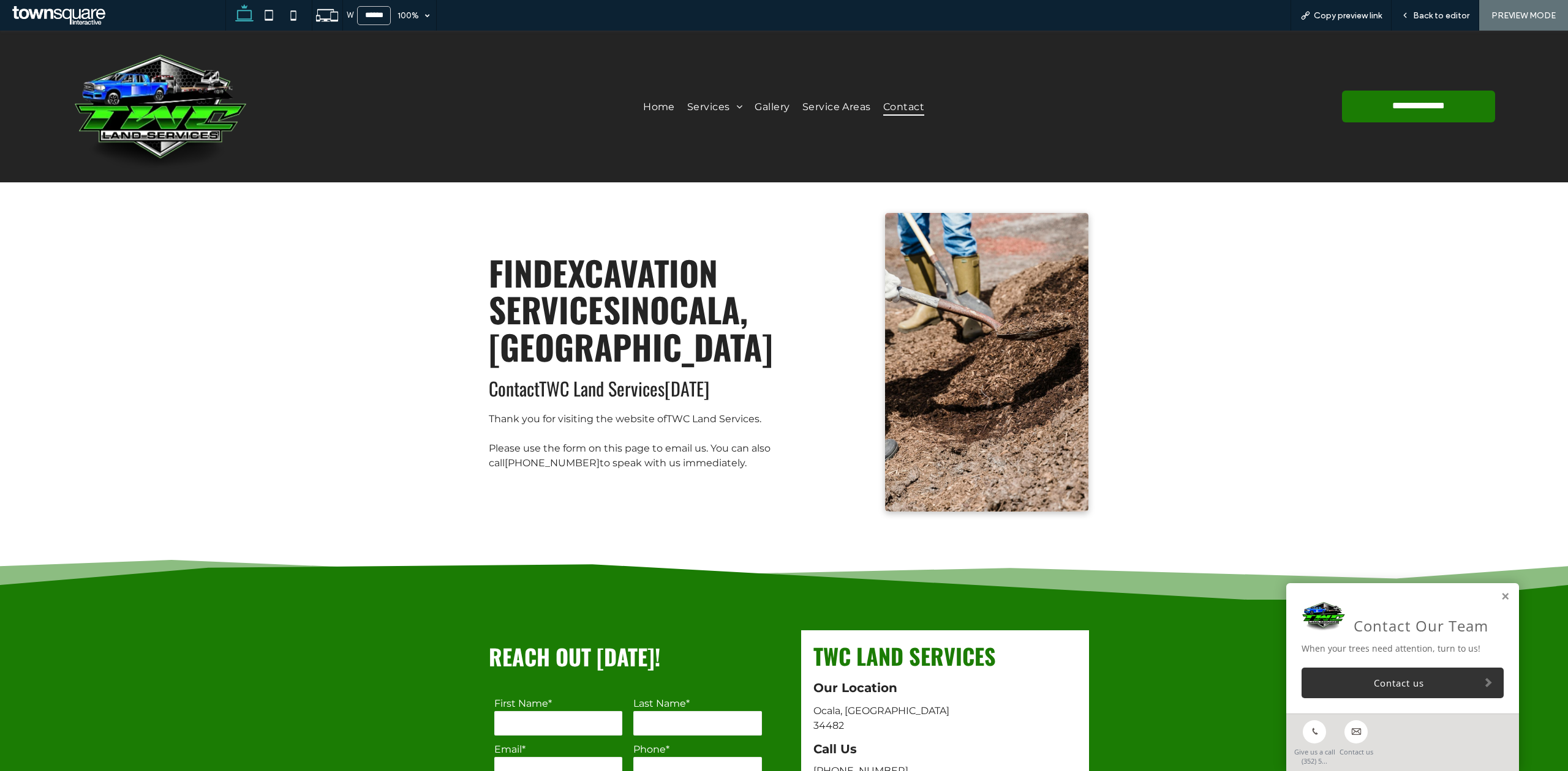
click at [628, 101] on ul "Home Services Land Clearing Excavation Forestry Mulching Demolition Tree Remova…" at bounding box center [783, 106] width 853 height 18
click at [669, 104] on link "Home" at bounding box center [658, 106] width 44 height 18
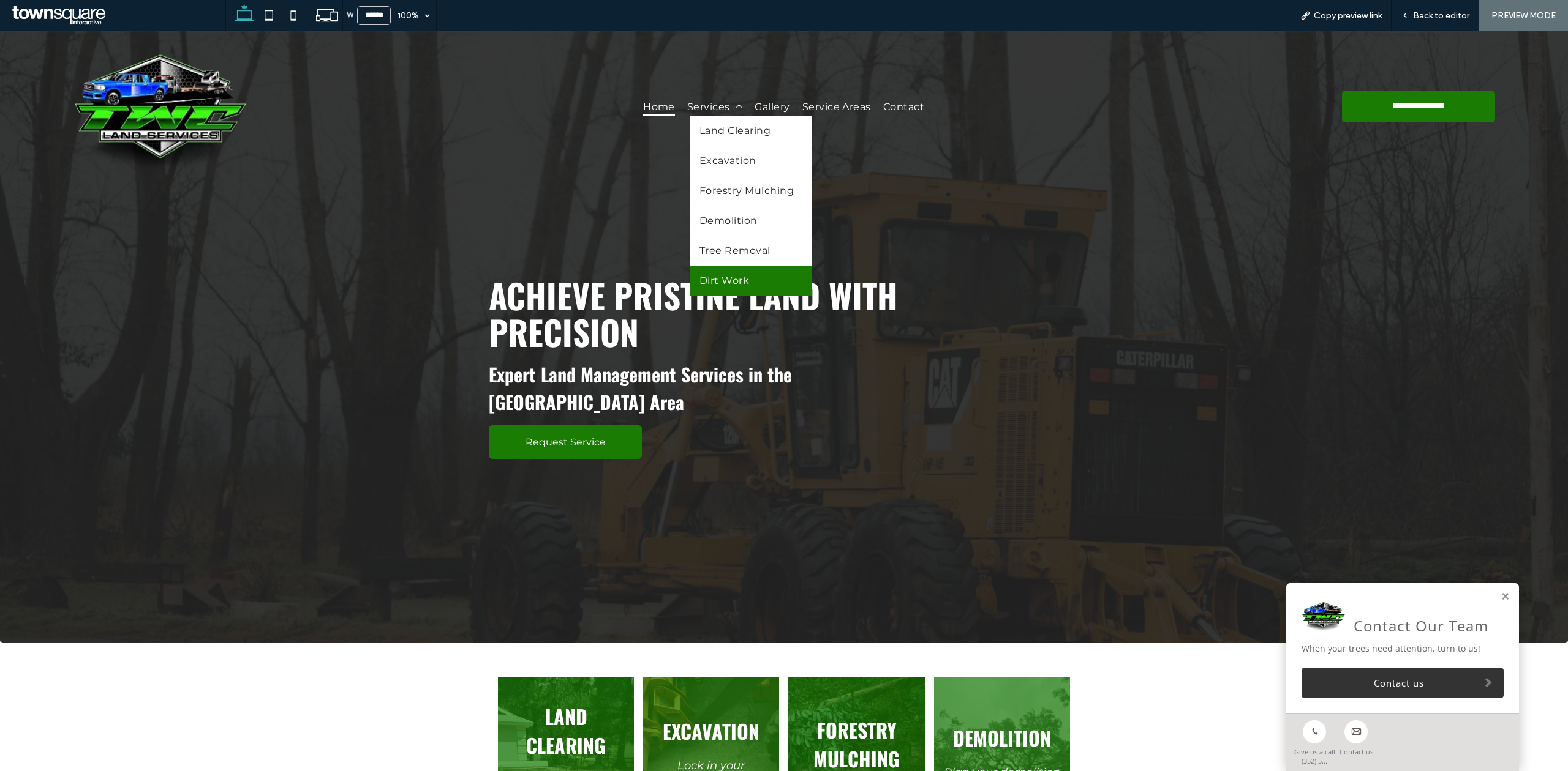
click at [744, 279] on link "Dirt Work" at bounding box center [751, 281] width 122 height 30
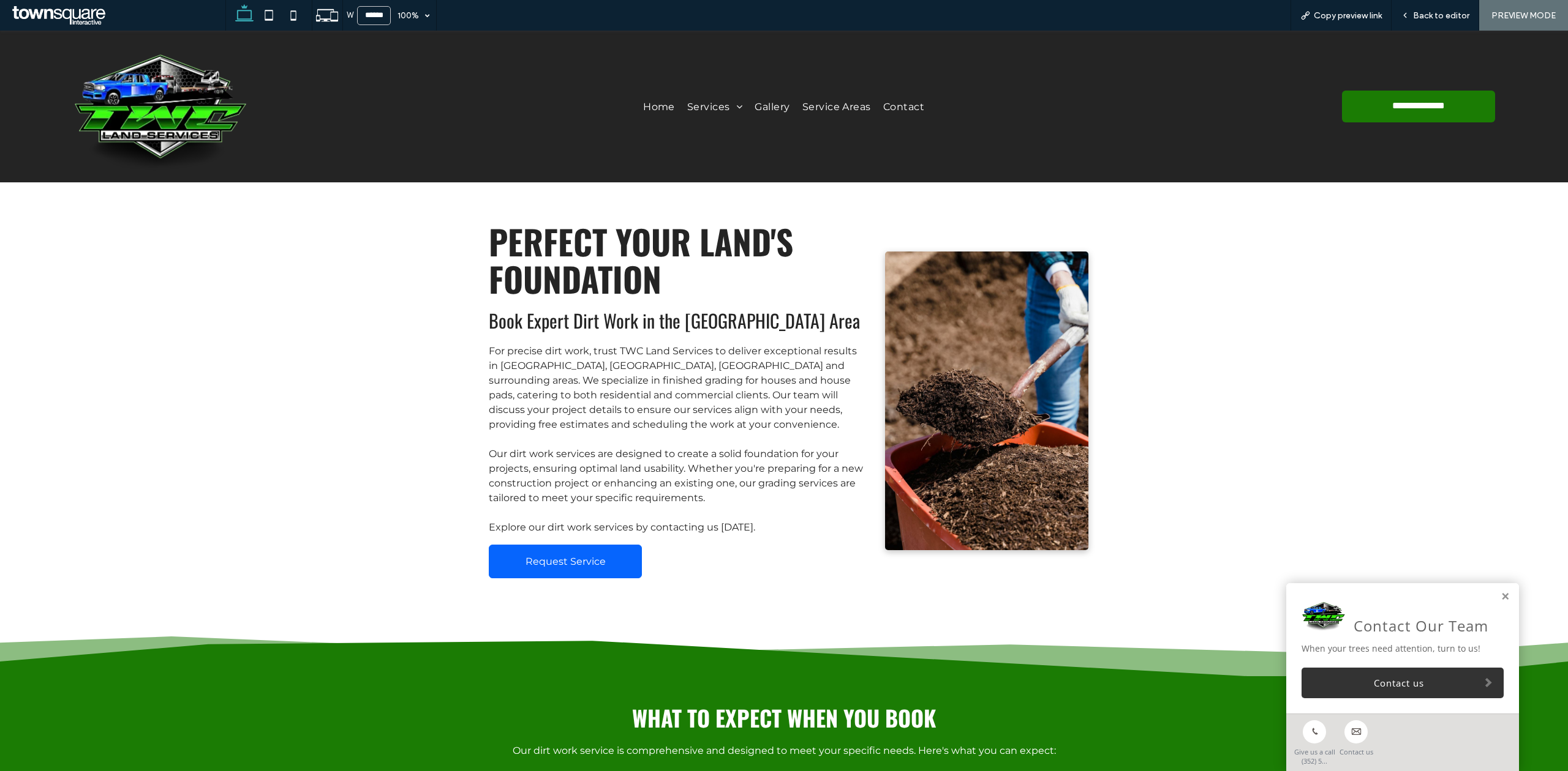
click at [534, 566] on span "Request Service" at bounding box center [565, 561] width 80 height 12
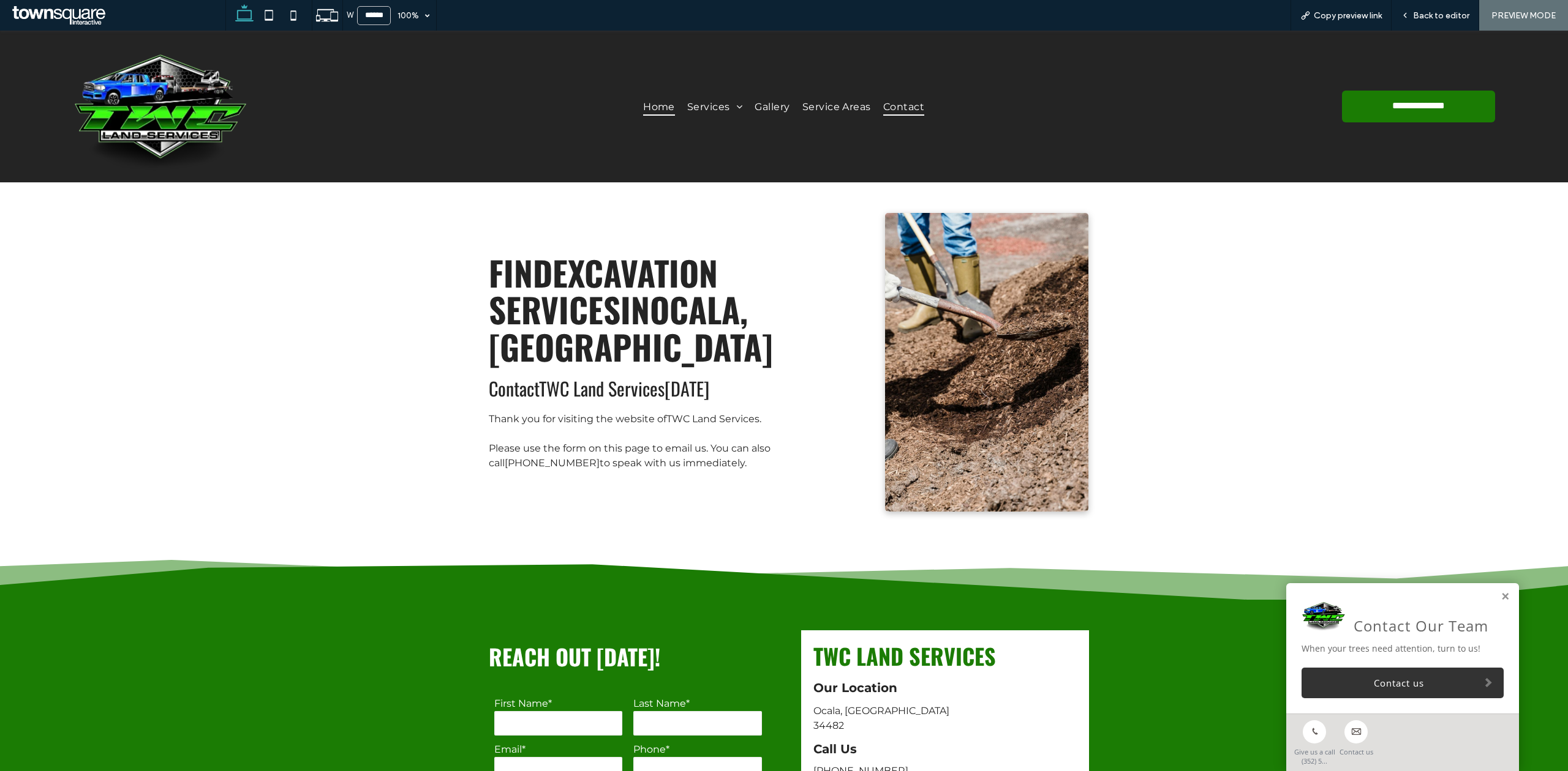
click at [651, 111] on span "Home" at bounding box center [658, 106] width 32 height 18
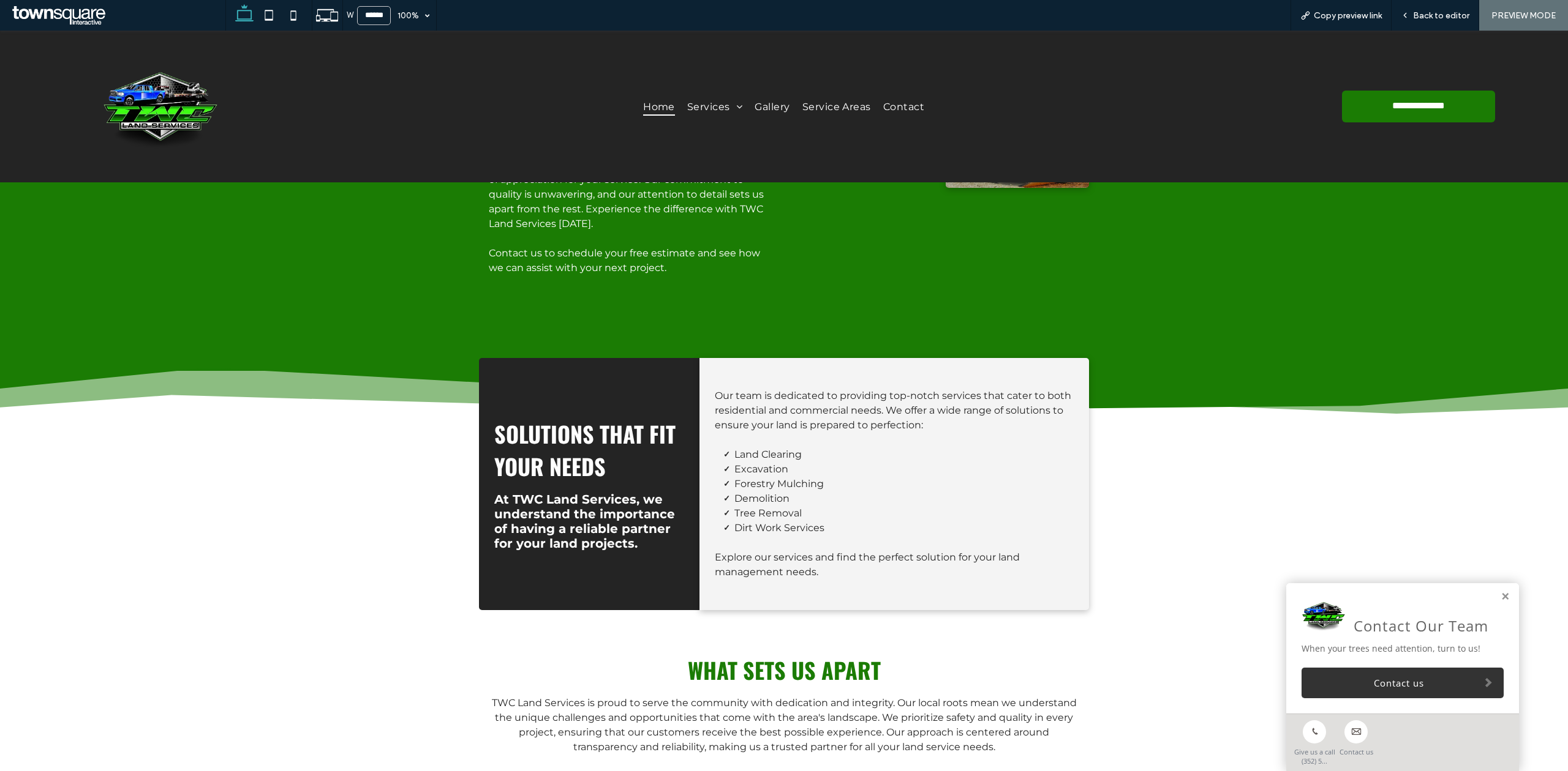
scroll to position [1600, 0]
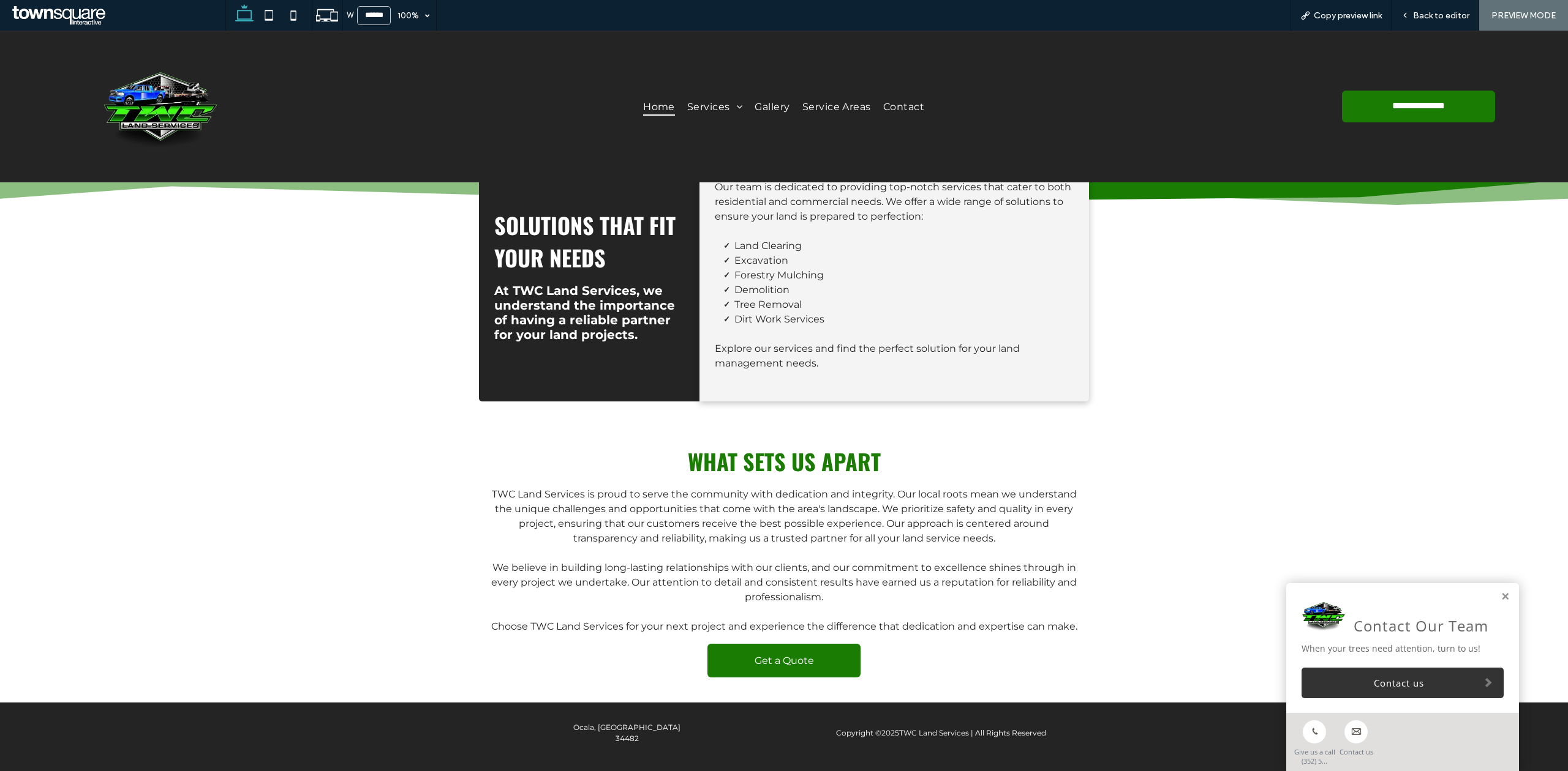
click at [804, 665] on div "What Sets Us Apart TWC Land Services is proud to serve the community with dedic…" at bounding box center [784, 561] width 609 height 252
click at [800, 655] on span "Get a Quote" at bounding box center [784, 660] width 59 height 12
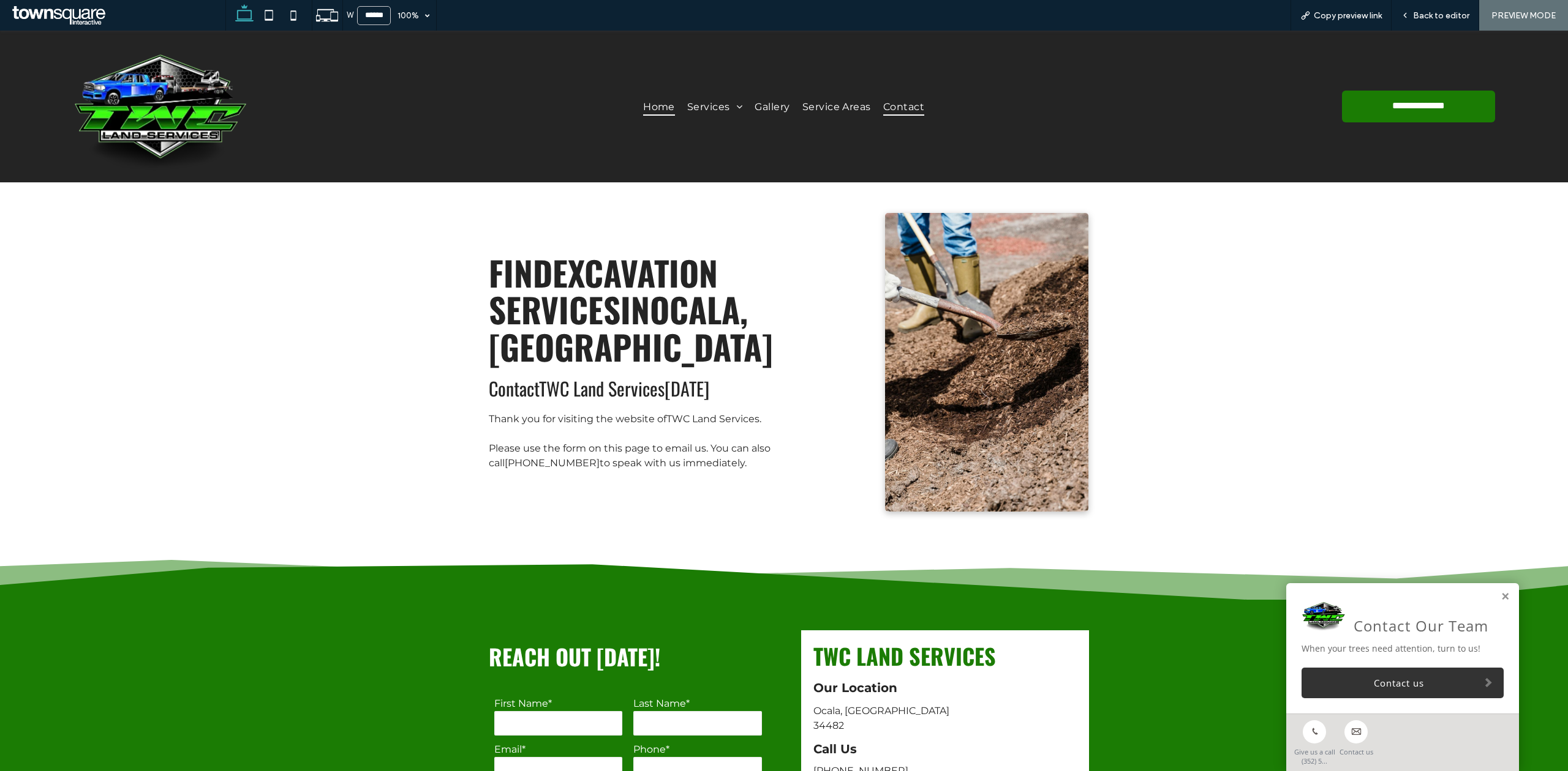
click at [655, 98] on span "Home" at bounding box center [658, 106] width 32 height 18
click at [769, 108] on div "W ****** 100% Copy preview link Back to editor PREVIEW MODE Design Panel Site C…" at bounding box center [784, 385] width 1568 height 771
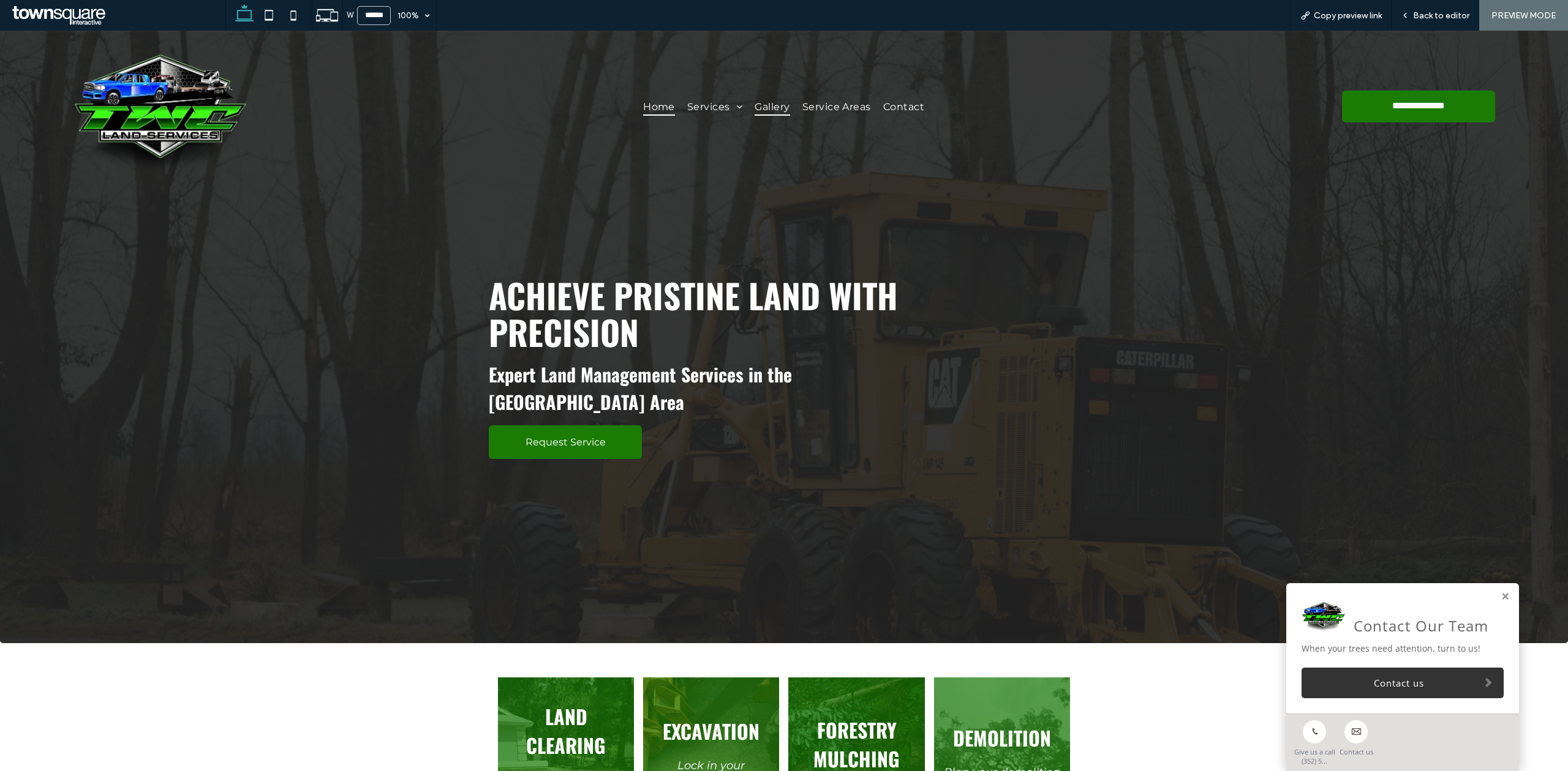
click at [765, 103] on span "Gallery" at bounding box center [771, 106] width 35 height 18
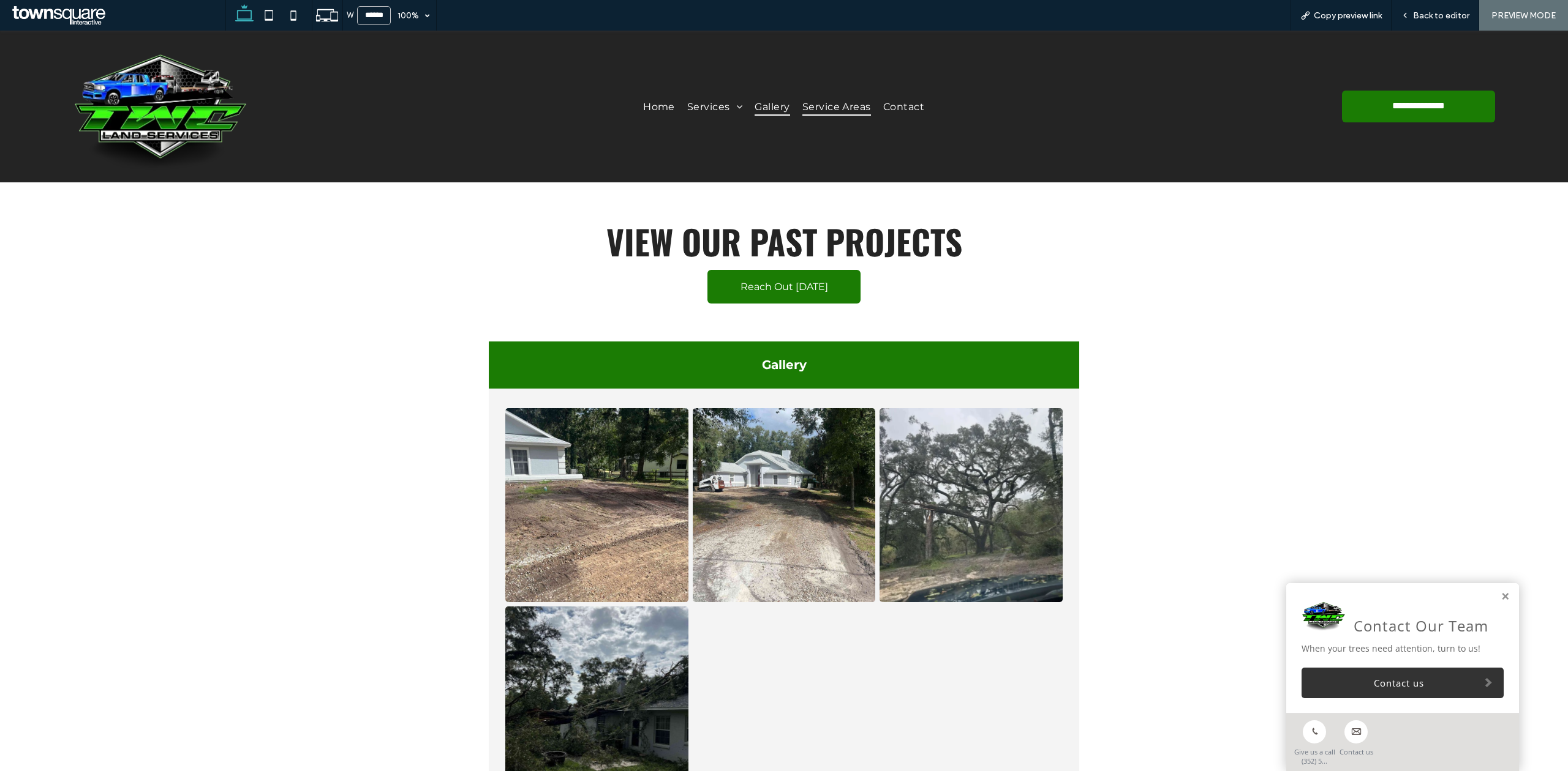
click at [814, 108] on span "Service Areas" at bounding box center [836, 106] width 68 height 18
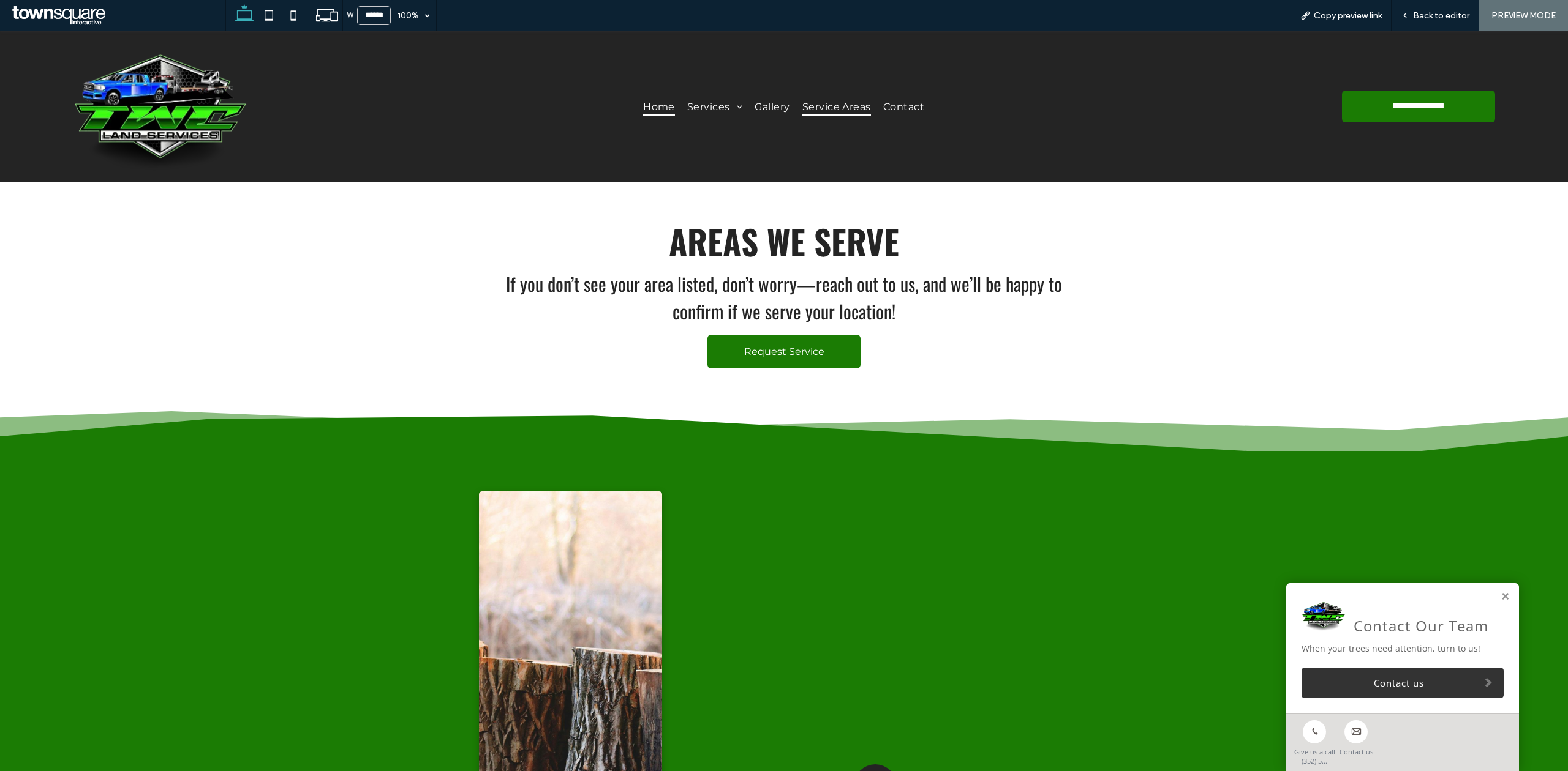
click at [643, 101] on span "Home" at bounding box center [658, 106] width 32 height 18
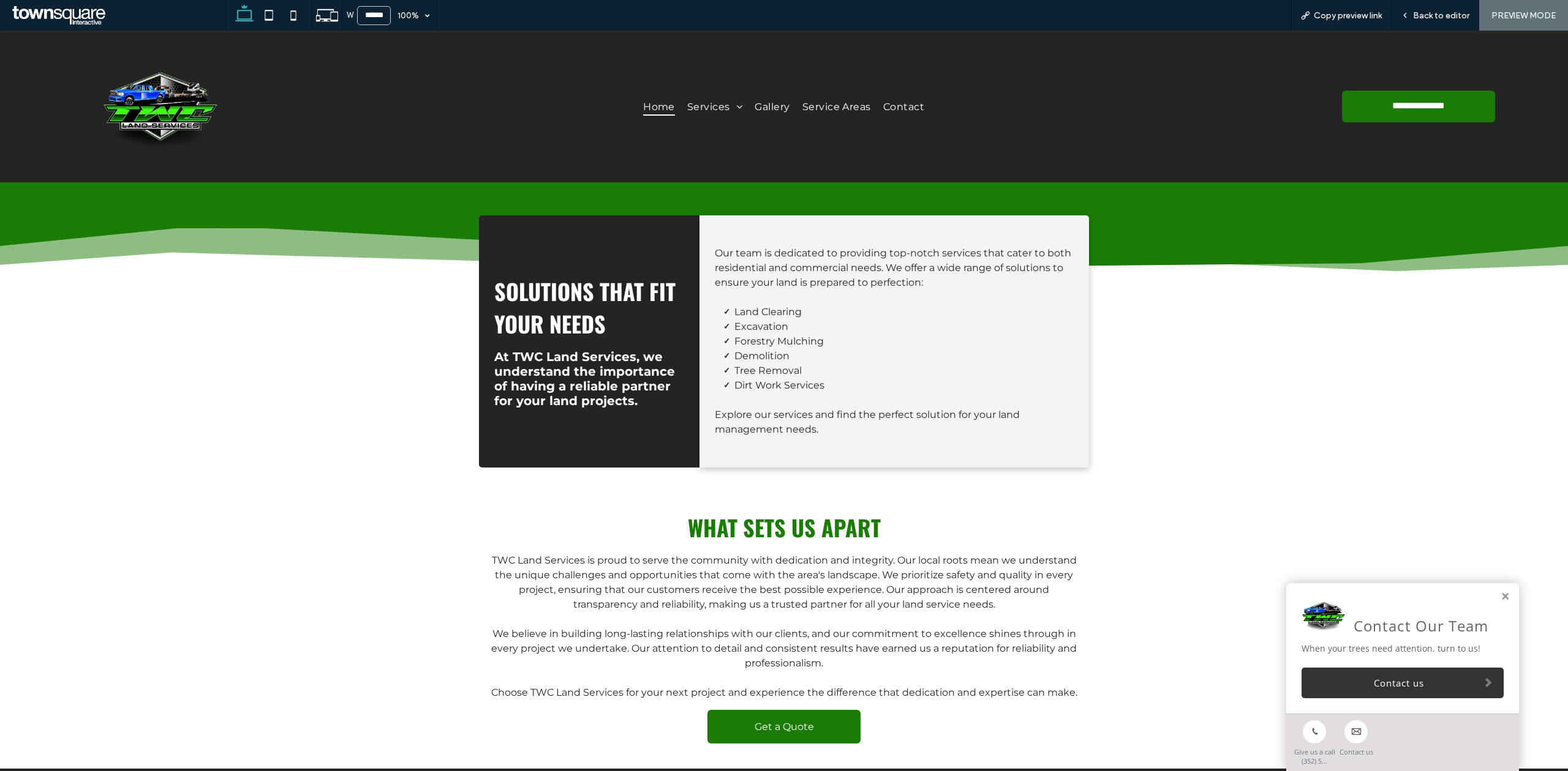
scroll to position [1600, 0]
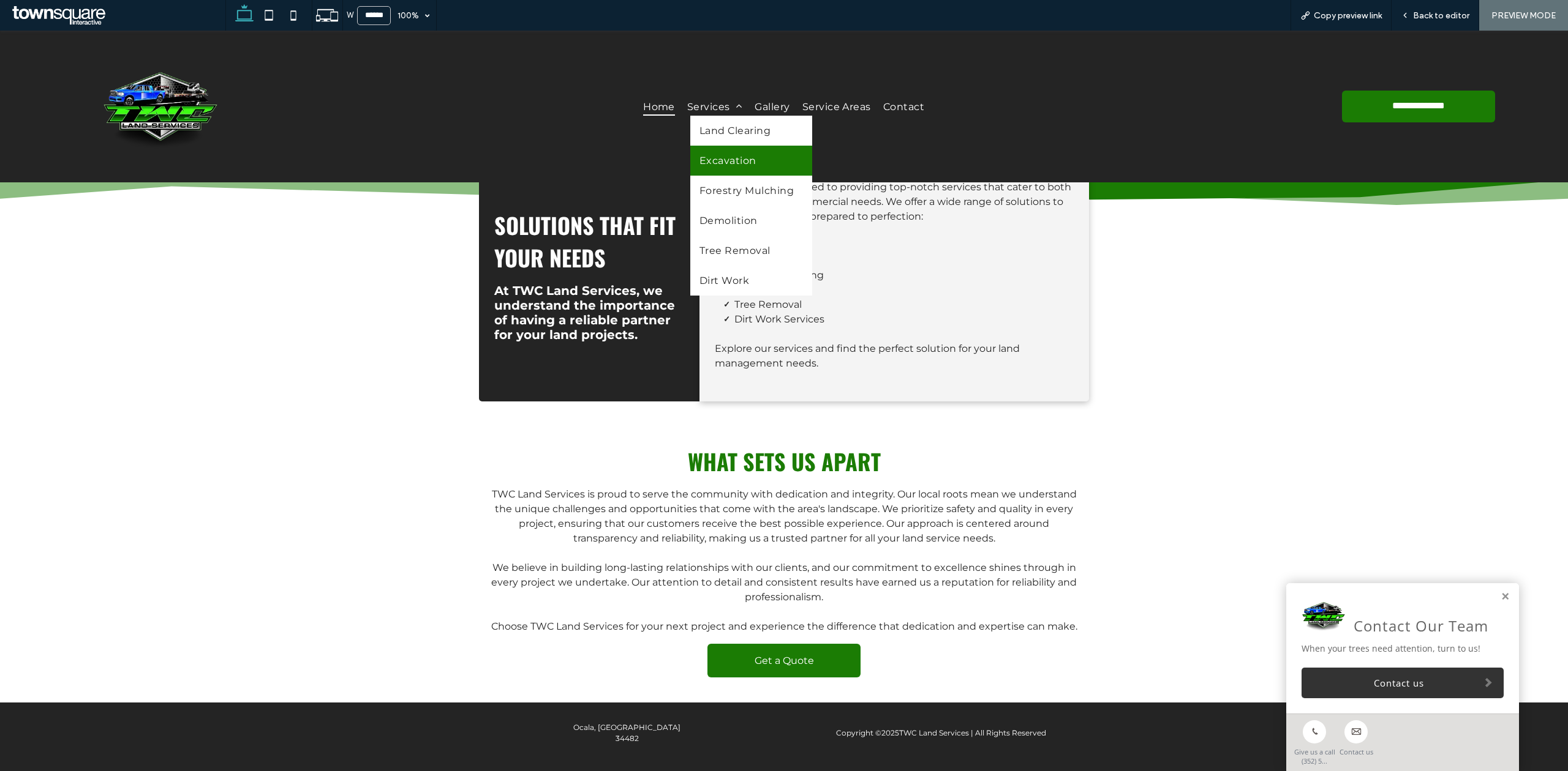
click at [719, 162] on span "Excavation" at bounding box center [727, 160] width 57 height 12
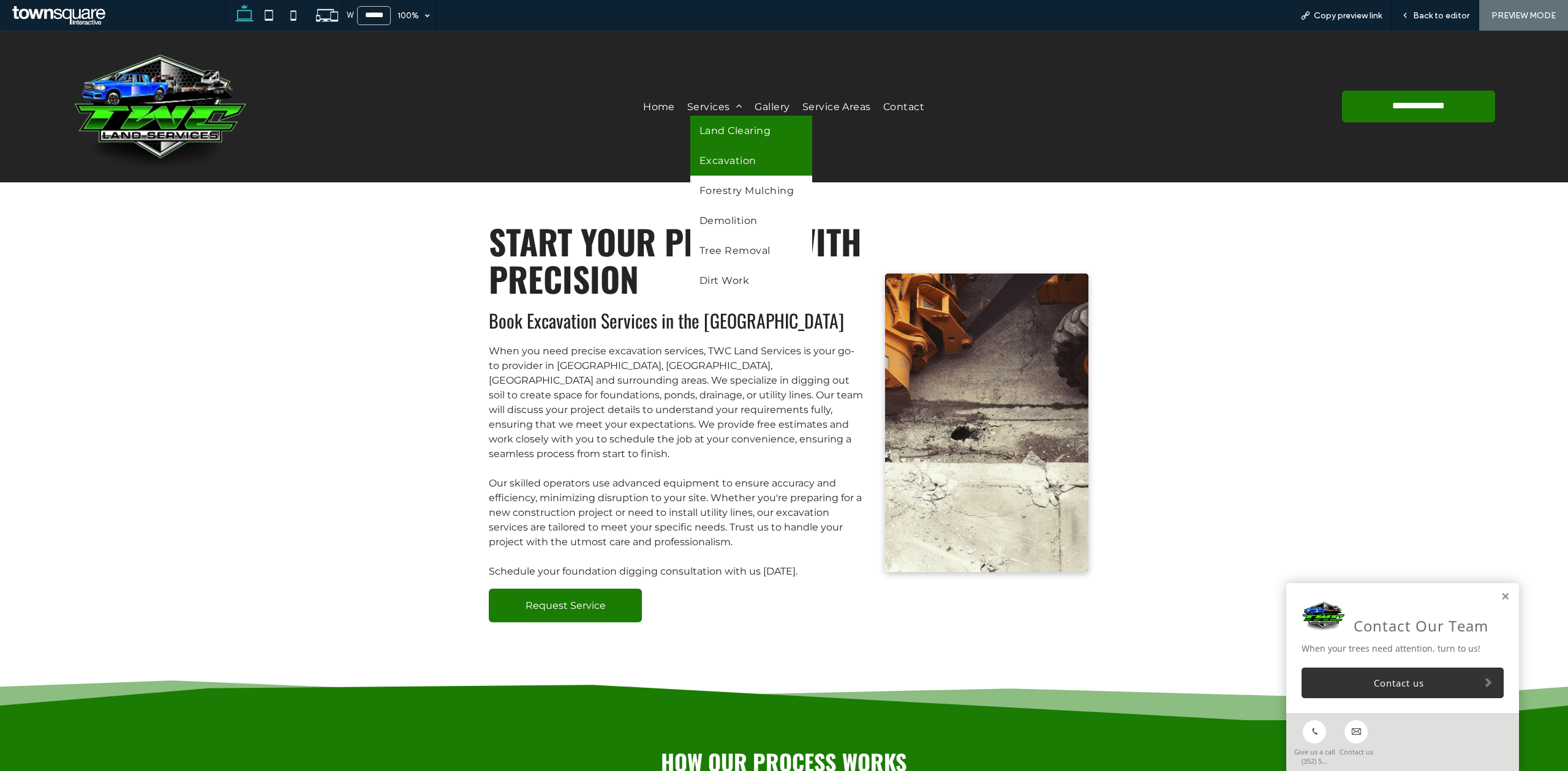
click at [708, 125] on span "Land Clearing" at bounding box center [734, 130] width 71 height 12
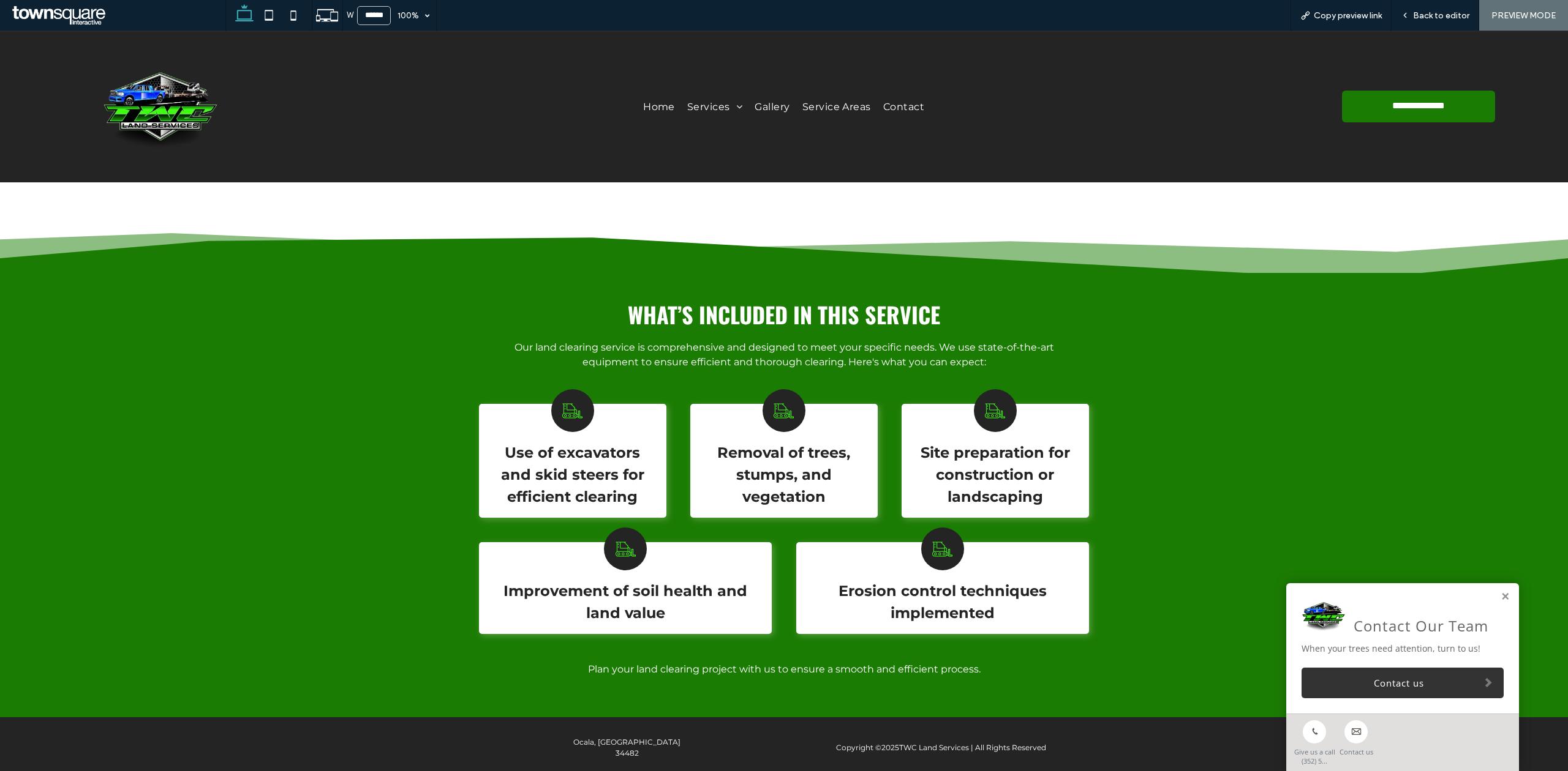
scroll to position [518, 0]
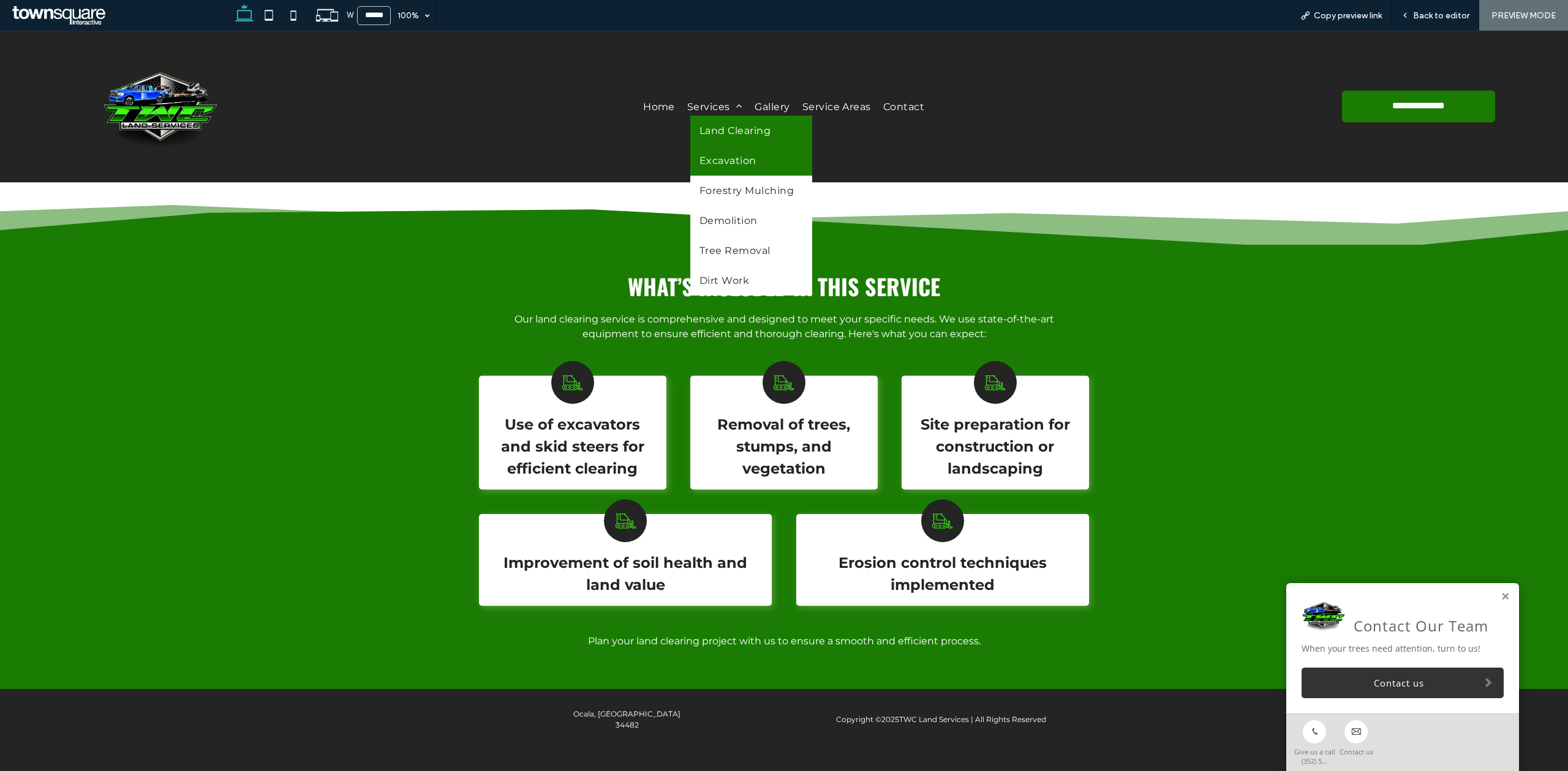
click at [731, 172] on link "Excavation" at bounding box center [751, 161] width 122 height 30
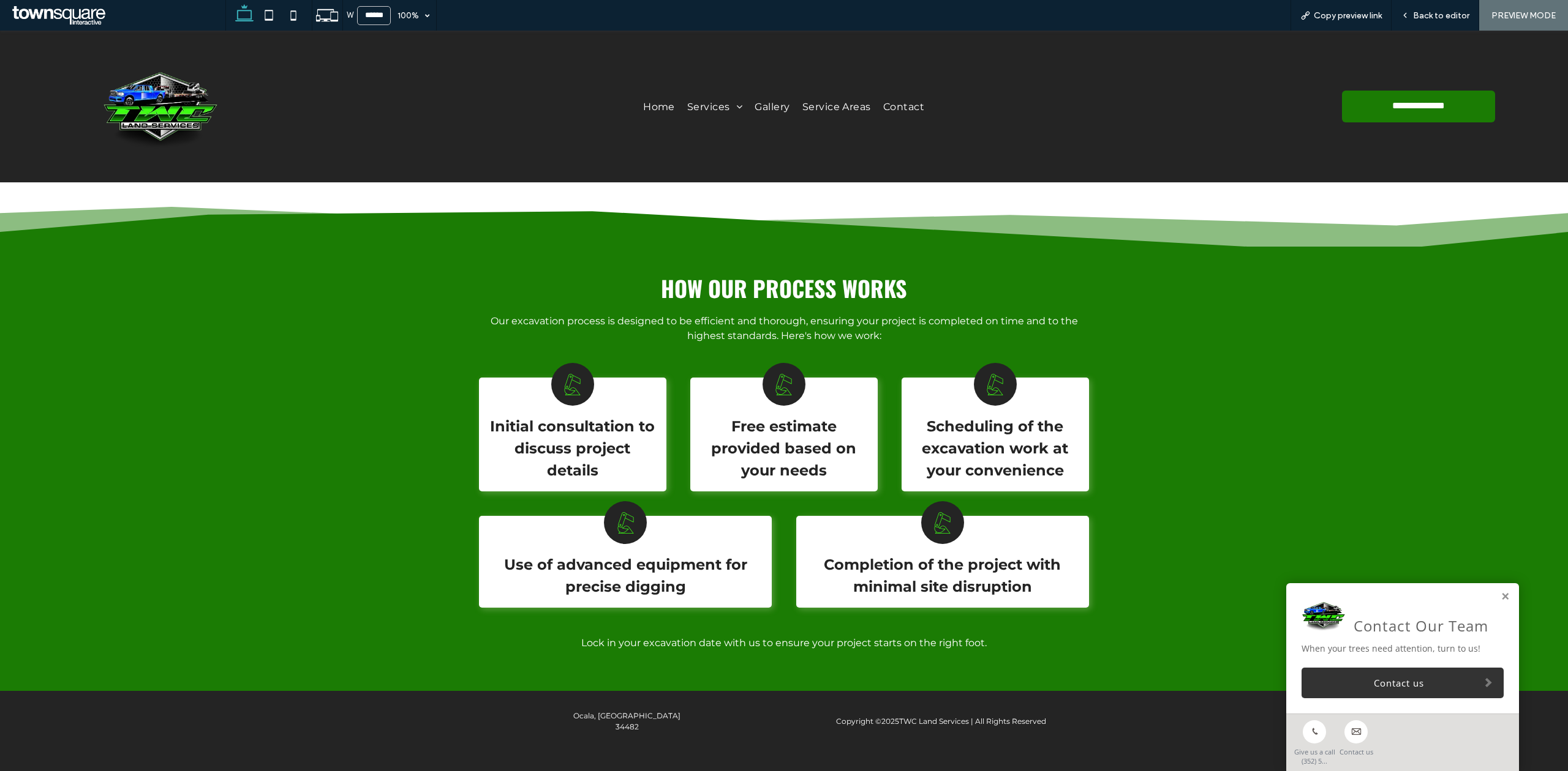
scroll to position [476, 0]
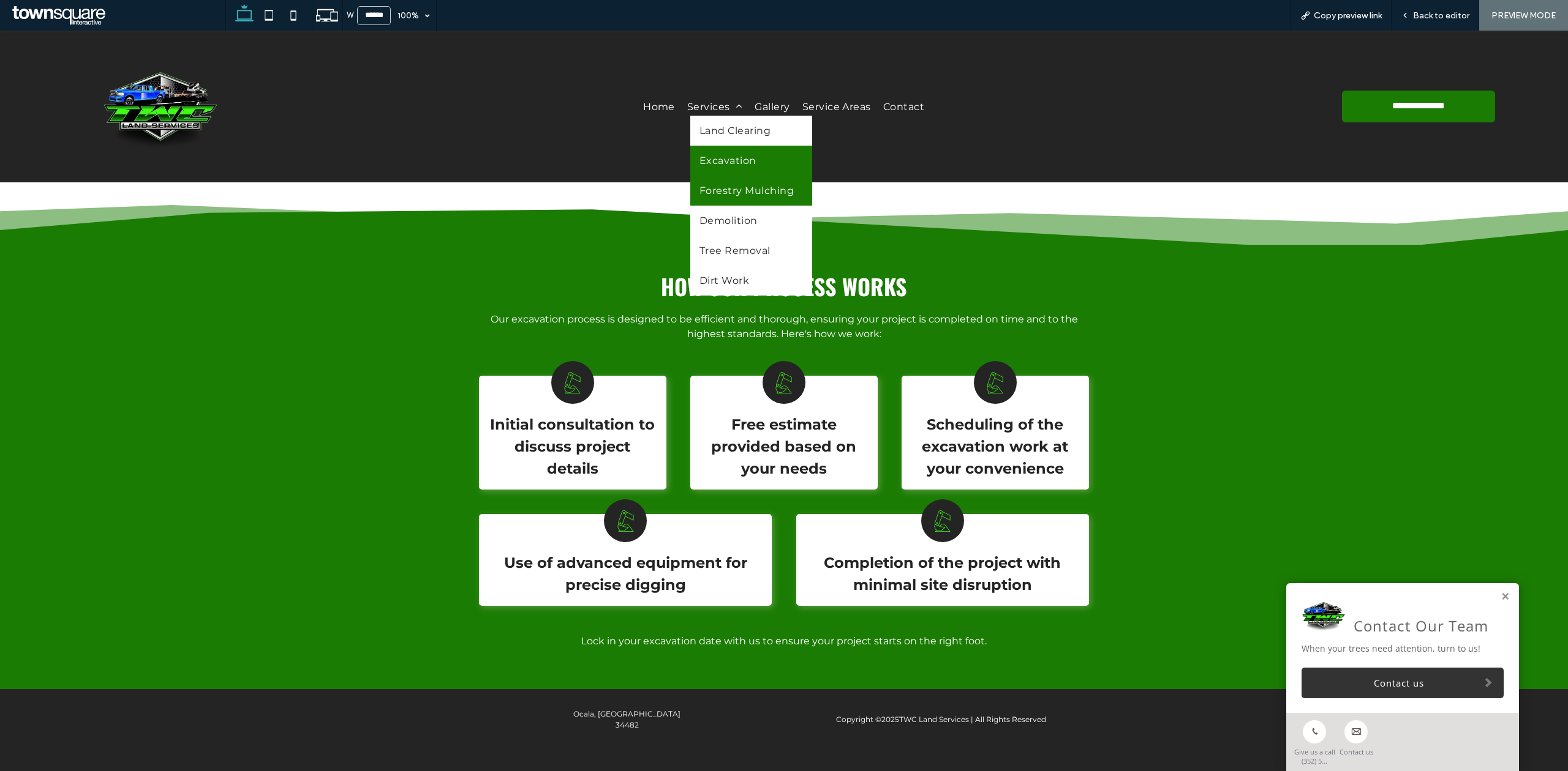
click at [731, 192] on span "Forestry Mulching" at bounding box center [746, 190] width 95 height 12
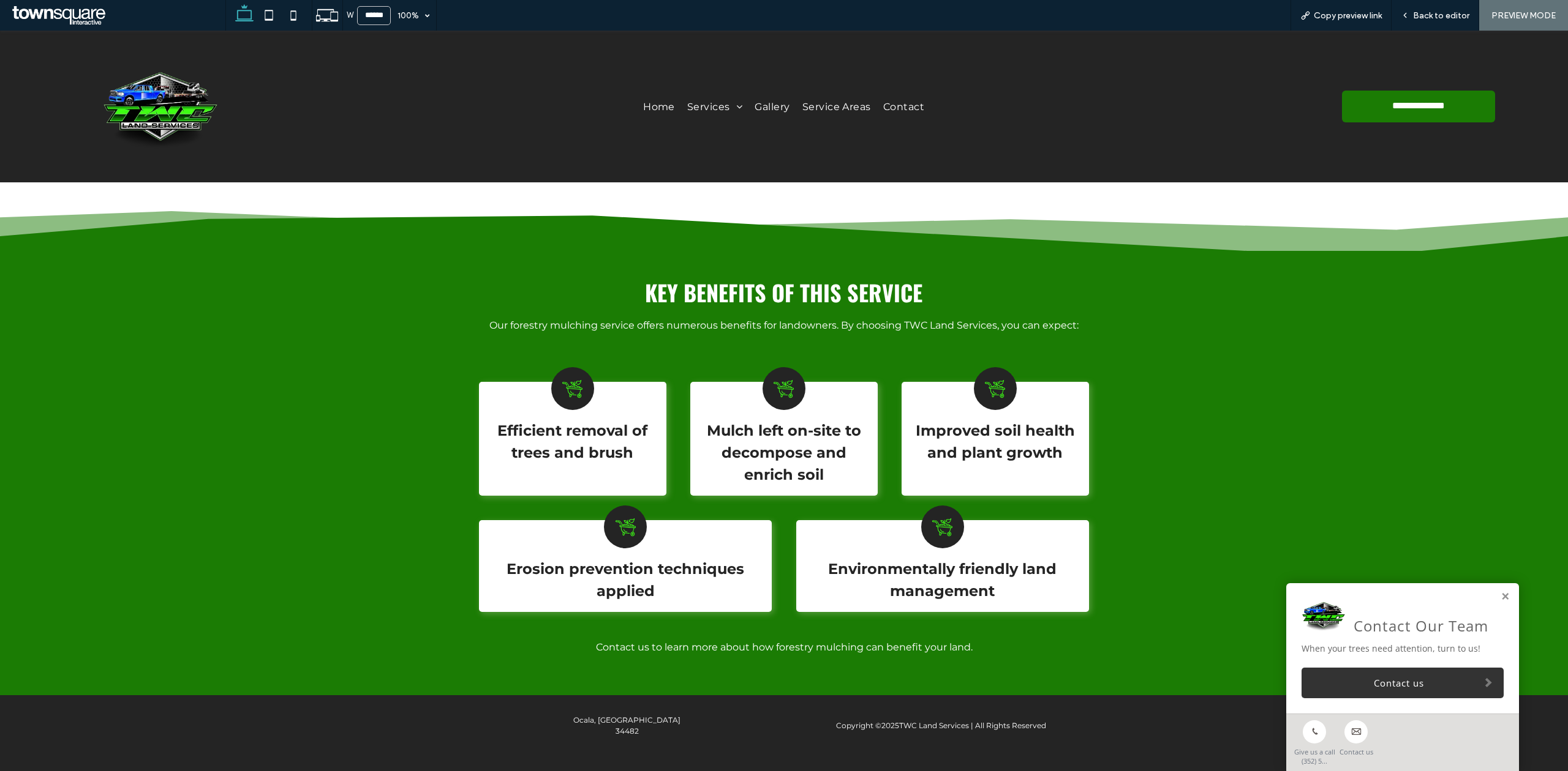
scroll to position [532, 0]
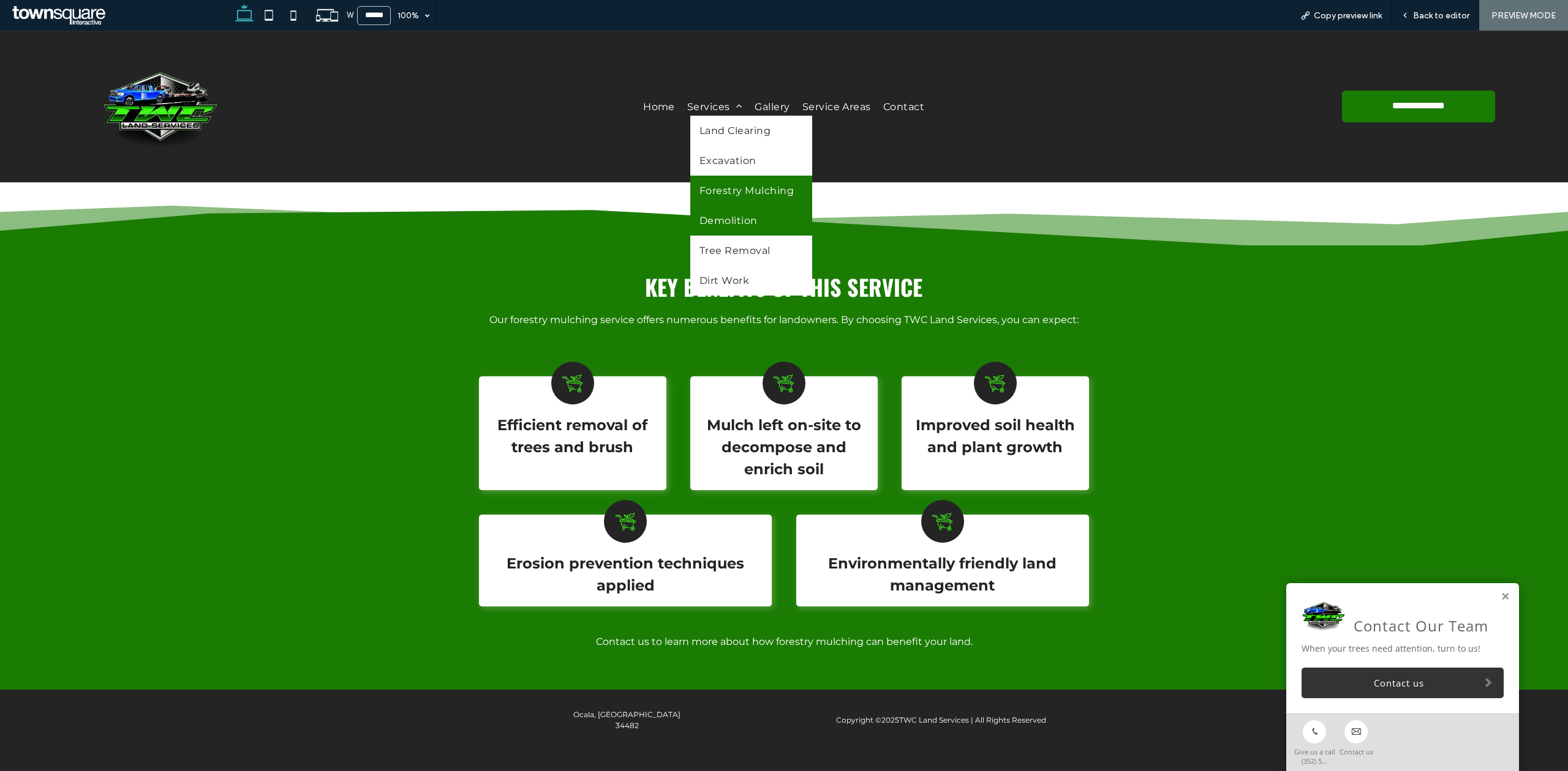
click at [742, 217] on span "Demolition" at bounding box center [728, 221] width 58 height 12
